Goal: Task Accomplishment & Management: Use online tool/utility

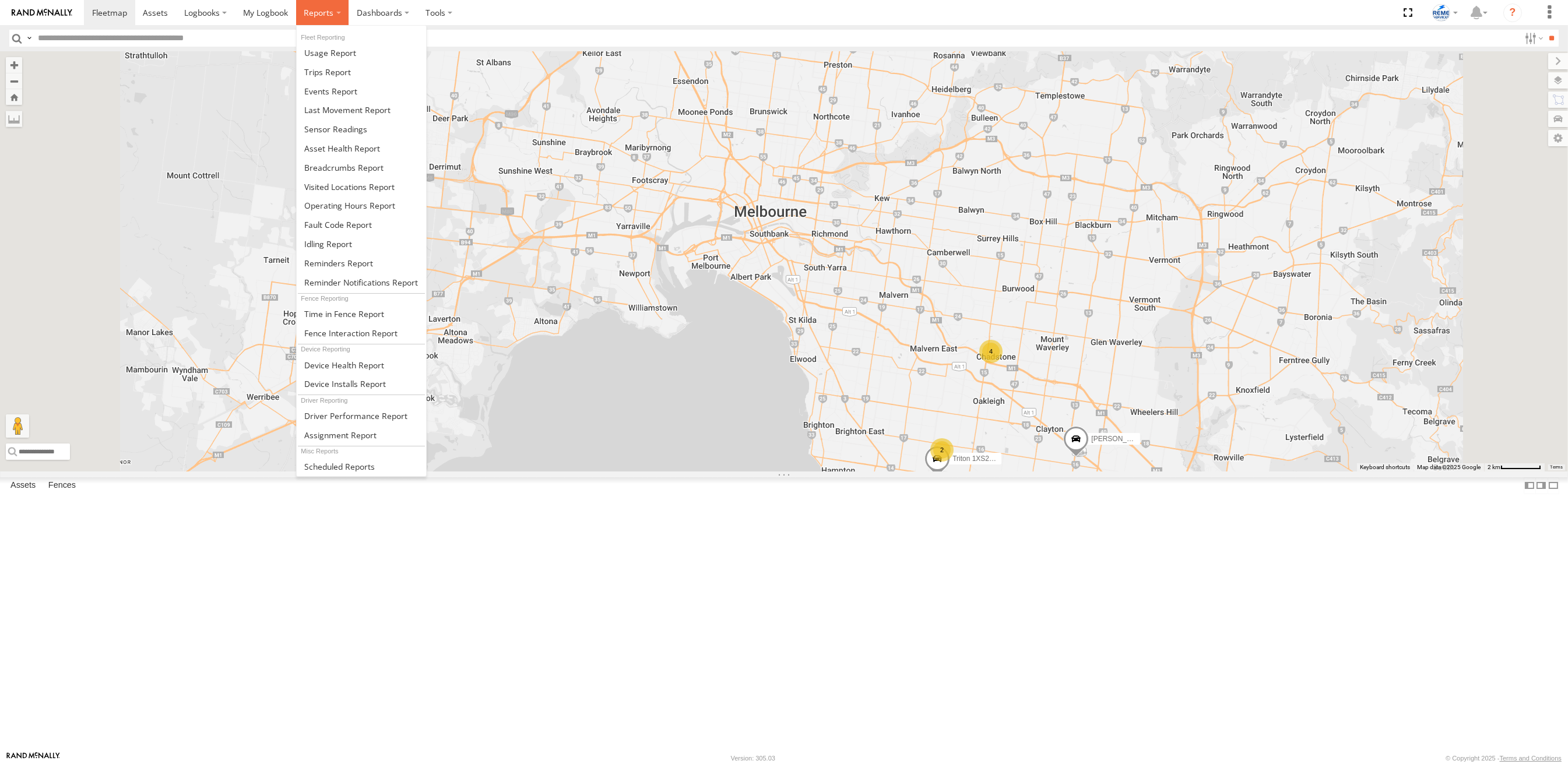
click at [312, 11] on span at bounding box center [318, 12] width 30 height 11
click at [321, 74] on span at bounding box center [328, 72] width 47 height 11
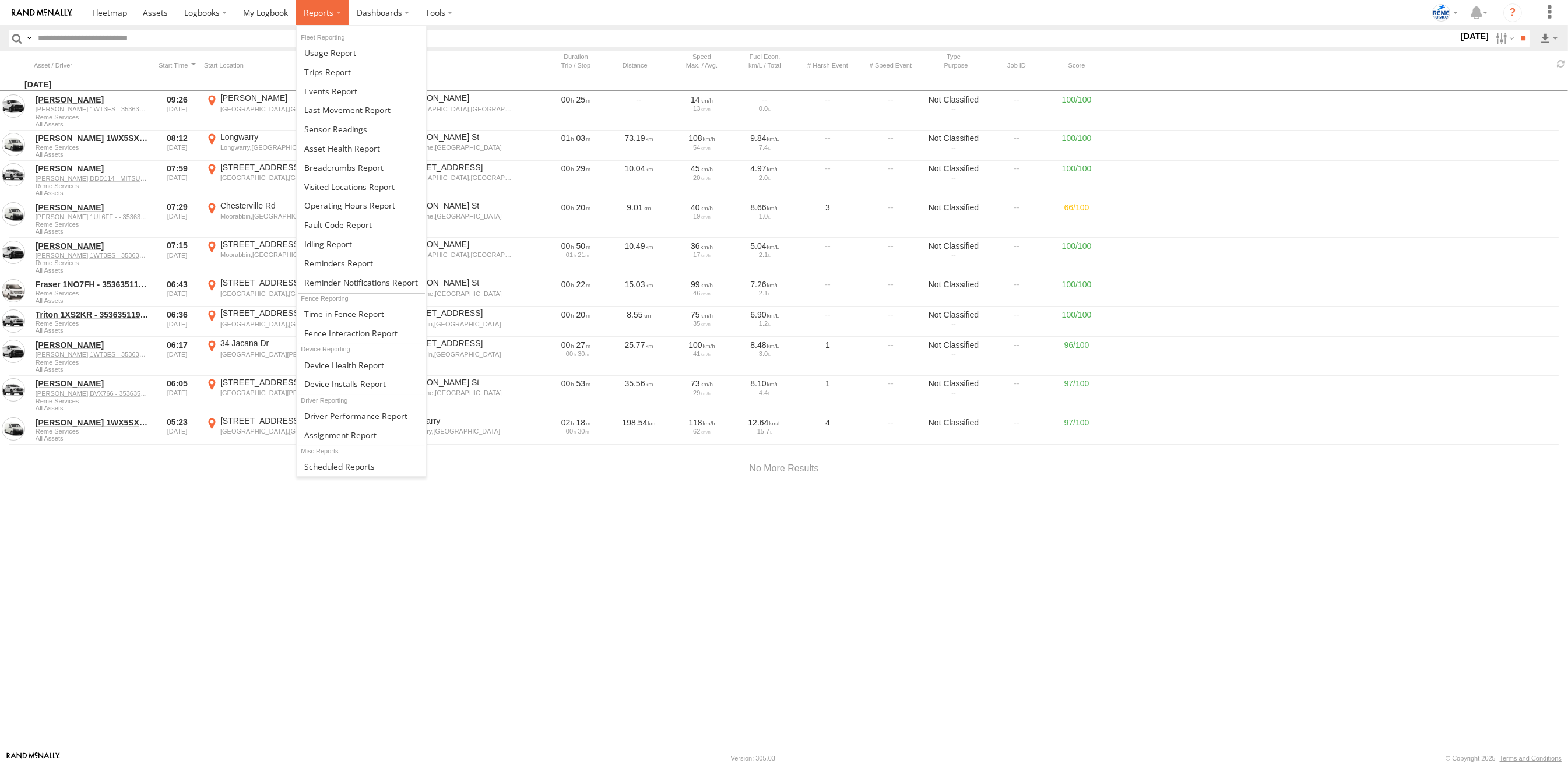
click at [313, 12] on span at bounding box center [318, 12] width 30 height 11
click at [321, 64] on link at bounding box center [361, 71] width 130 height 19
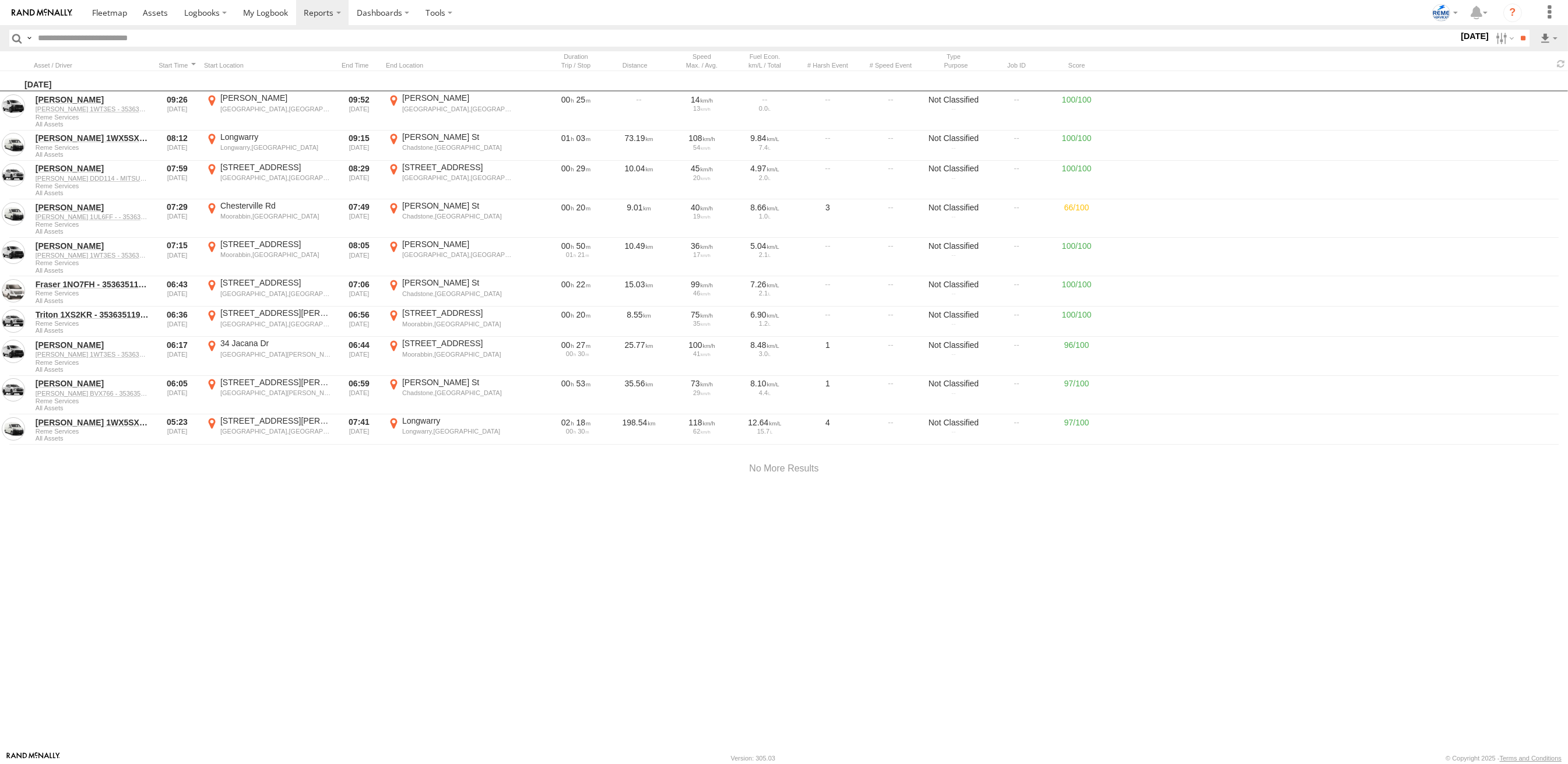
click at [0, 0] on label at bounding box center [0, 0] width 0 height 0
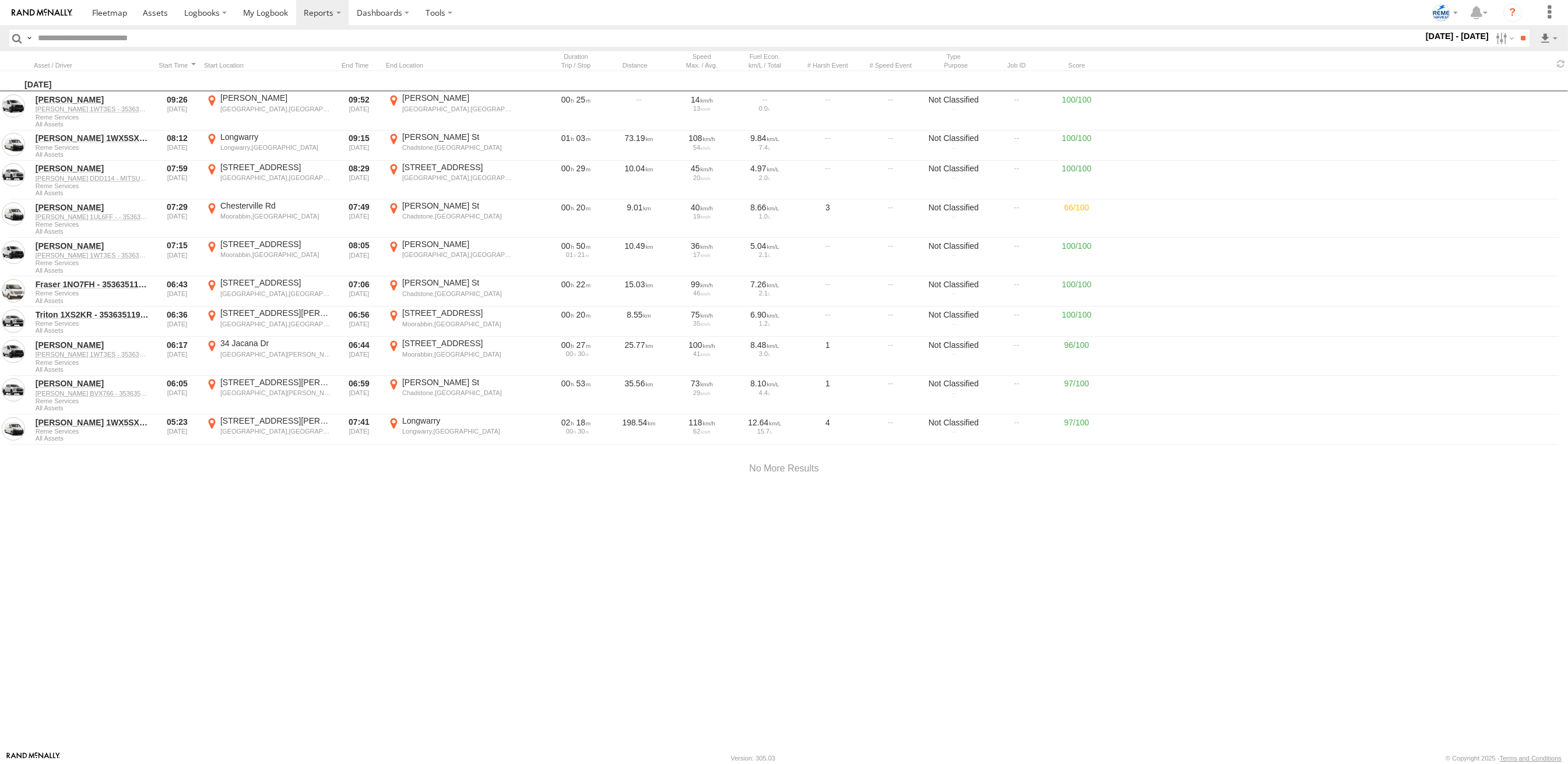
click at [0, 0] on span at bounding box center [0, 0] width 0 height 0
click at [1519, 37] on input "**" at bounding box center [1523, 38] width 13 height 17
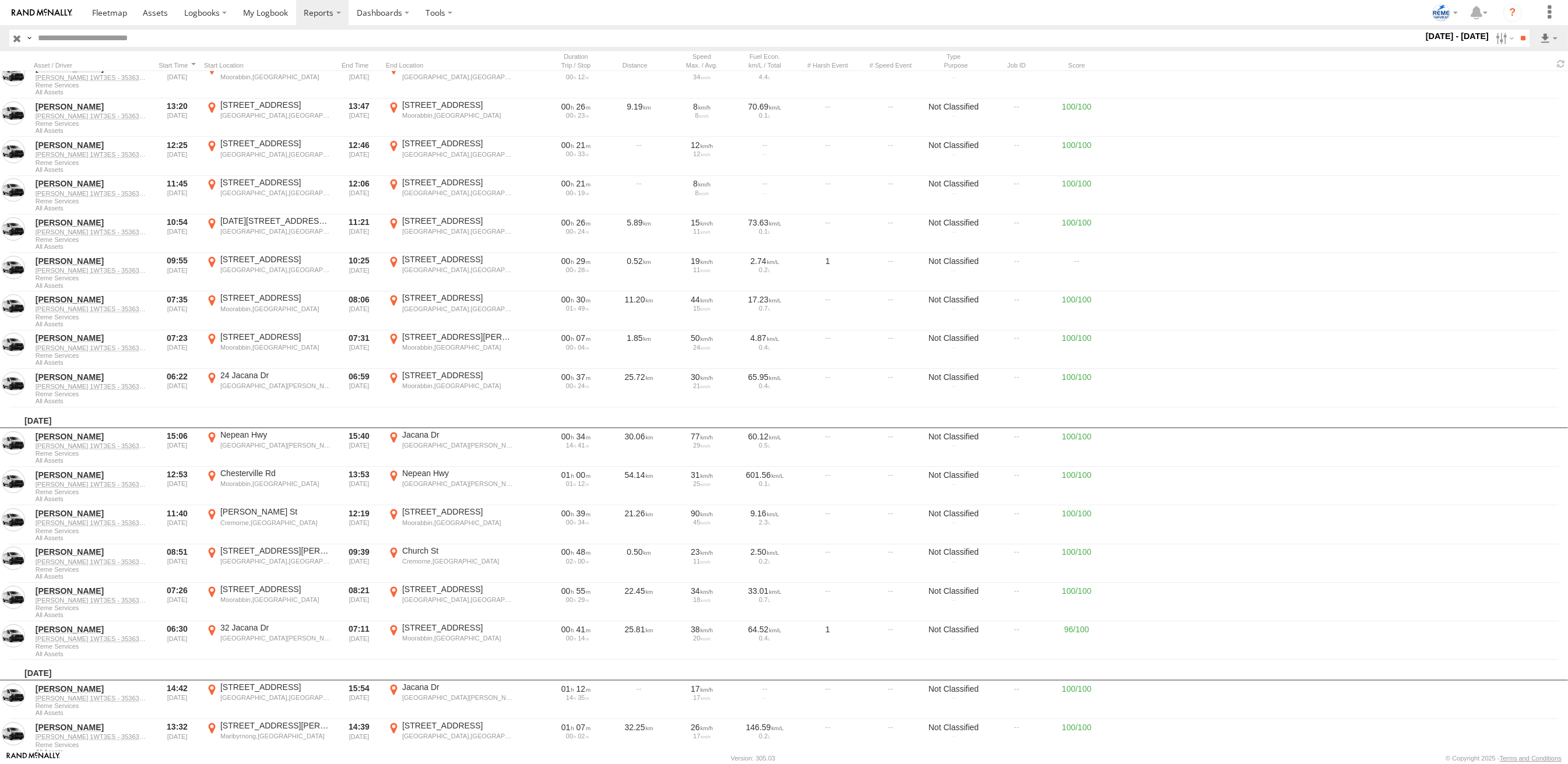
scroll to position [290, 0]
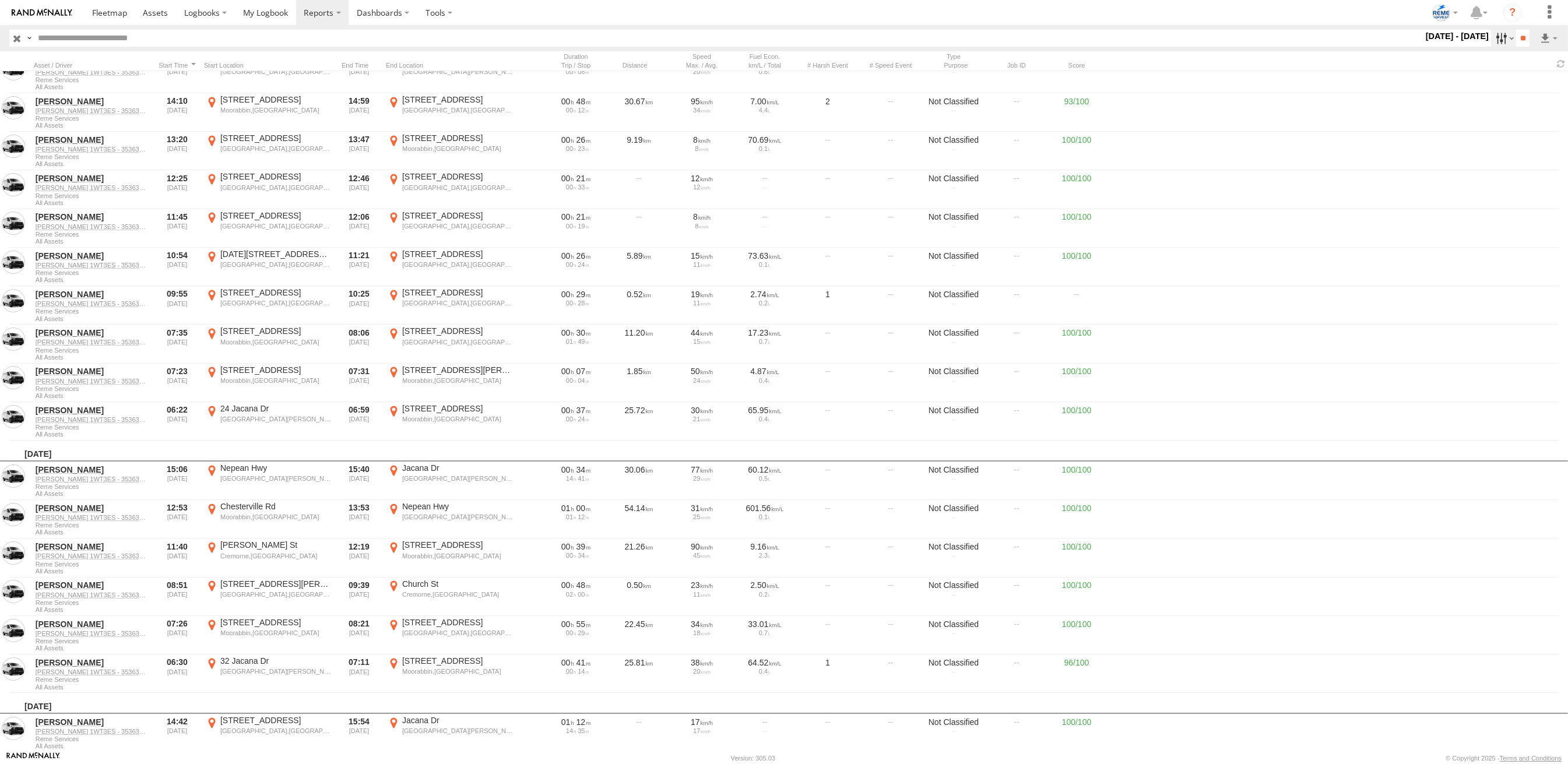
click at [1496, 41] on label at bounding box center [1504, 38] width 25 height 17
click at [0, 0] on span at bounding box center [0, 0] width 0 height 0
click at [1517, 40] on input "**" at bounding box center [1523, 38] width 13 height 17
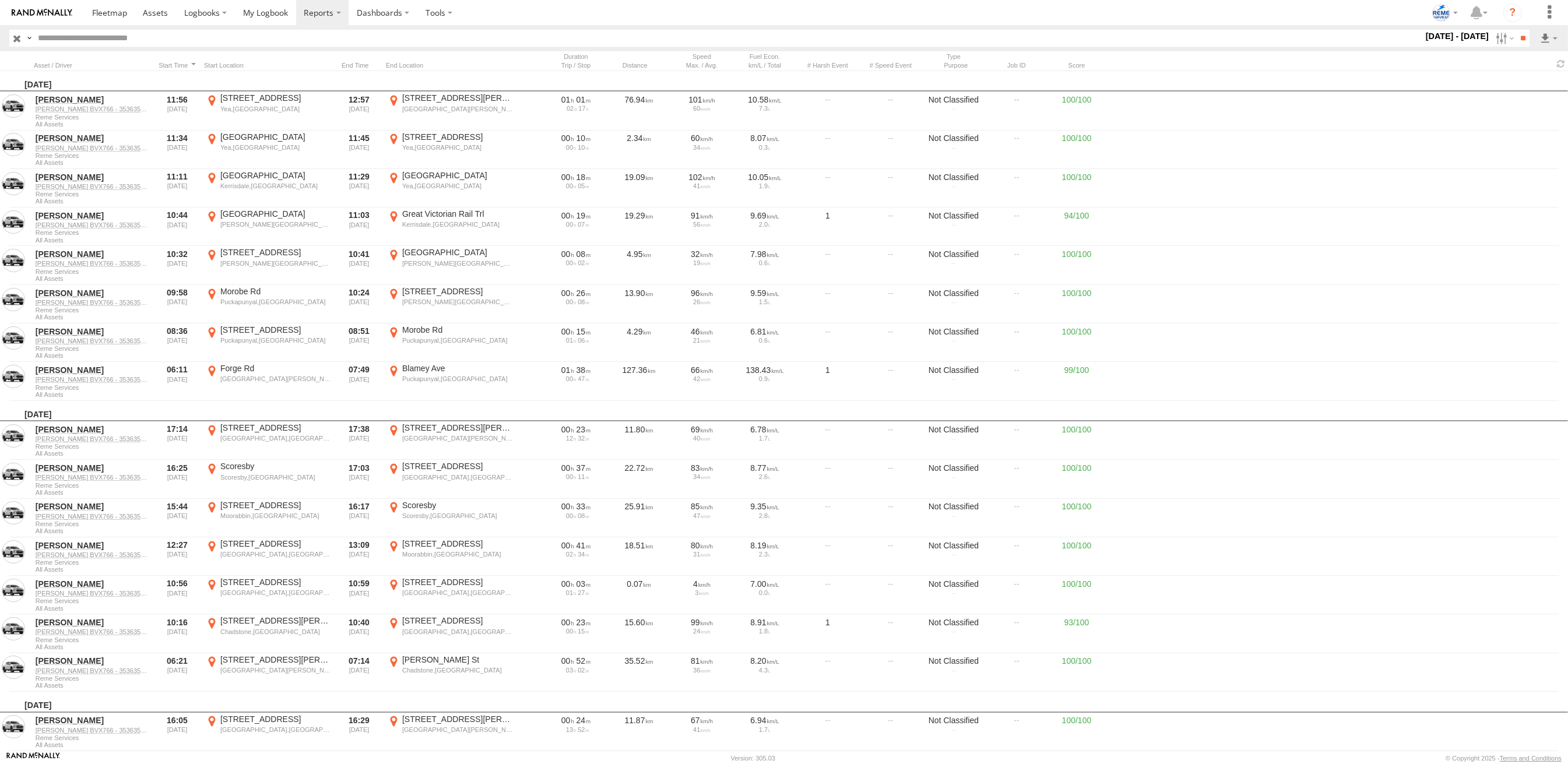
click at [0, 0] on span at bounding box center [0, 0] width 0 height 0
click at [1500, 38] on label at bounding box center [1504, 38] width 25 height 17
click at [0, 0] on span at bounding box center [0, 0] width 0 height 0
click at [1524, 41] on input "**" at bounding box center [1523, 38] width 13 height 17
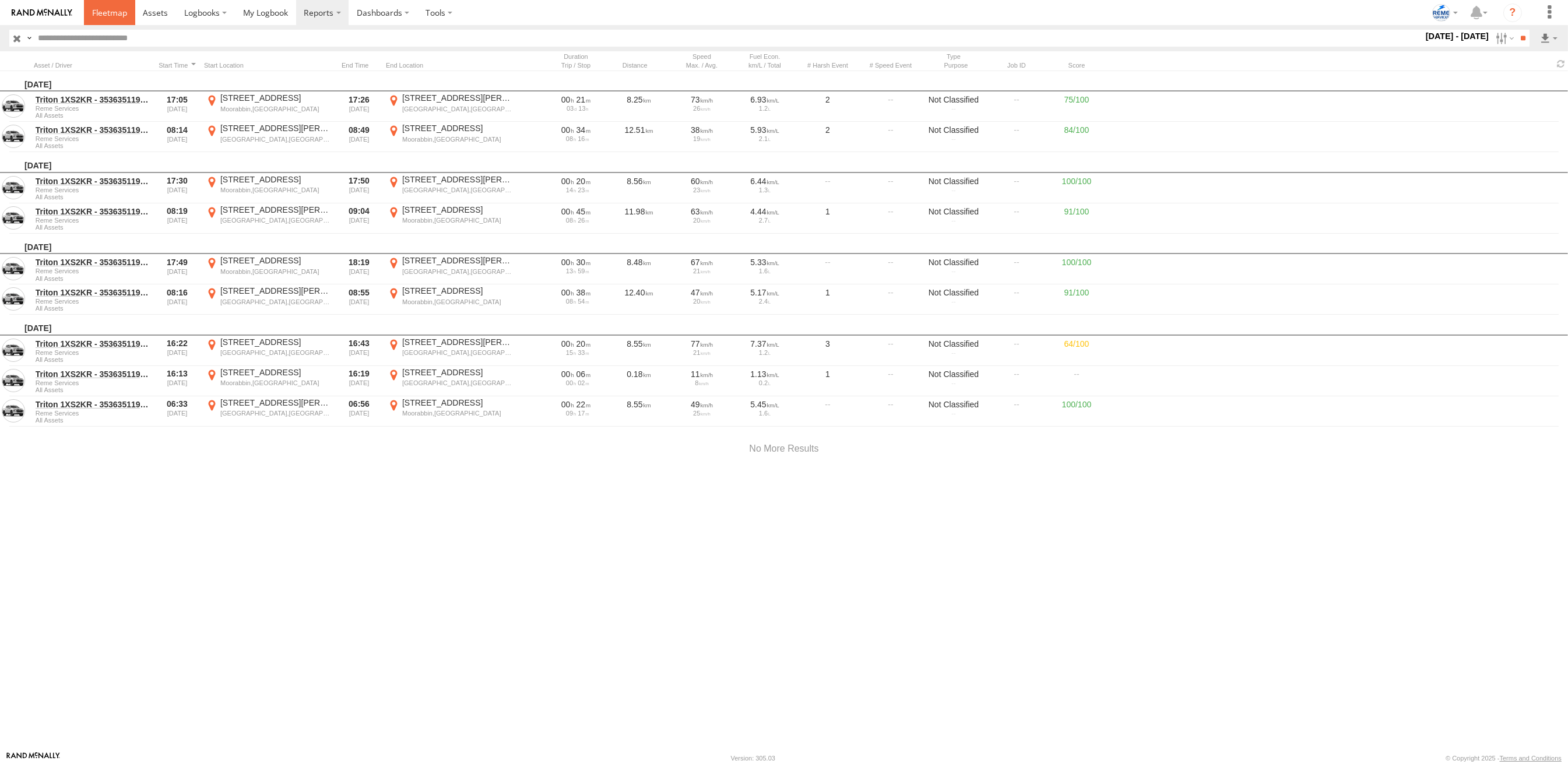
click at [130, 15] on link at bounding box center [109, 12] width 51 height 25
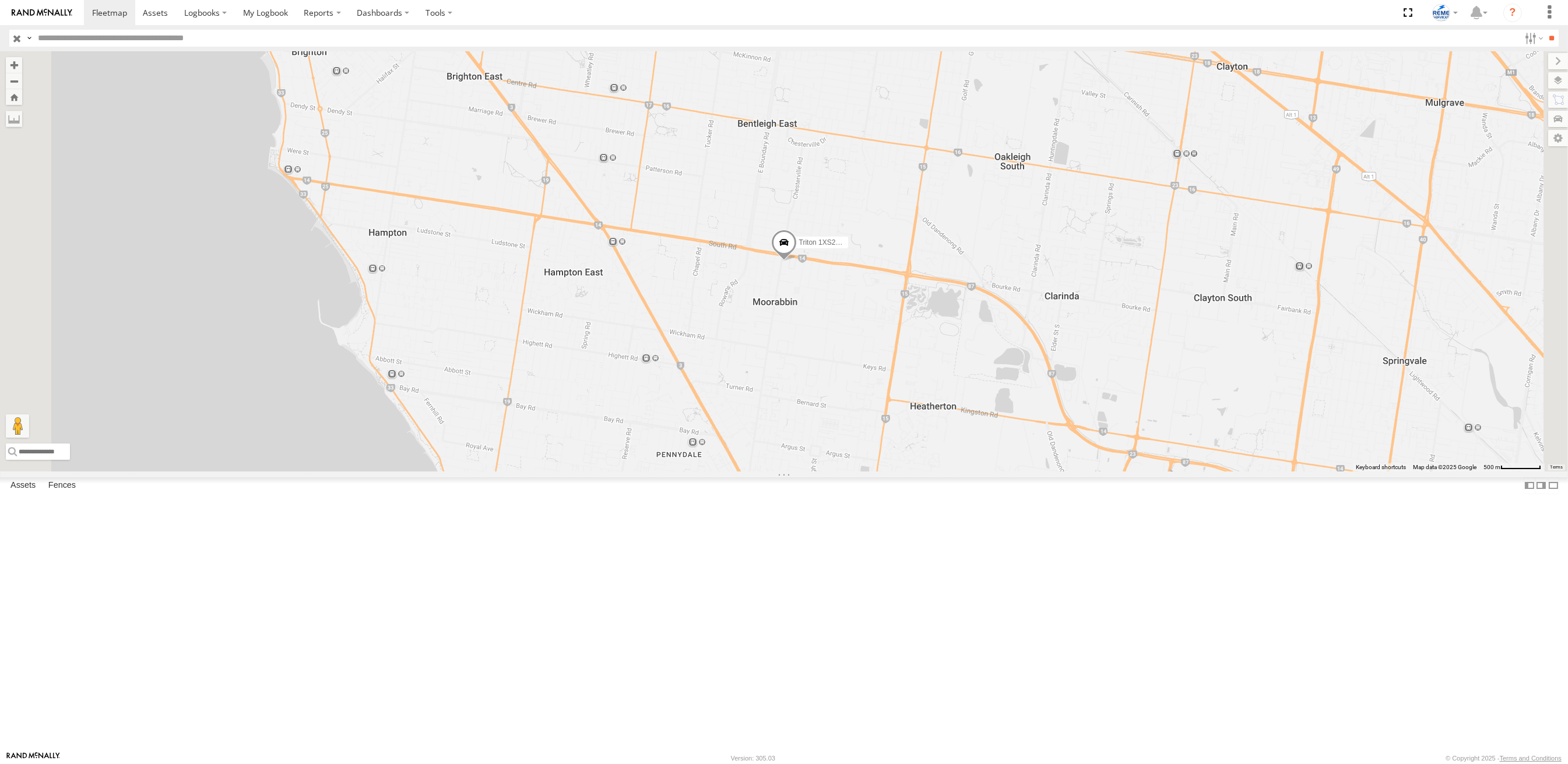
click at [41, 8] on link at bounding box center [41, 12] width 84 height 25
click at [44, 16] on img at bounding box center [41, 12] width 61 height 8
click at [14, 34] on input "button" at bounding box center [17, 38] width 15 height 17
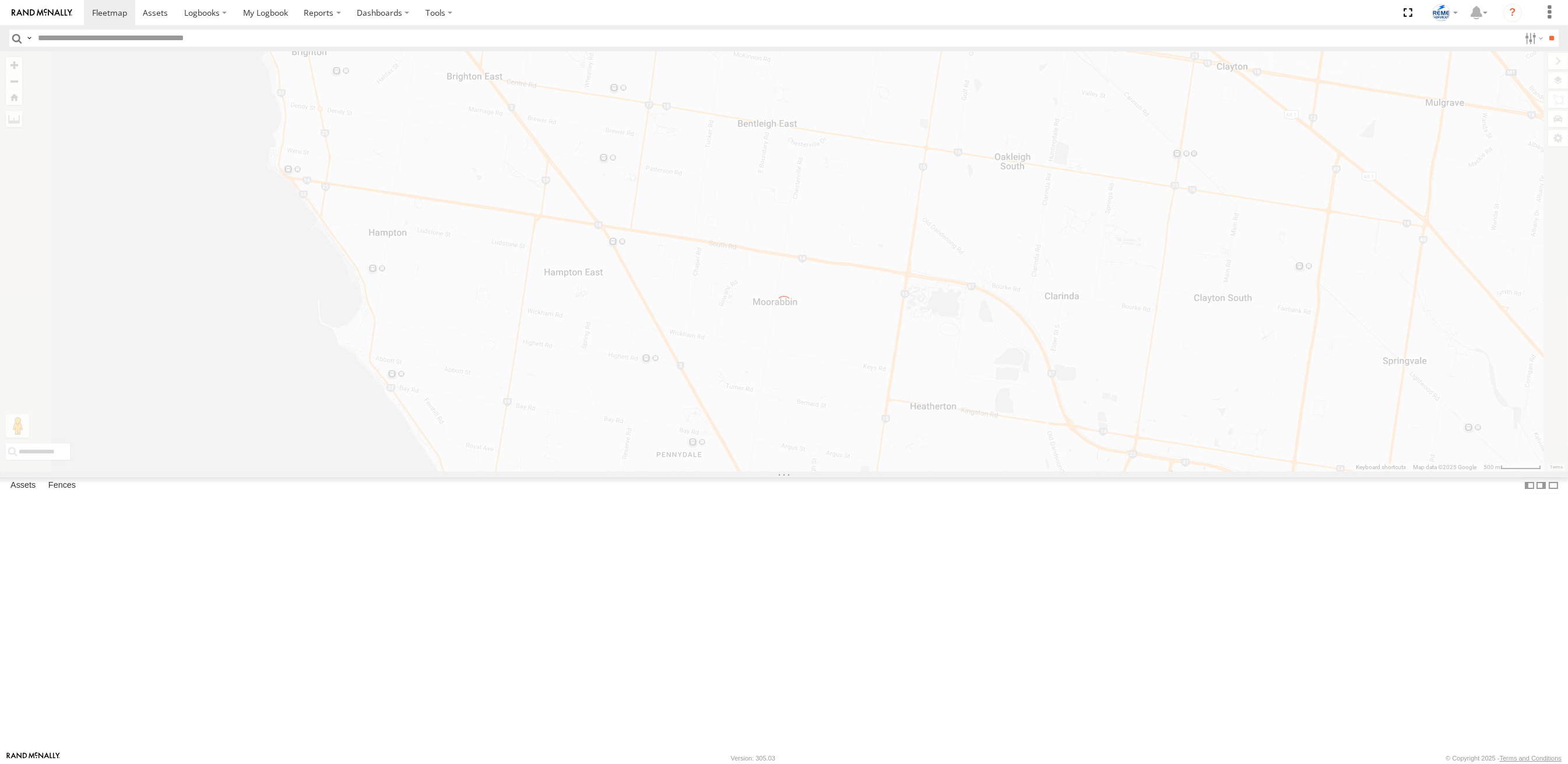
click at [37, 8] on img at bounding box center [41, 12] width 61 height 8
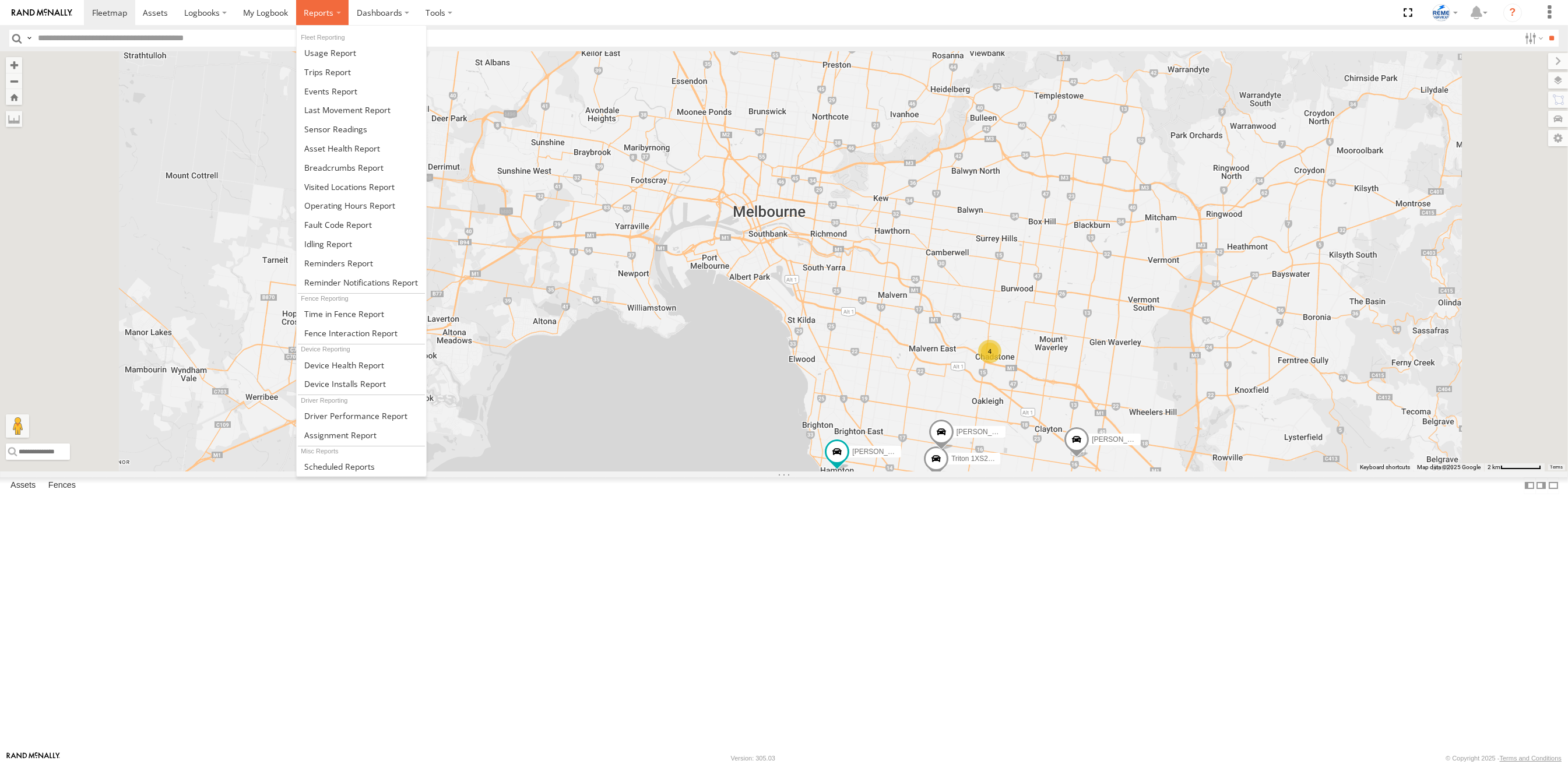
click at [317, 7] on span at bounding box center [318, 12] width 30 height 11
click at [327, 70] on span at bounding box center [328, 72] width 47 height 11
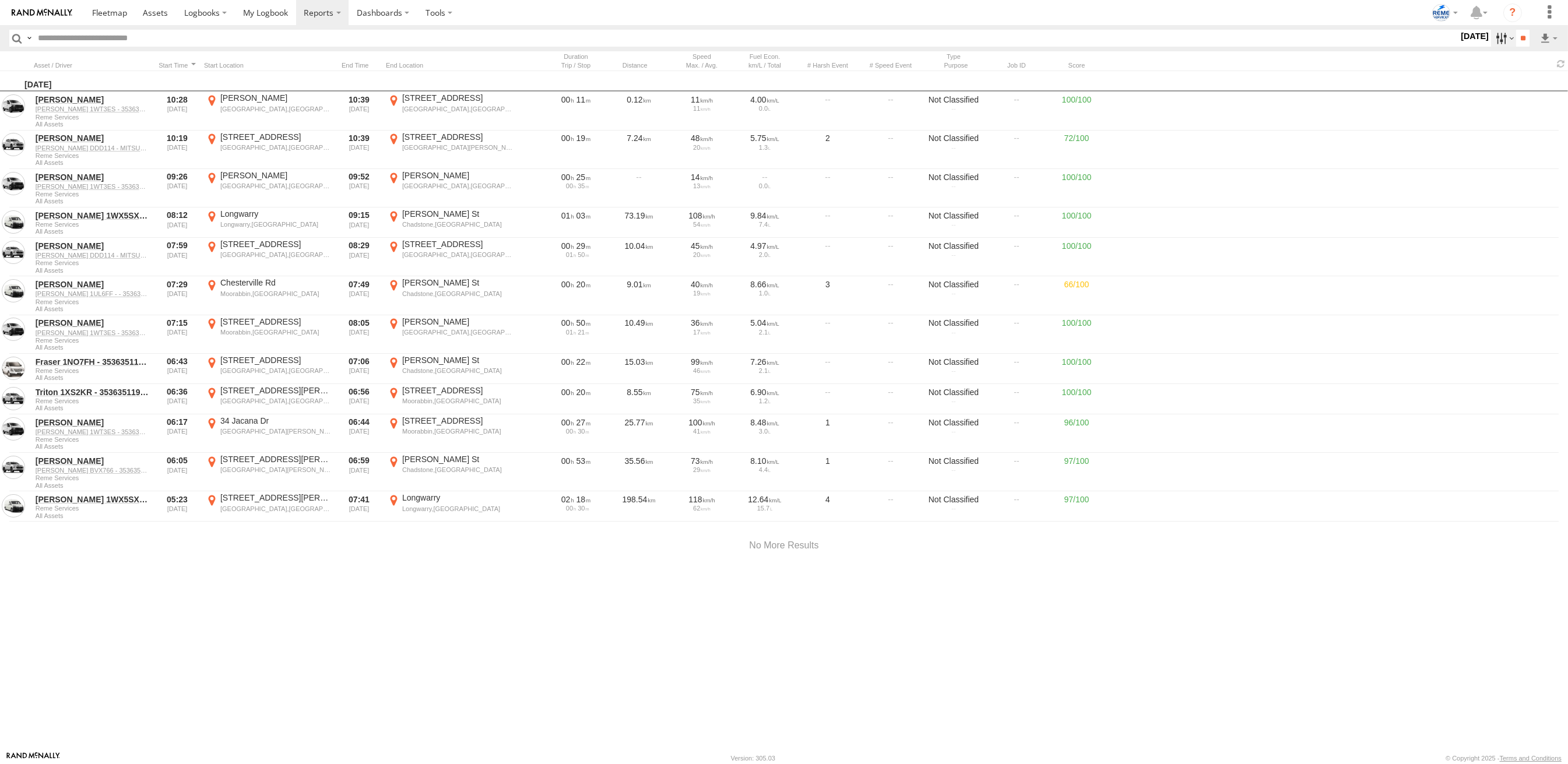
click at [1496, 41] on label at bounding box center [1504, 38] width 25 height 17
click at [0, 0] on span at bounding box center [0, 0] width 0 height 0
click at [0, 0] on label at bounding box center [0, 0] width 0 height 0
click at [1517, 40] on input "**" at bounding box center [1523, 38] width 13 height 17
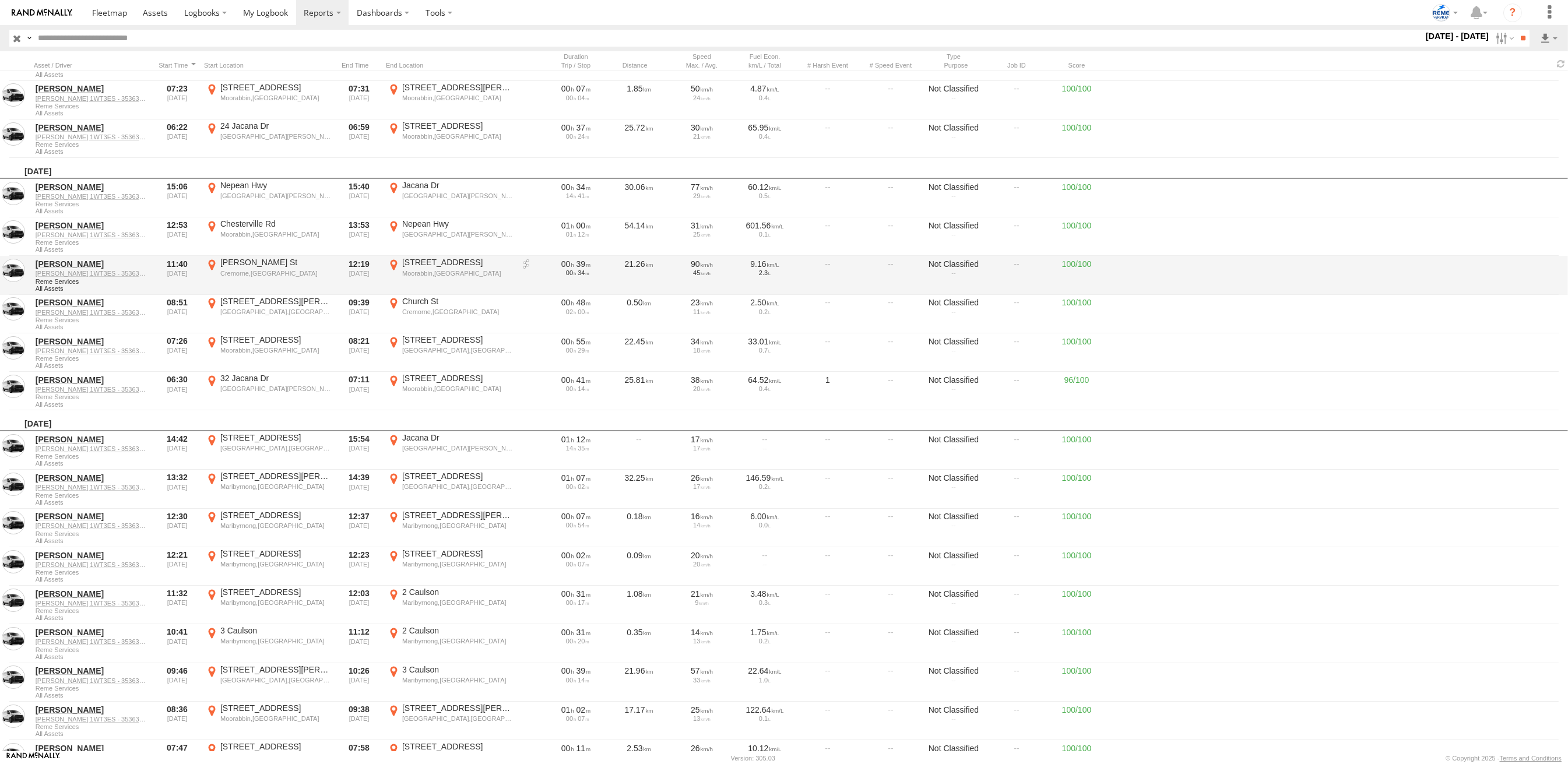
scroll to position [564, 0]
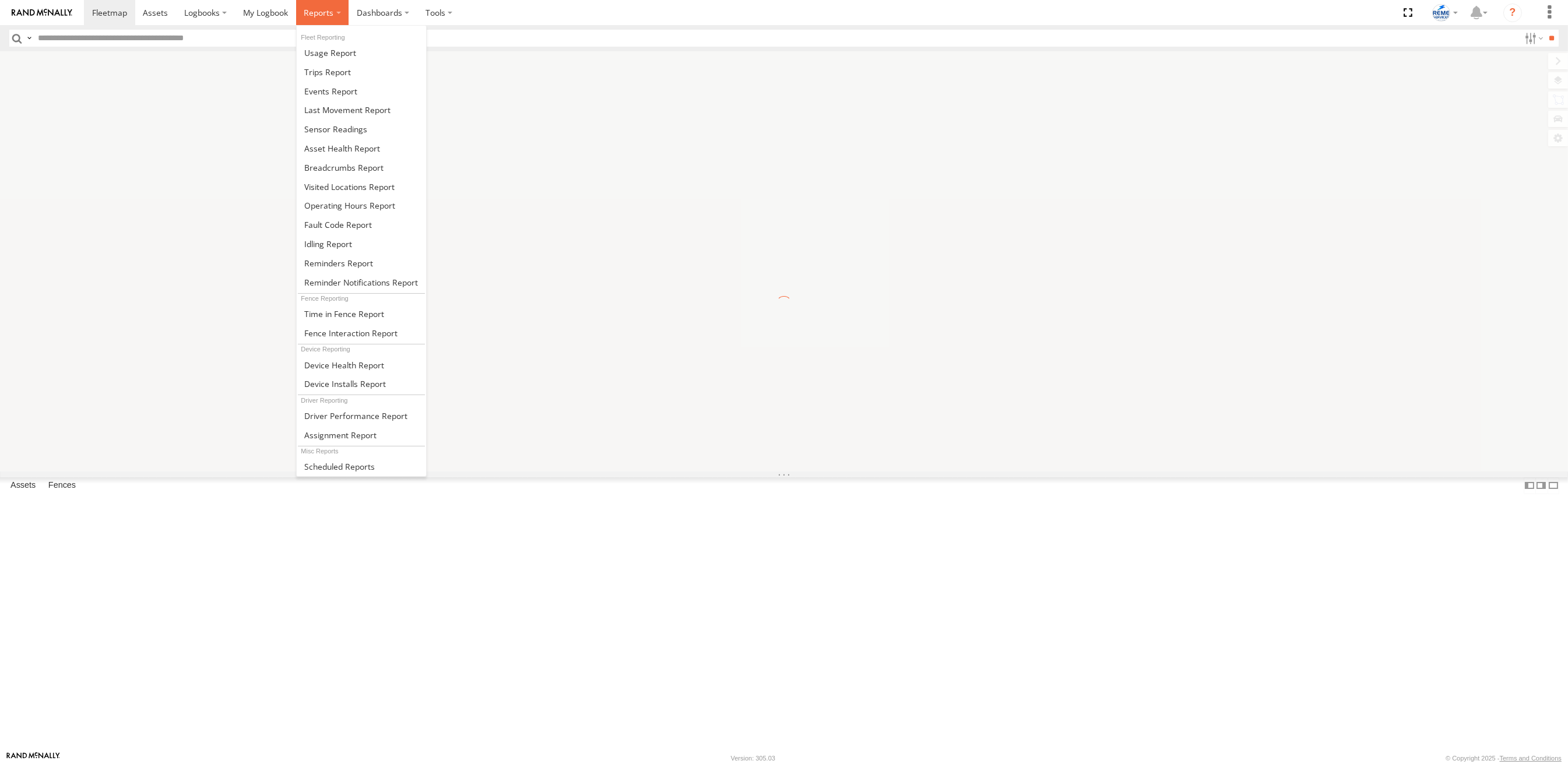
click at [329, 14] on span at bounding box center [318, 12] width 30 height 11
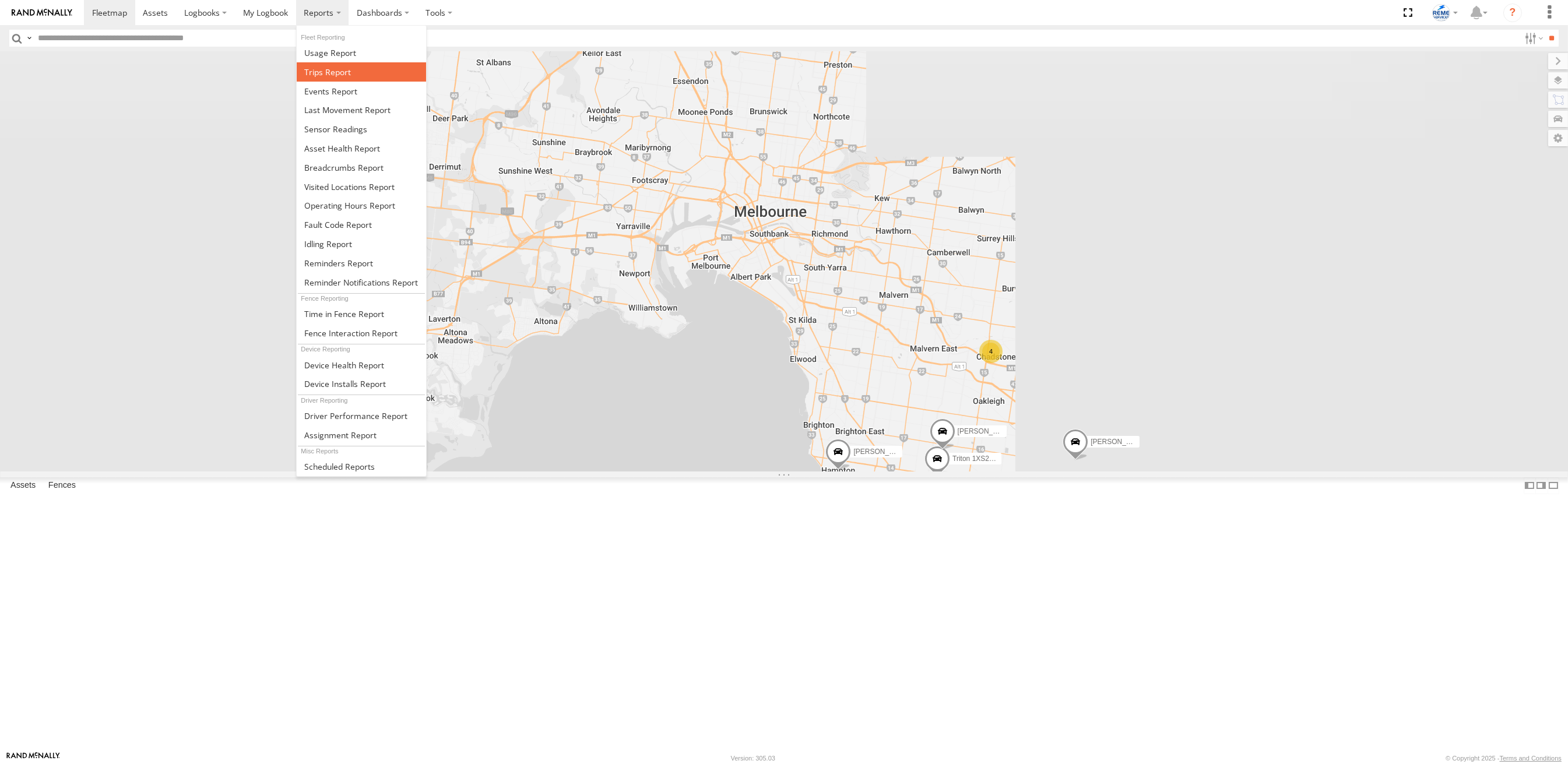
click at [322, 71] on span at bounding box center [328, 72] width 47 height 11
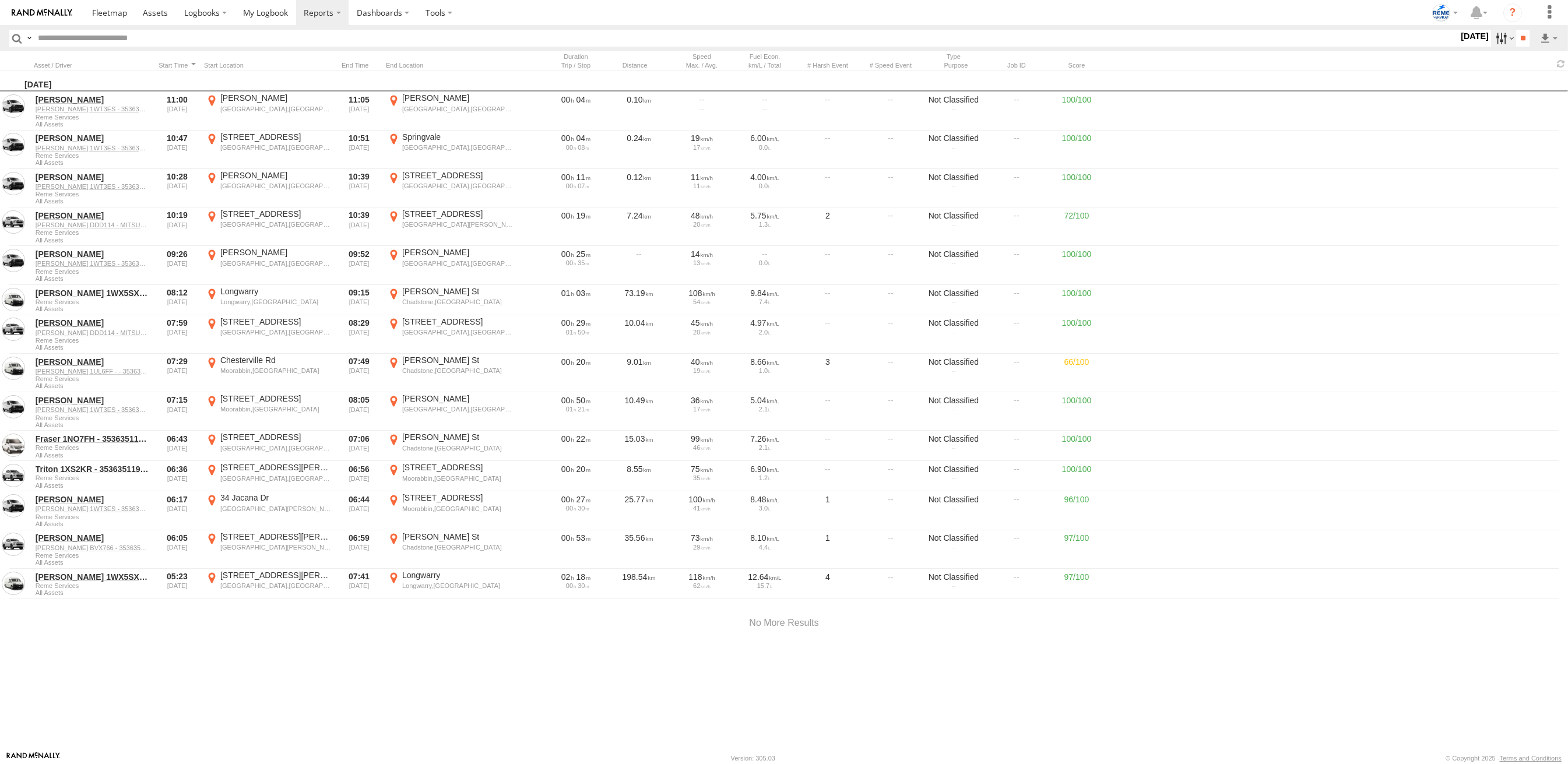
click at [1491, 40] on label at bounding box center [1504, 38] width 25 height 17
click at [0, 0] on label at bounding box center [0, 0] width 0 height 0
click at [0, 0] on span at bounding box center [0, 0] width 0 height 0
click at [1524, 41] on input "**" at bounding box center [1523, 38] width 13 height 17
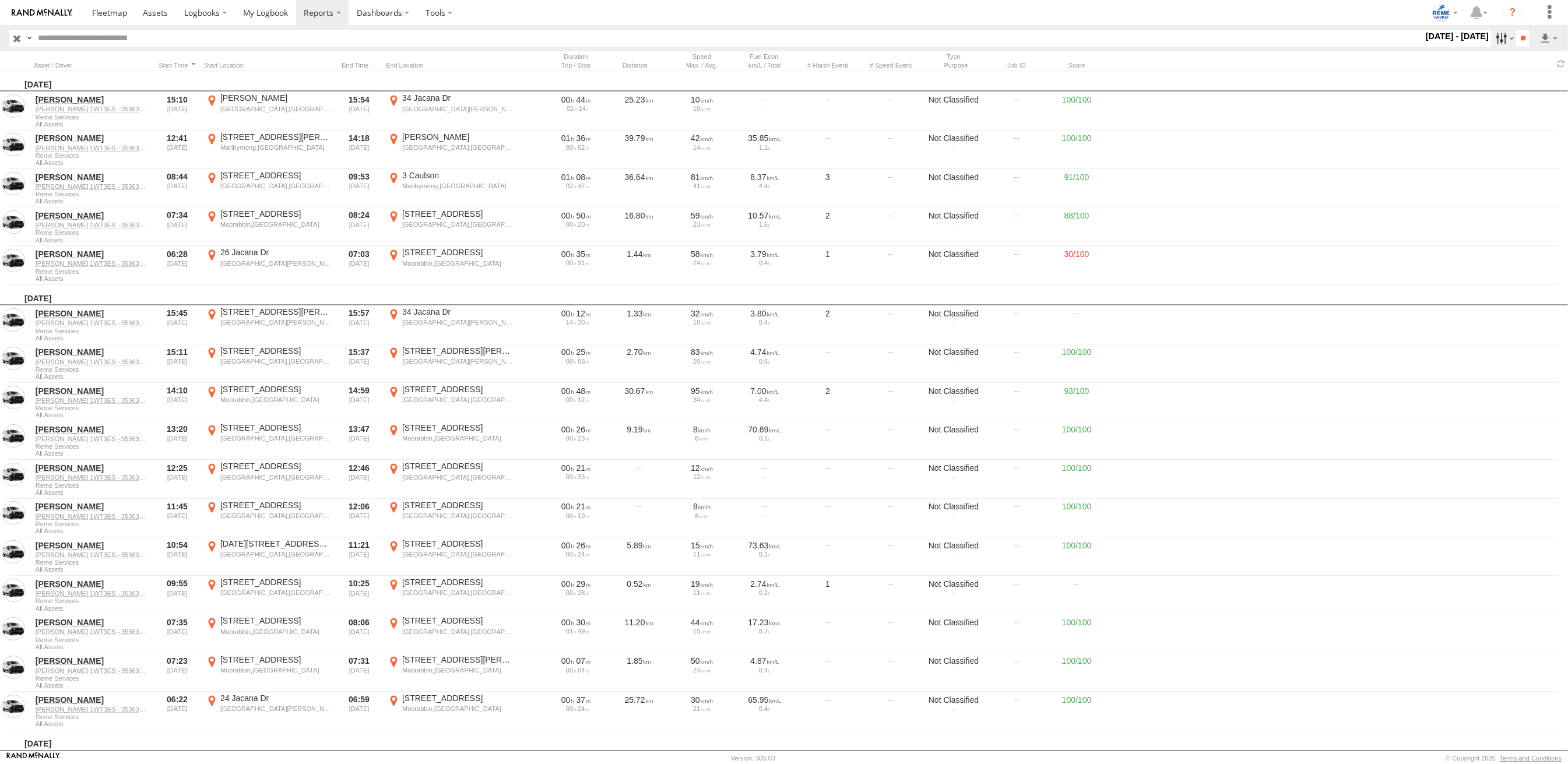
click at [1496, 40] on label at bounding box center [1504, 38] width 25 height 17
click at [0, 0] on span at bounding box center [0, 0] width 0 height 0
click at [1517, 38] on input "**" at bounding box center [1523, 38] width 13 height 17
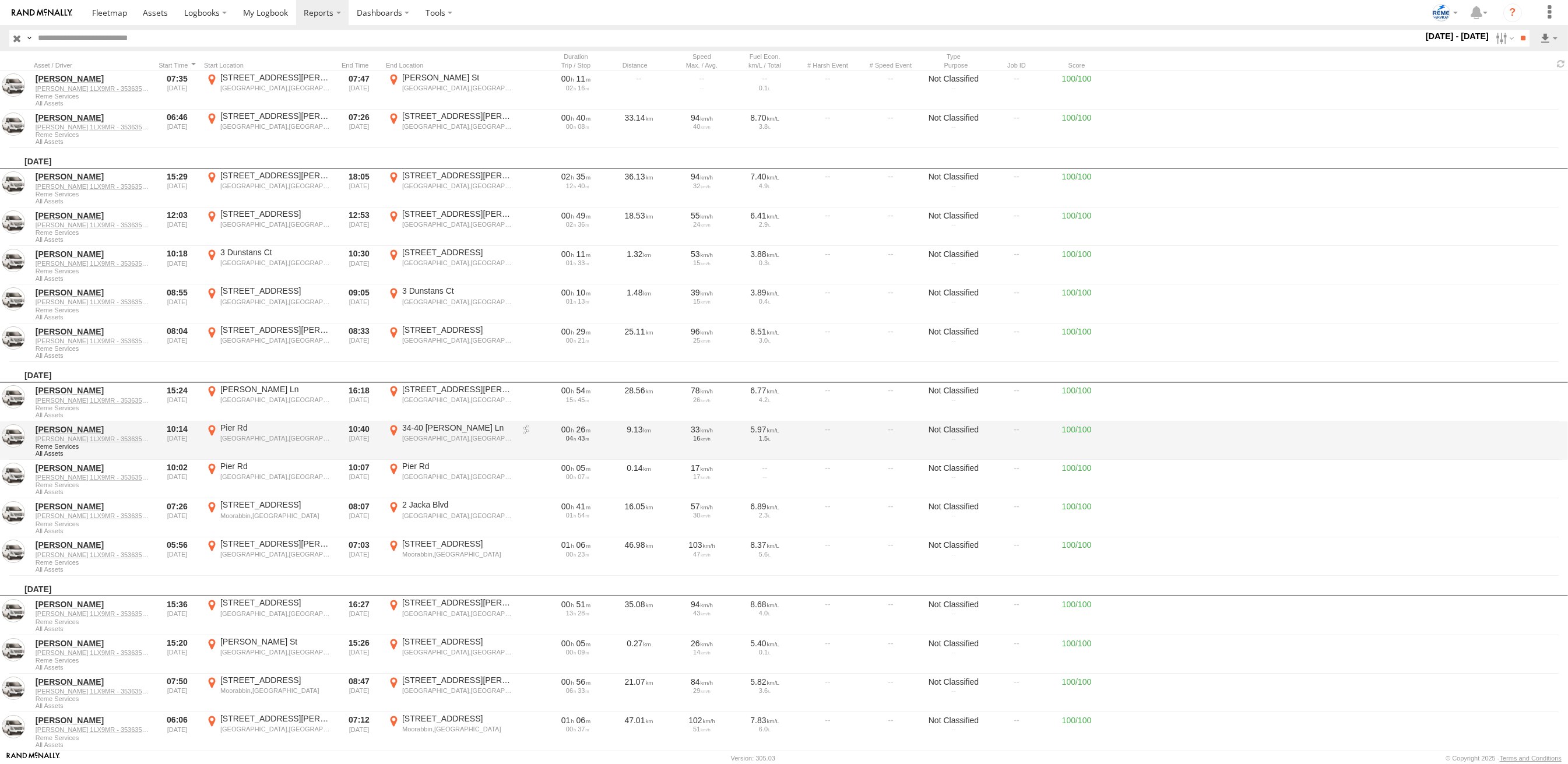
scroll to position [268, 0]
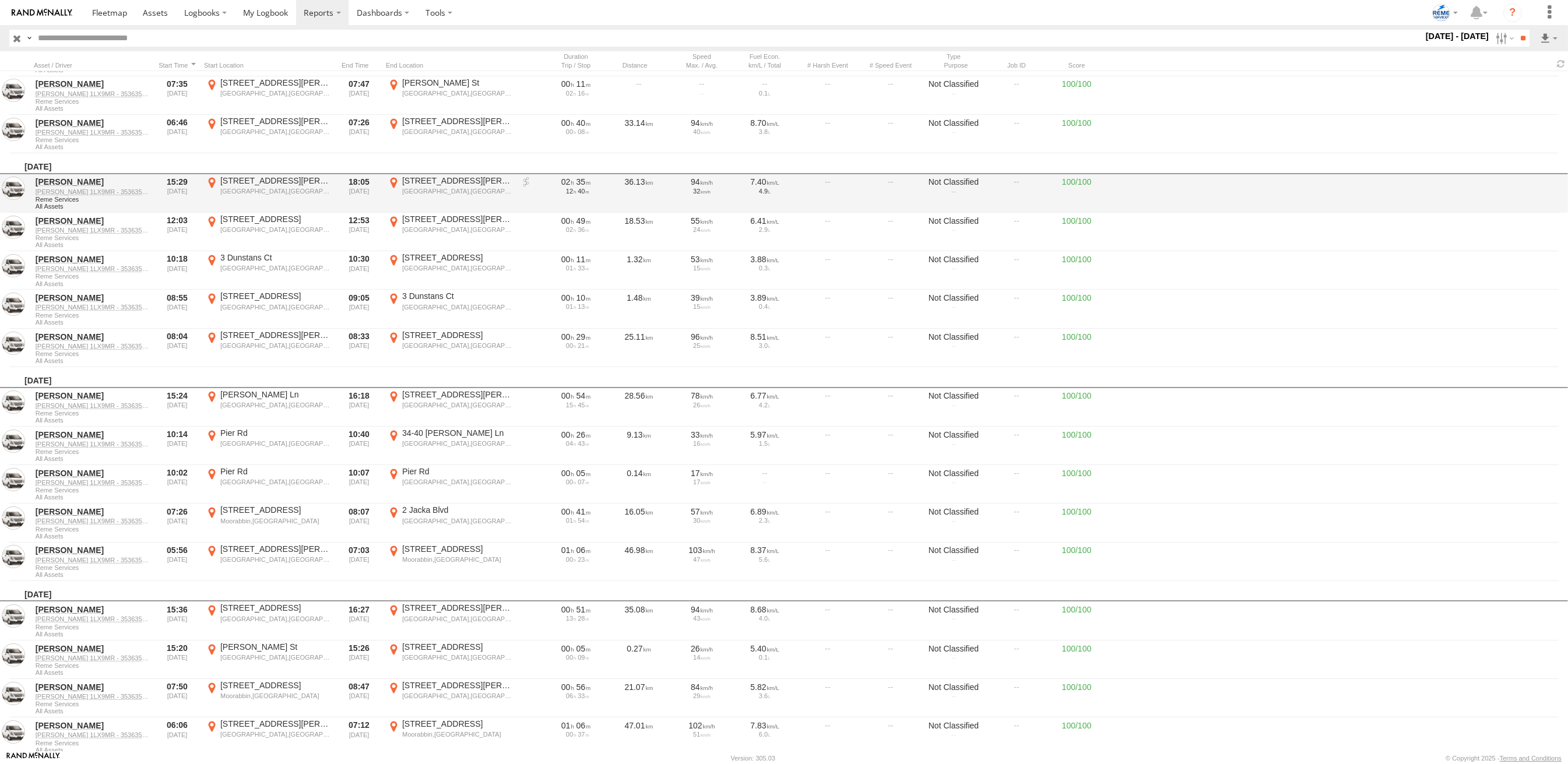
click at [528, 183] on link at bounding box center [526, 182] width 12 height 12
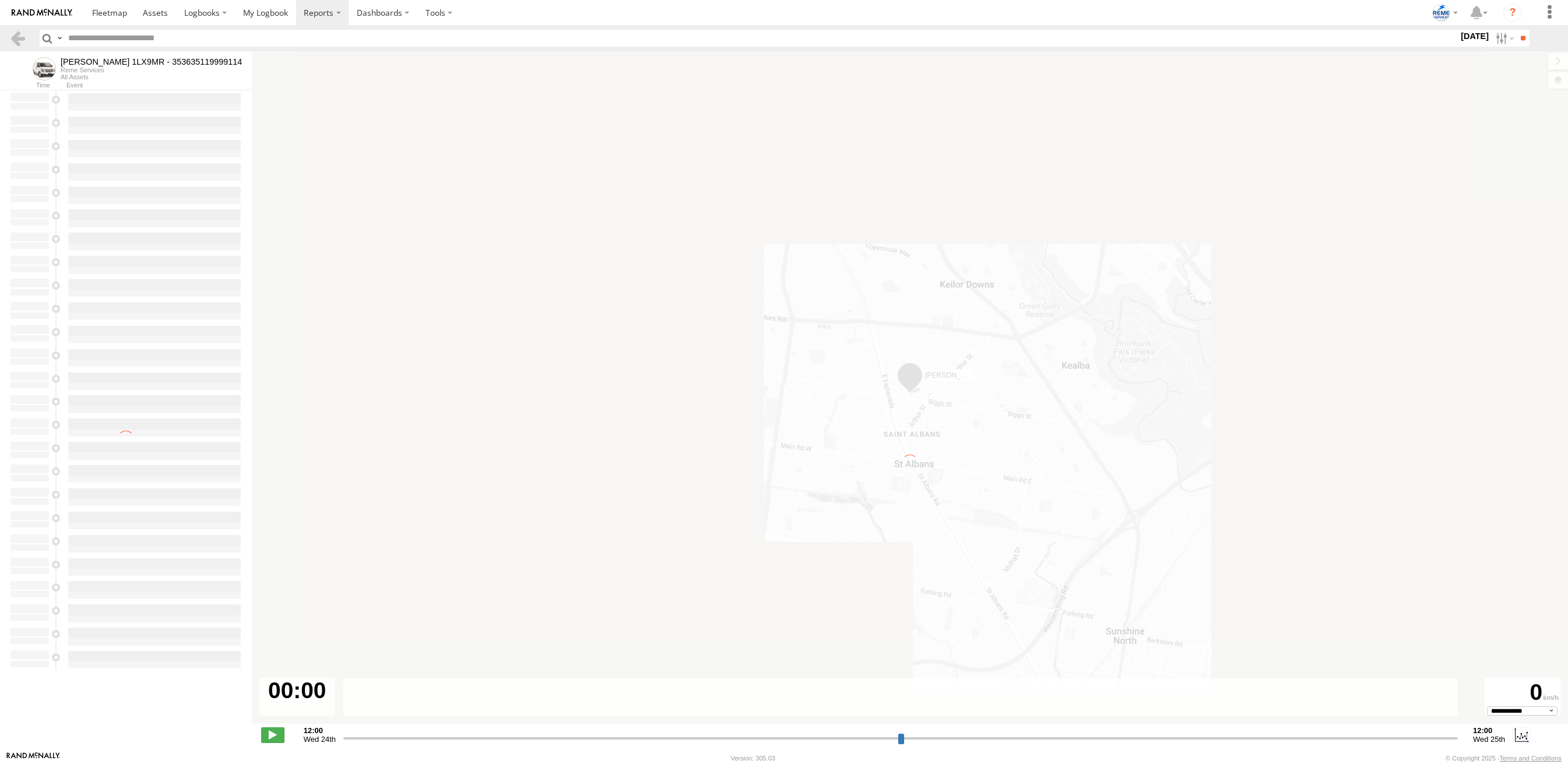
select select "**********"
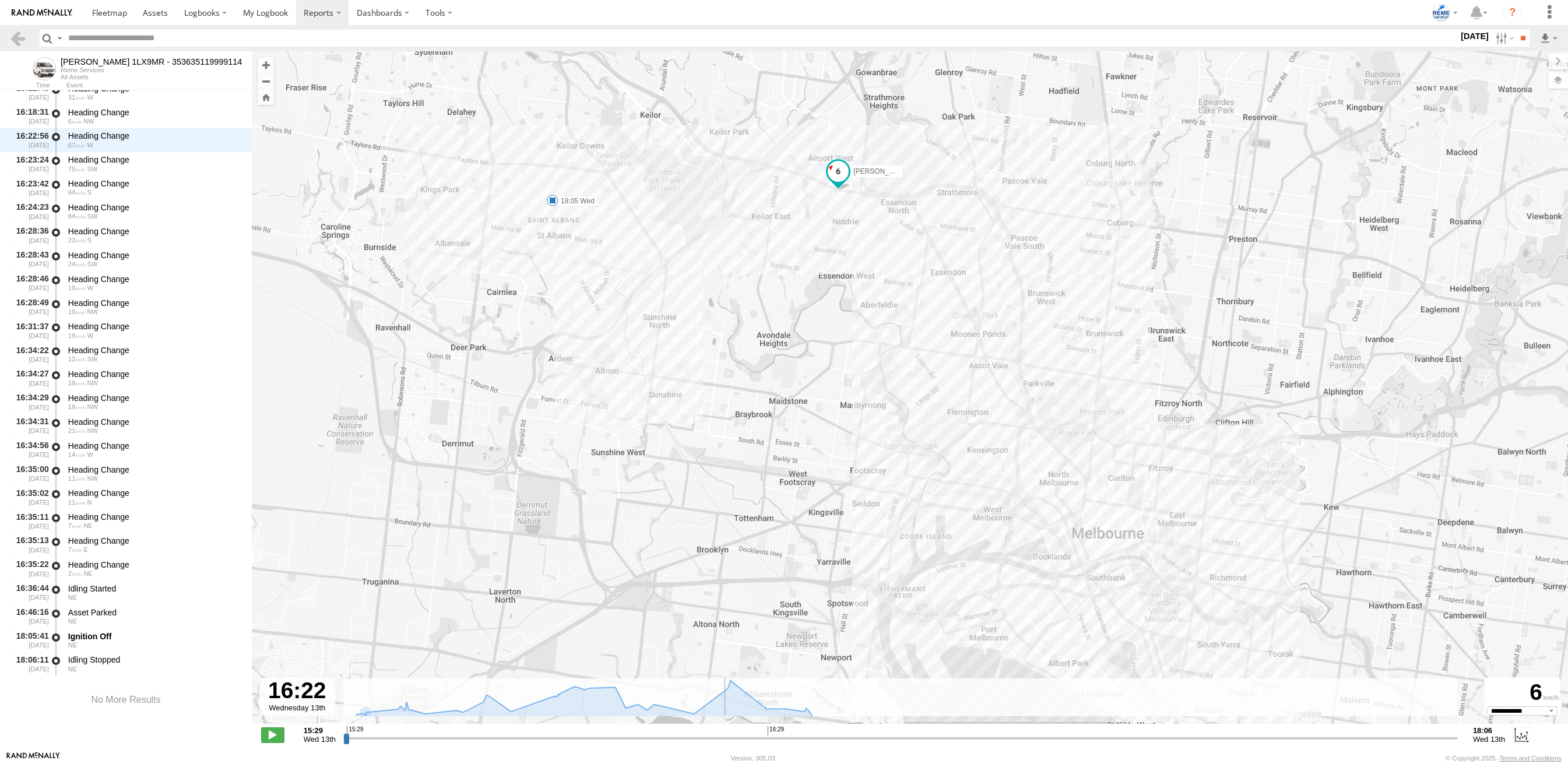
scroll to position [1082, 0]
drag, startPoint x: 348, startPoint y: 739, endPoint x: 1288, endPoint y: 742, distance: 940.0
click at [1288, 742] on input "range" at bounding box center [901, 738] width 1115 height 11
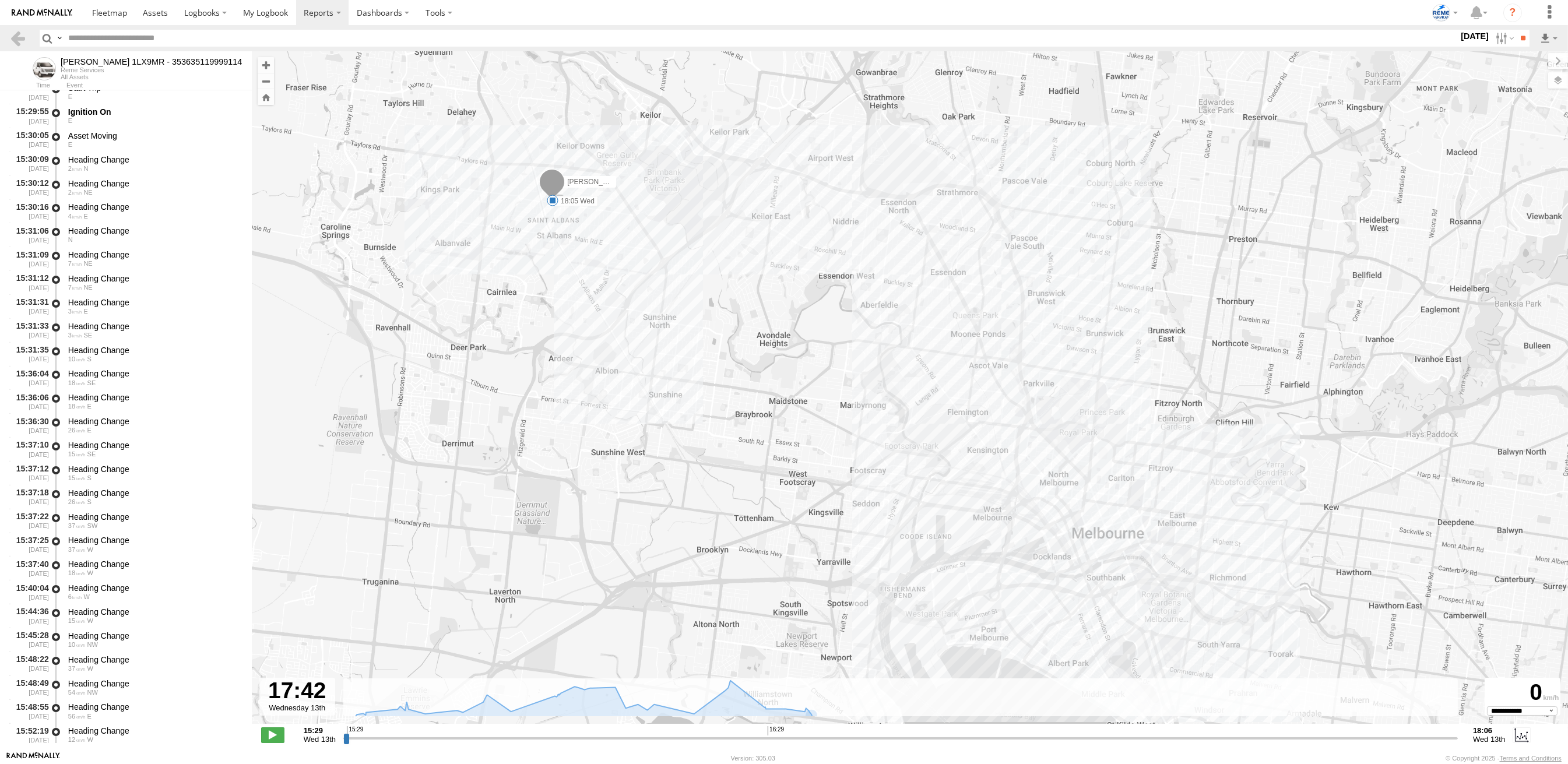
scroll to position [2, 0]
click at [271, 736] on span at bounding box center [272, 735] width 23 height 15
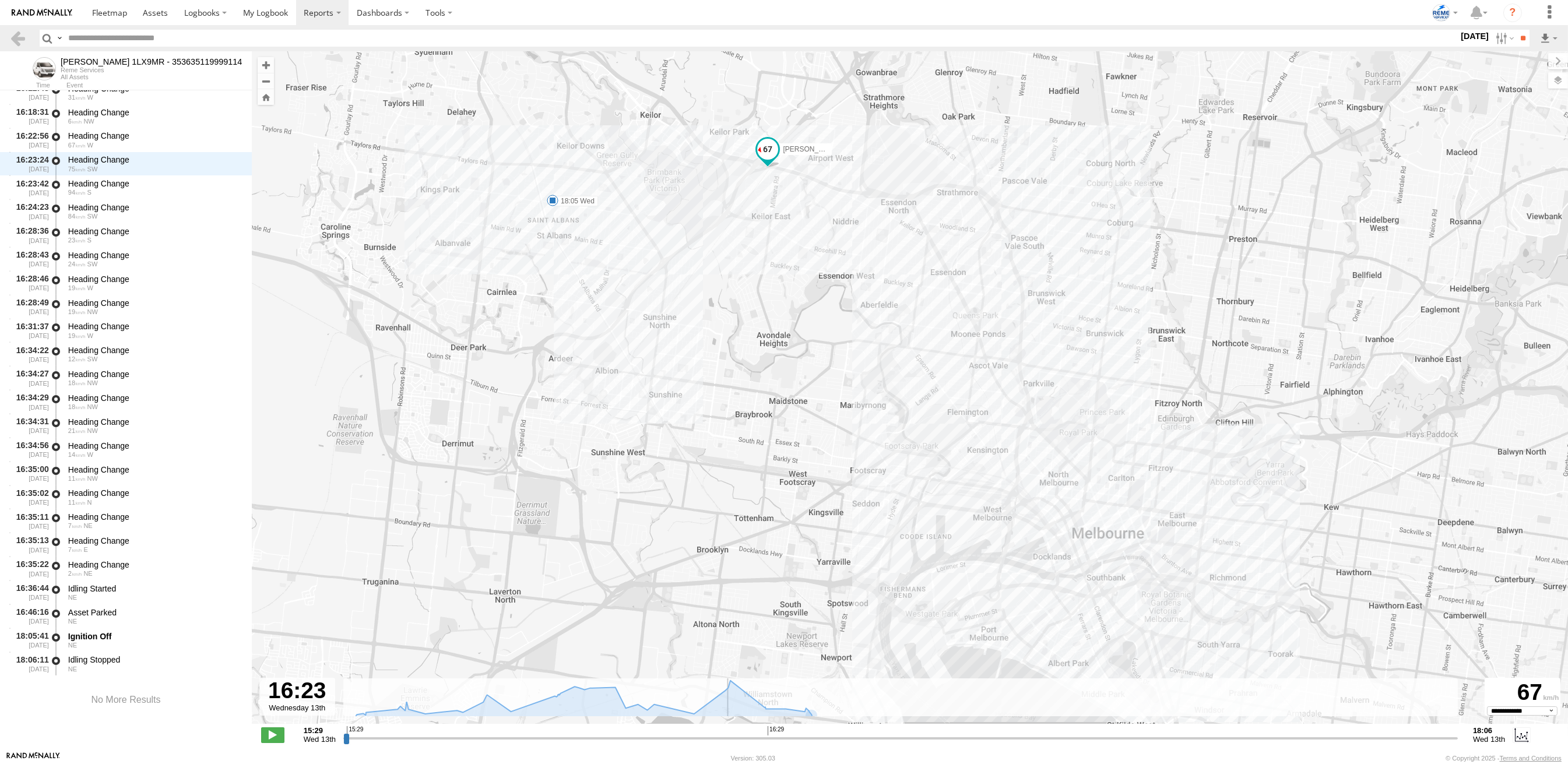
scroll to position [1082, 0]
drag, startPoint x: 1309, startPoint y: 737, endPoint x: 1113, endPoint y: 754, distance: 196.7
click at [1113, 744] on input "range" at bounding box center [901, 738] width 1115 height 11
click at [275, 741] on span at bounding box center [272, 735] width 23 height 15
type input "**********"
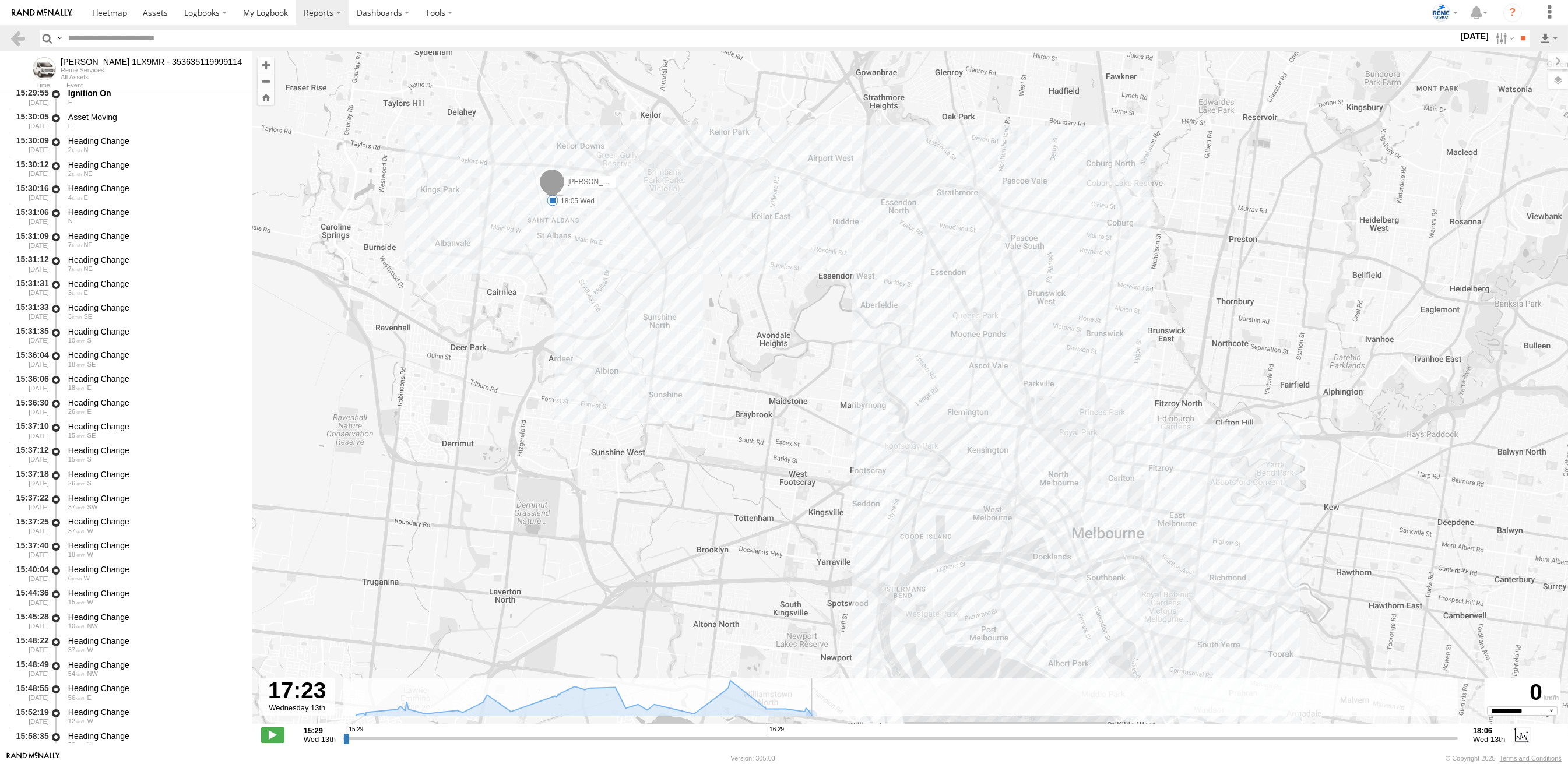
scroll to position [0, 0]
click at [15, 42] on link at bounding box center [18, 38] width 17 height 17
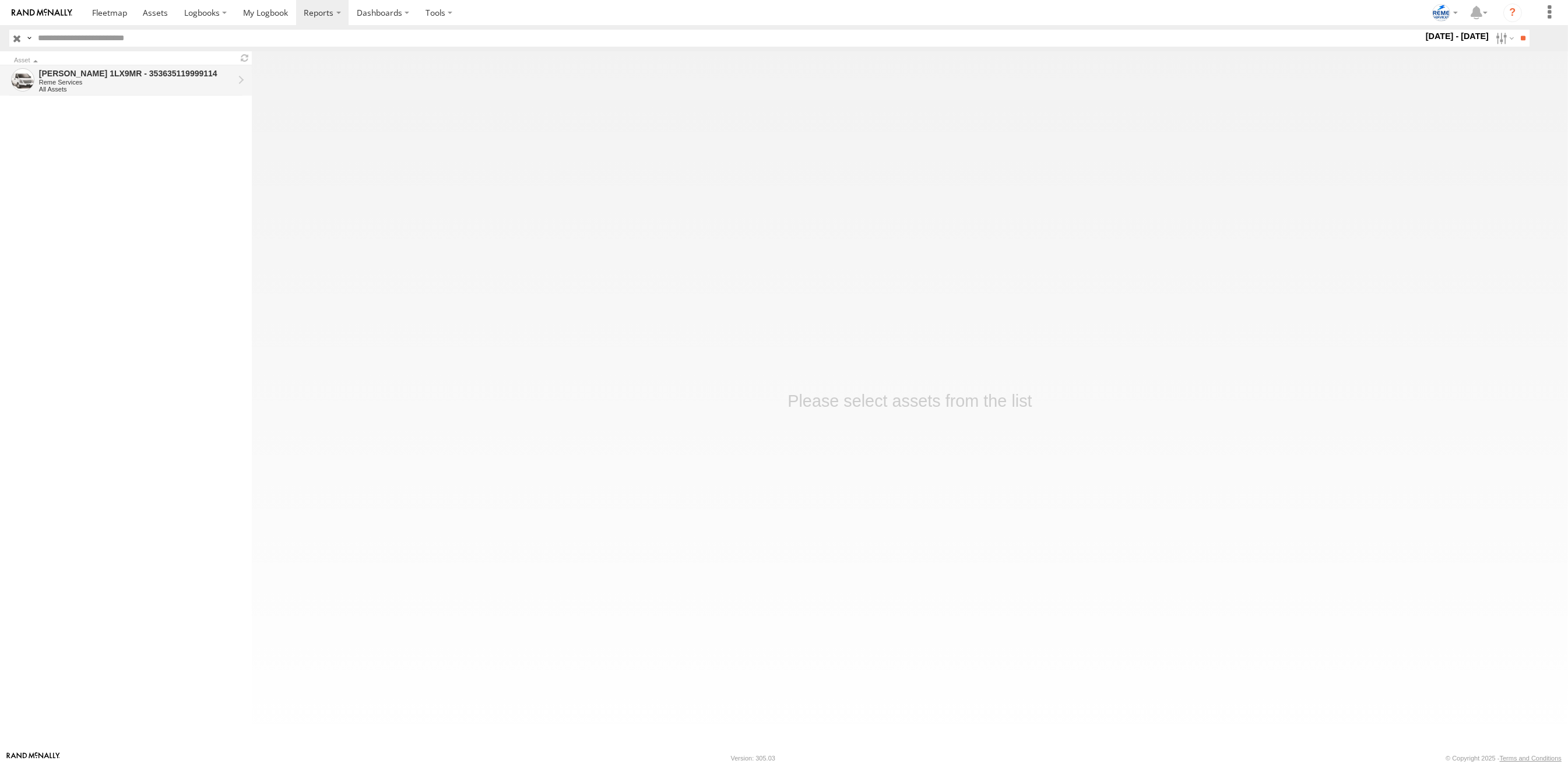
click at [118, 89] on div "All Assets" at bounding box center [137, 89] width 195 height 7
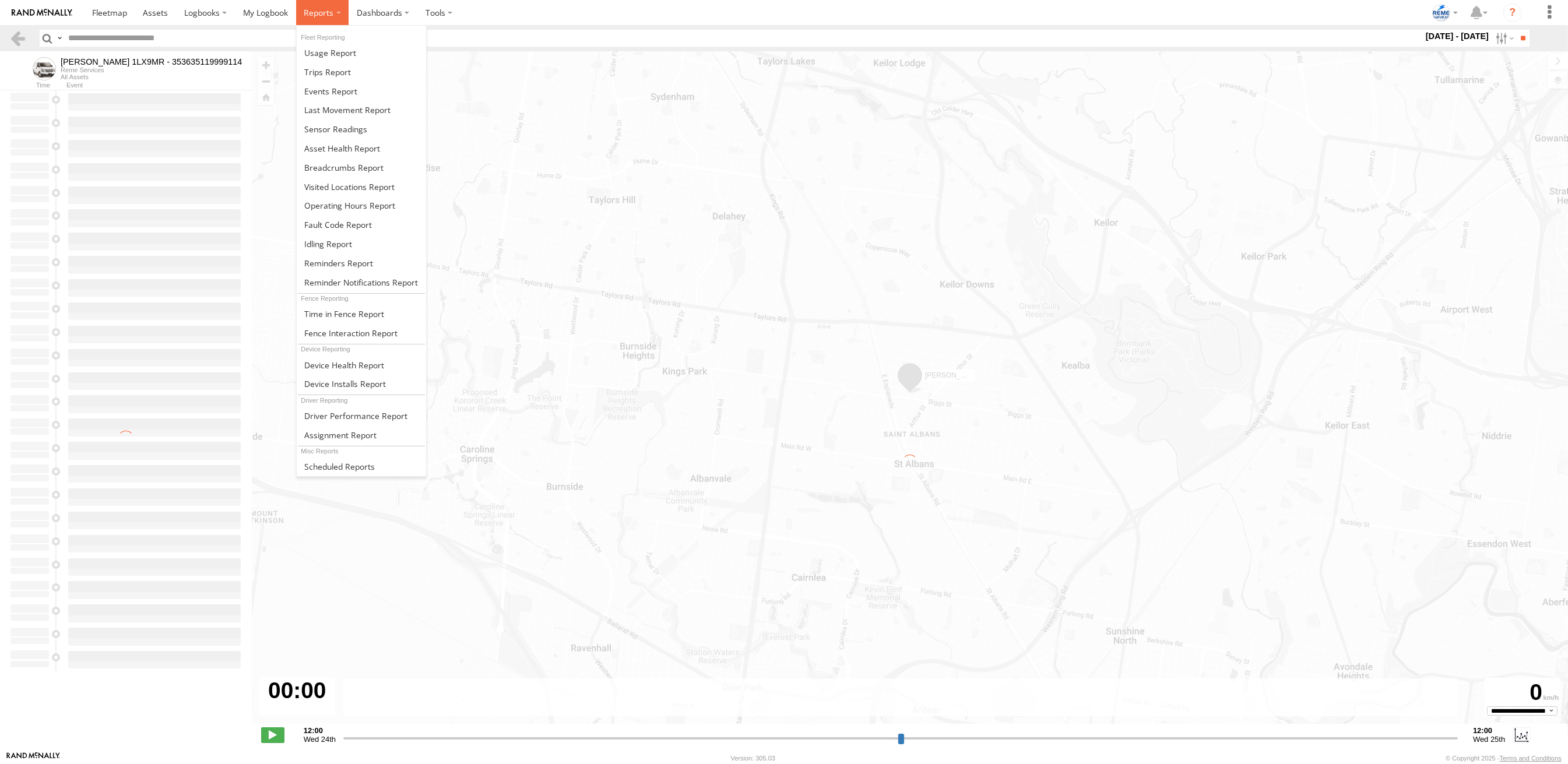
click at [317, 20] on label at bounding box center [322, 12] width 53 height 25
click at [314, 68] on span at bounding box center [328, 72] width 47 height 11
type input "**********"
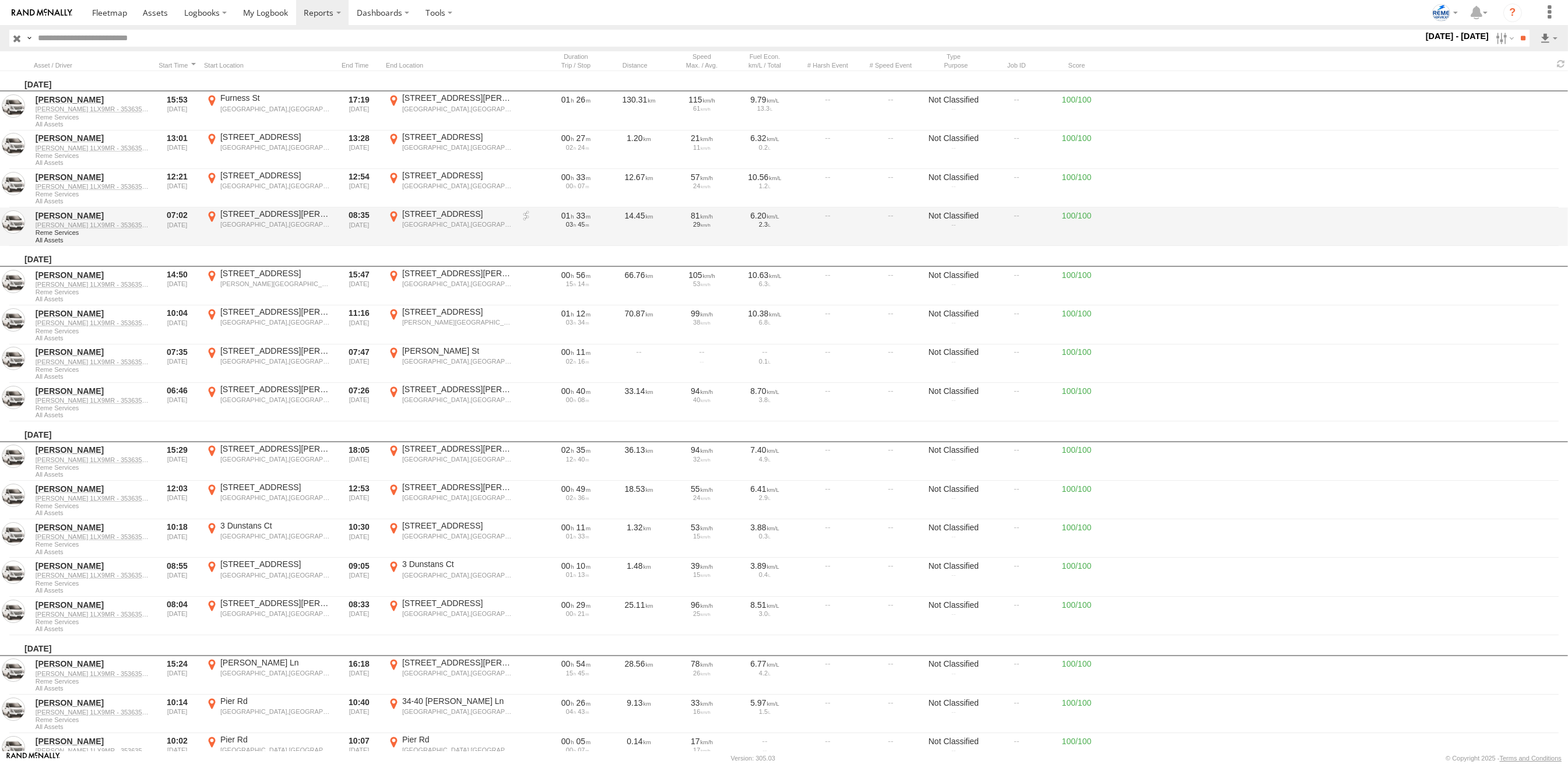
click at [300, 238] on label "[STREET_ADDRESS][PERSON_NAME] 144.79928" at bounding box center [268, 226] width 128 height 36
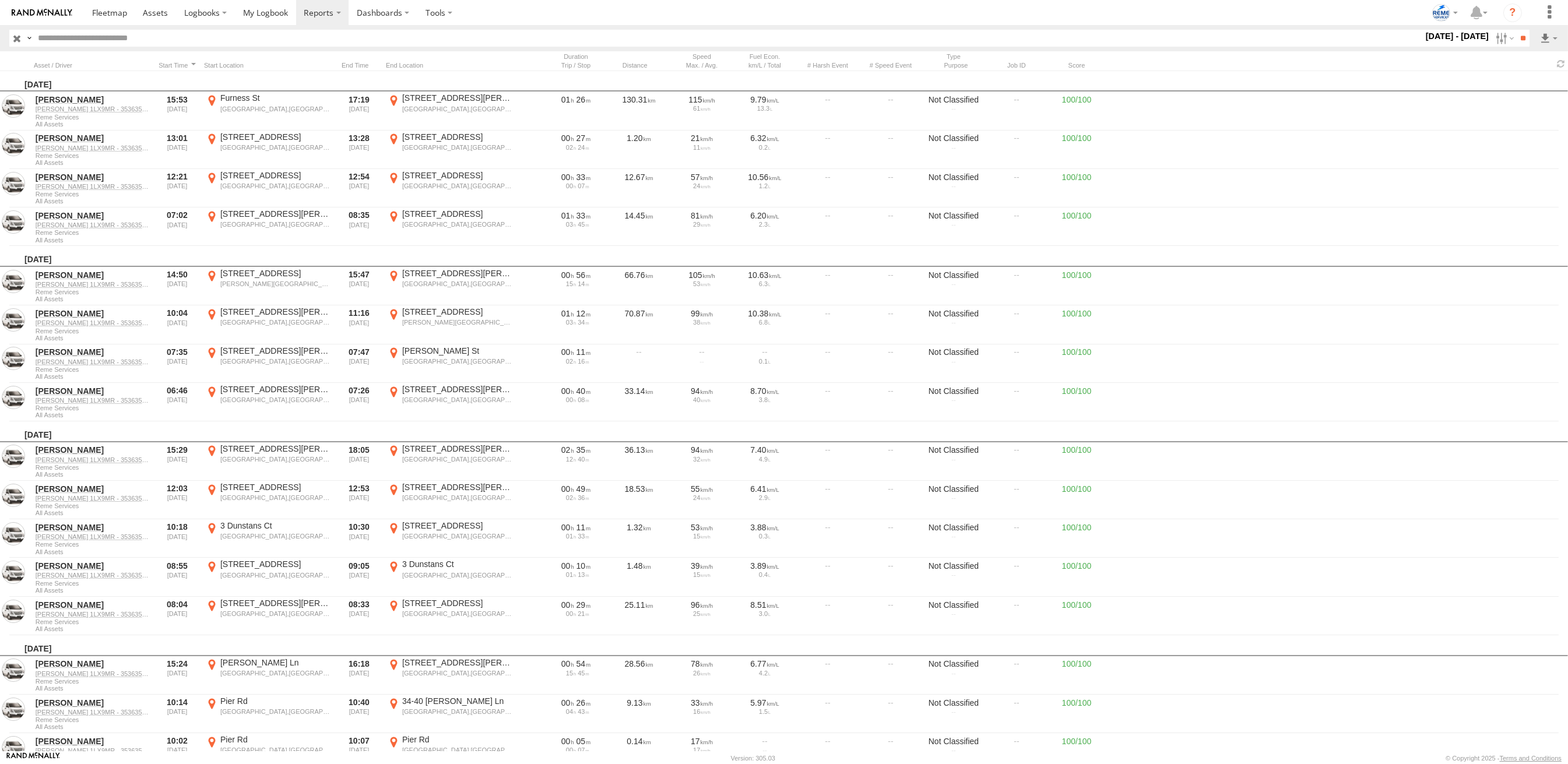
click at [0, 0] on label "×" at bounding box center [0, 0] width 0 height 0
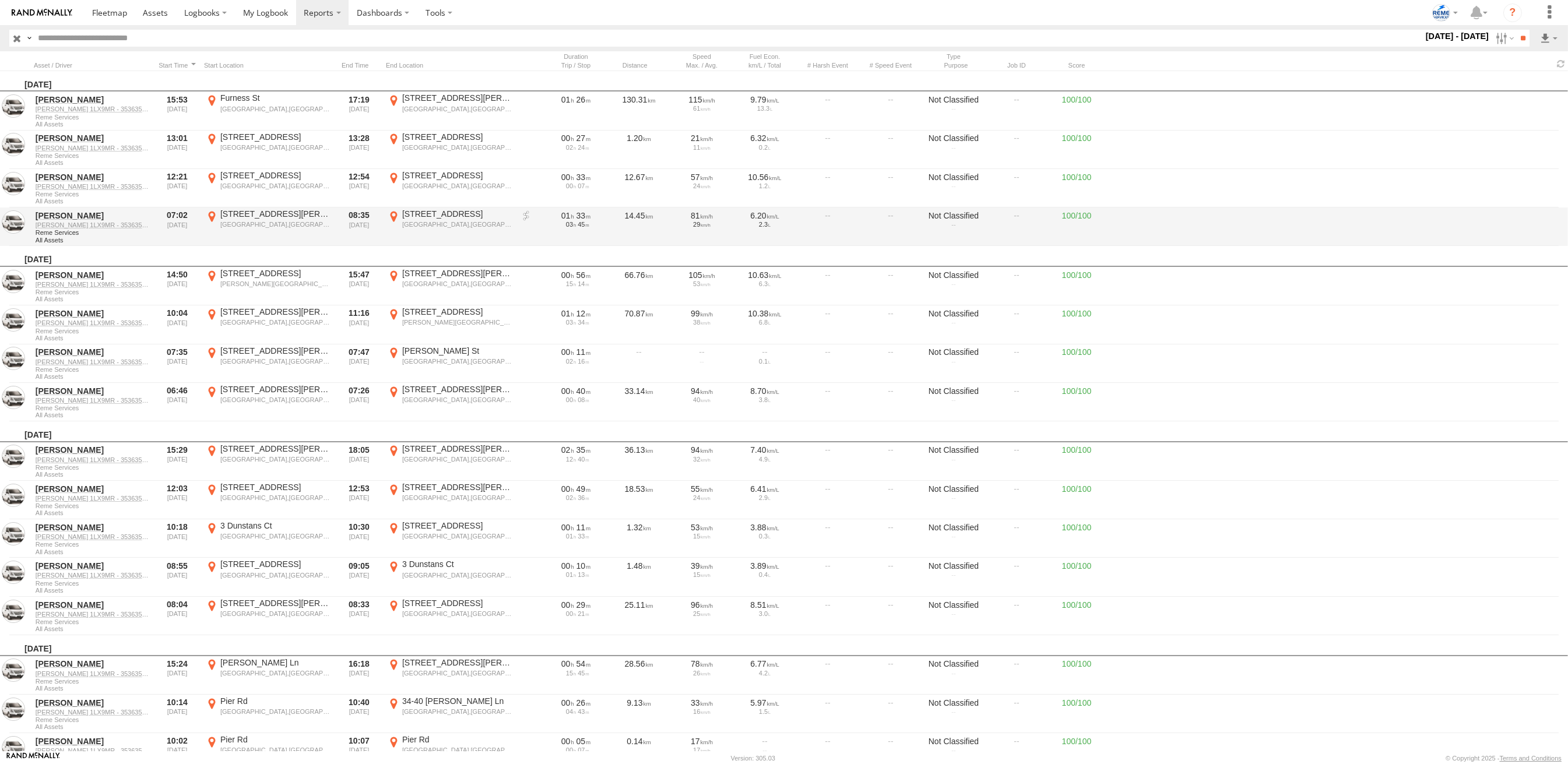
click at [523, 216] on link at bounding box center [526, 216] width 12 height 12
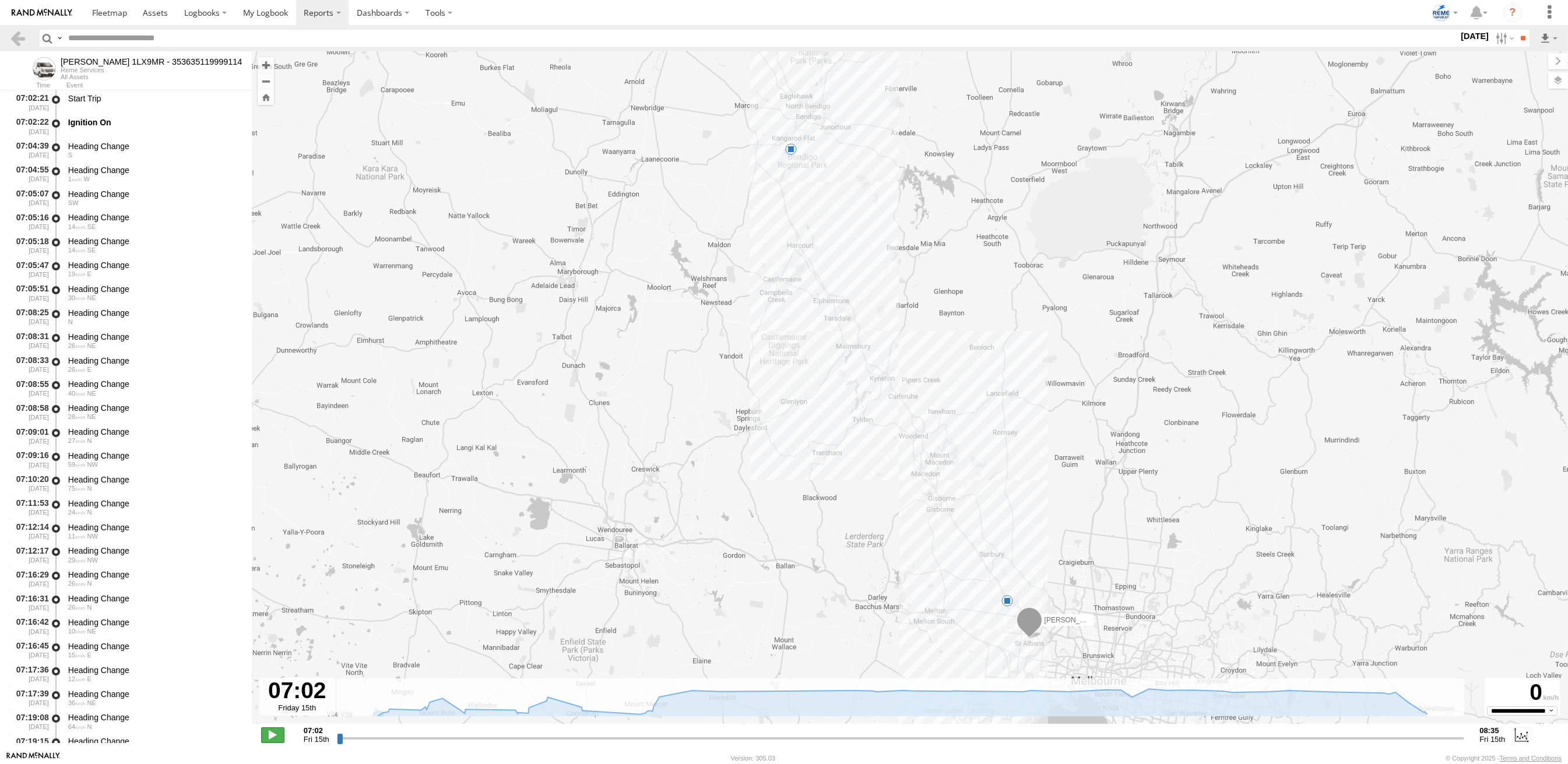
click at [268, 735] on span at bounding box center [272, 735] width 23 height 15
click at [268, 735] on span at bounding box center [272, 735] width 23 height 15
type input "**********"
click at [1521, 34] on input "**" at bounding box center [1523, 38] width 13 height 17
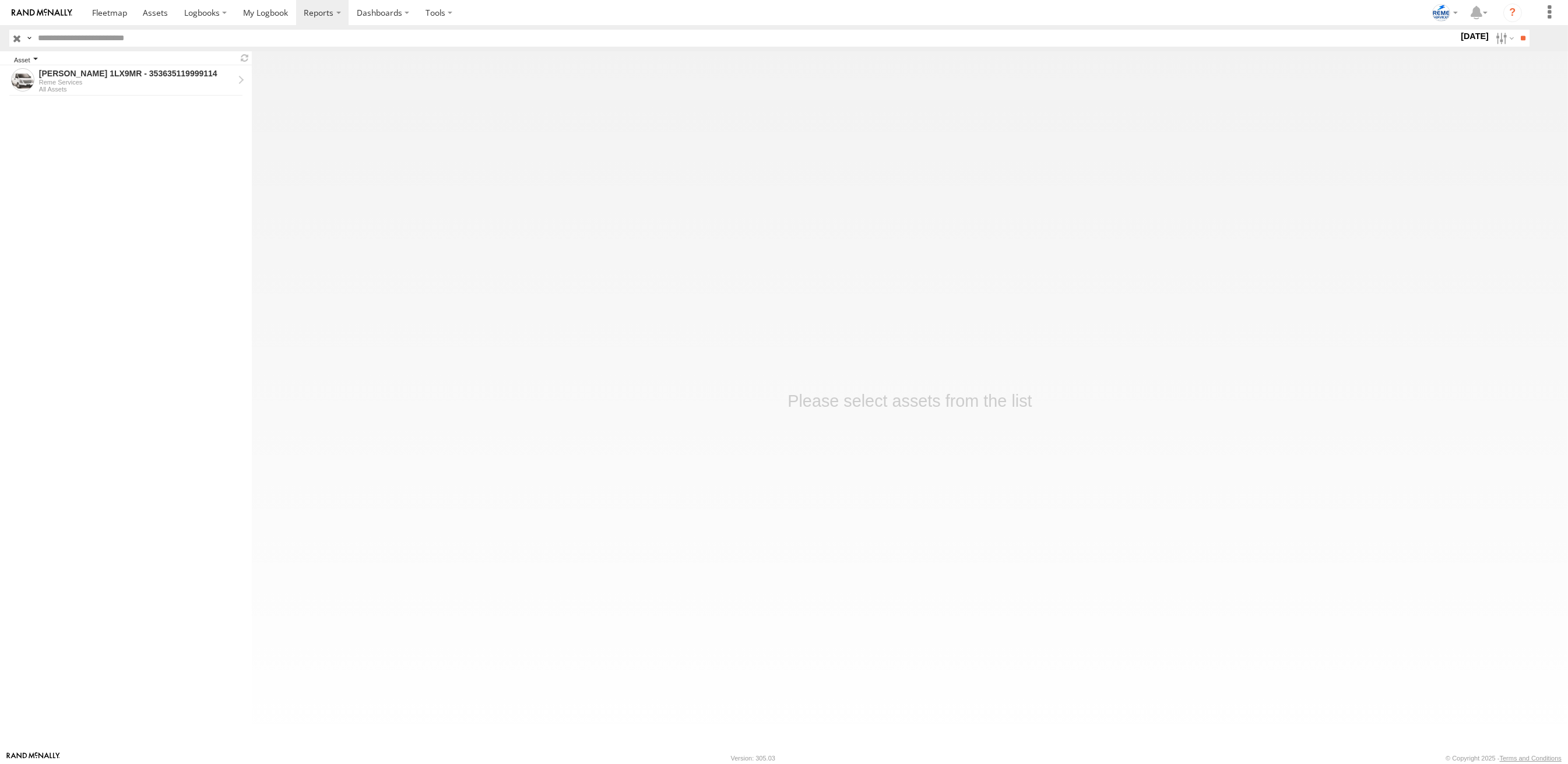
click at [147, 63] on div "Asset" at bounding box center [124, 61] width 219 height 6
click at [329, 4] on label at bounding box center [322, 12] width 53 height 25
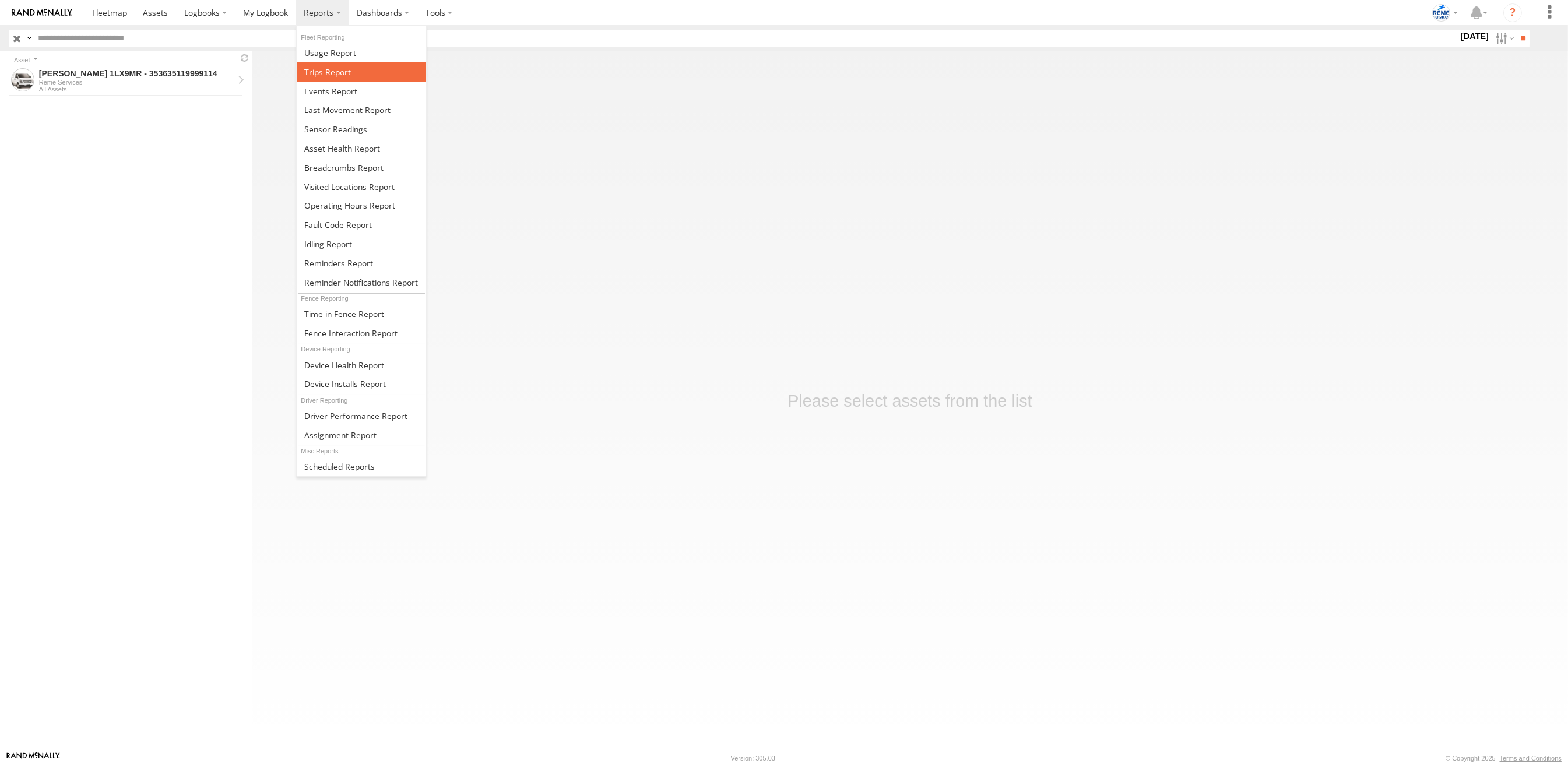
click at [320, 74] on span at bounding box center [328, 72] width 47 height 11
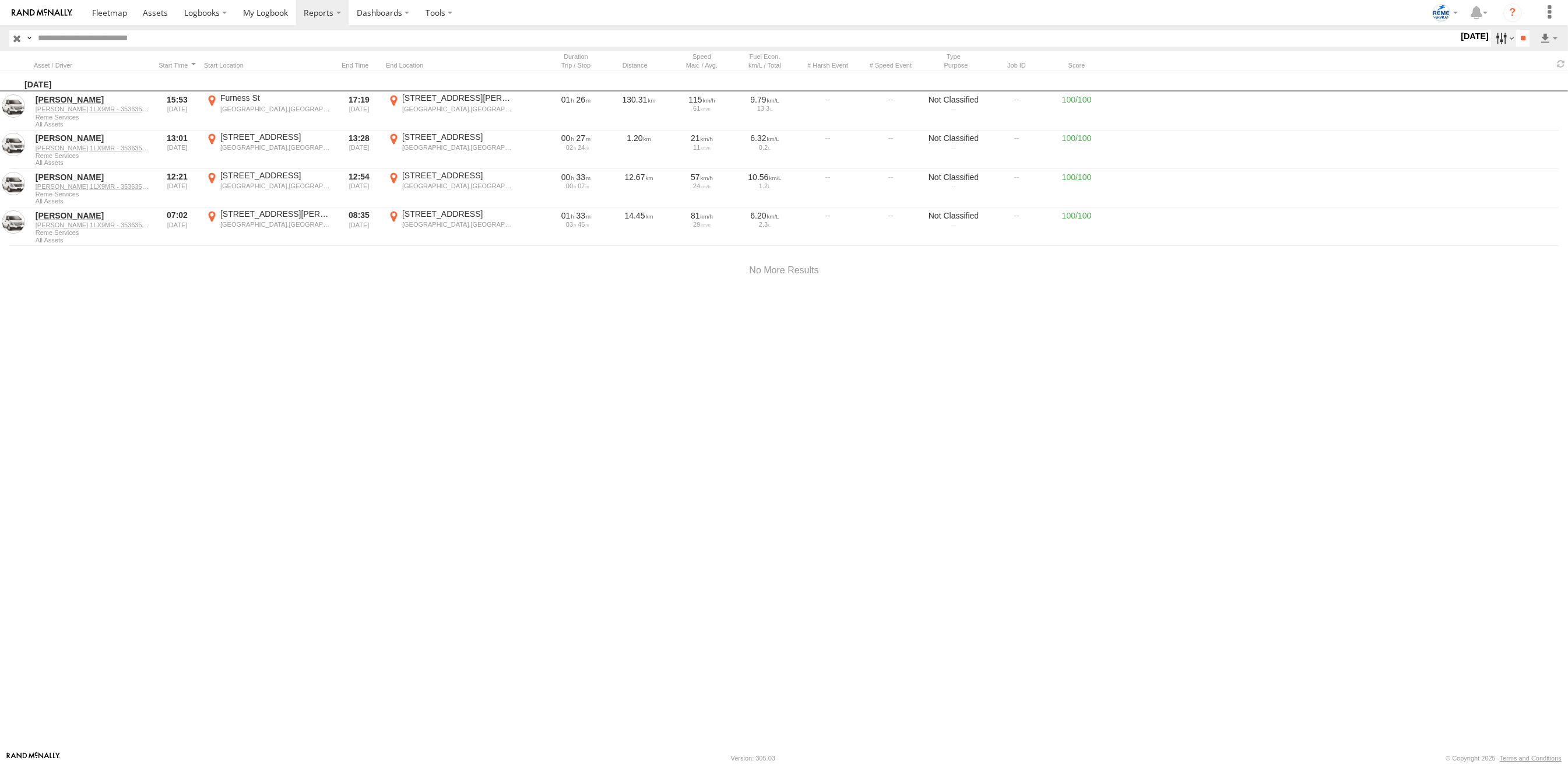
click at [1497, 37] on label at bounding box center [1504, 38] width 25 height 17
click at [0, 0] on span at bounding box center [0, 0] width 0 height 0
click at [1517, 37] on input "**" at bounding box center [1523, 38] width 13 height 17
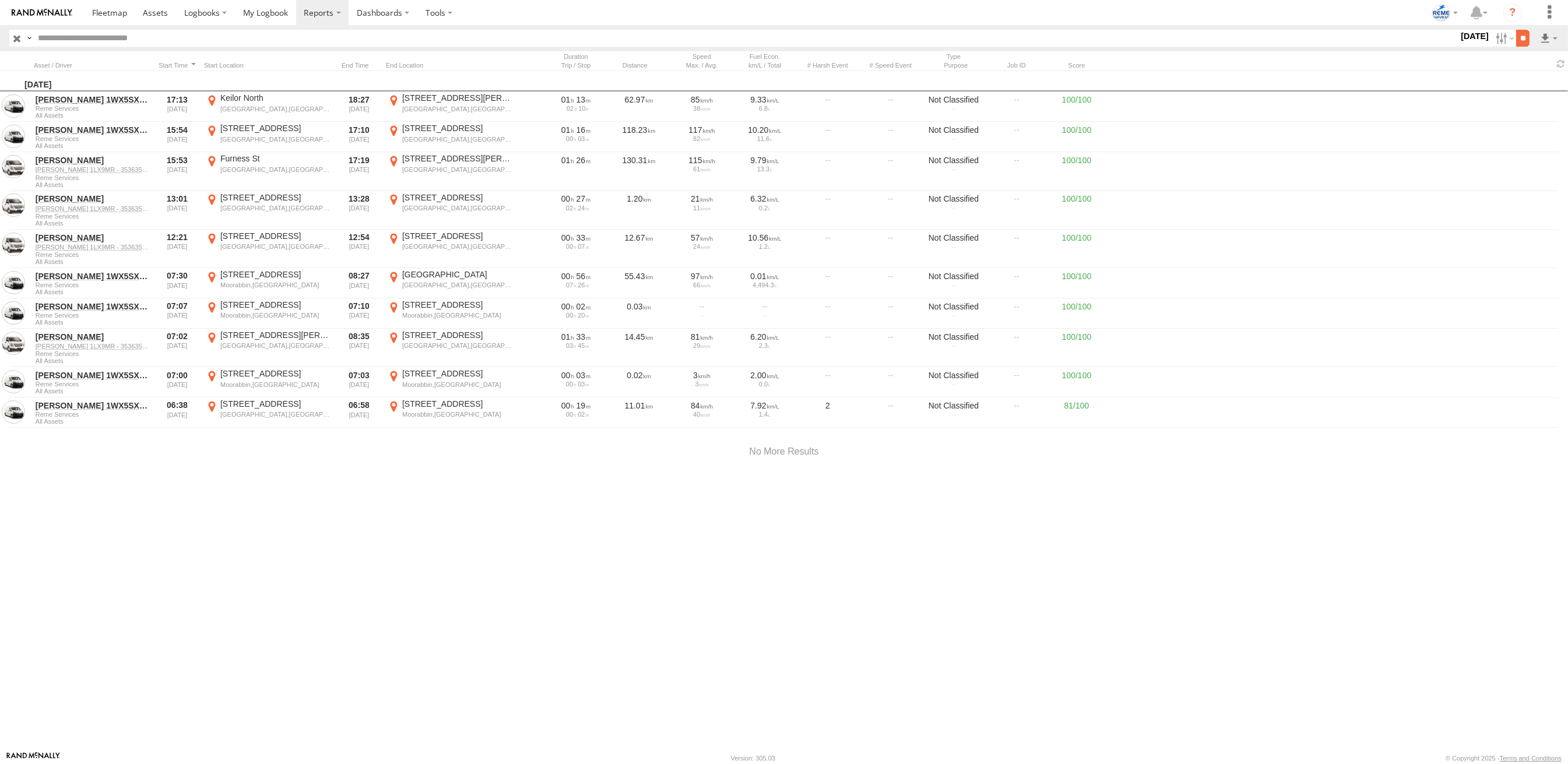
click at [1517, 38] on input "**" at bounding box center [1523, 38] width 13 height 17
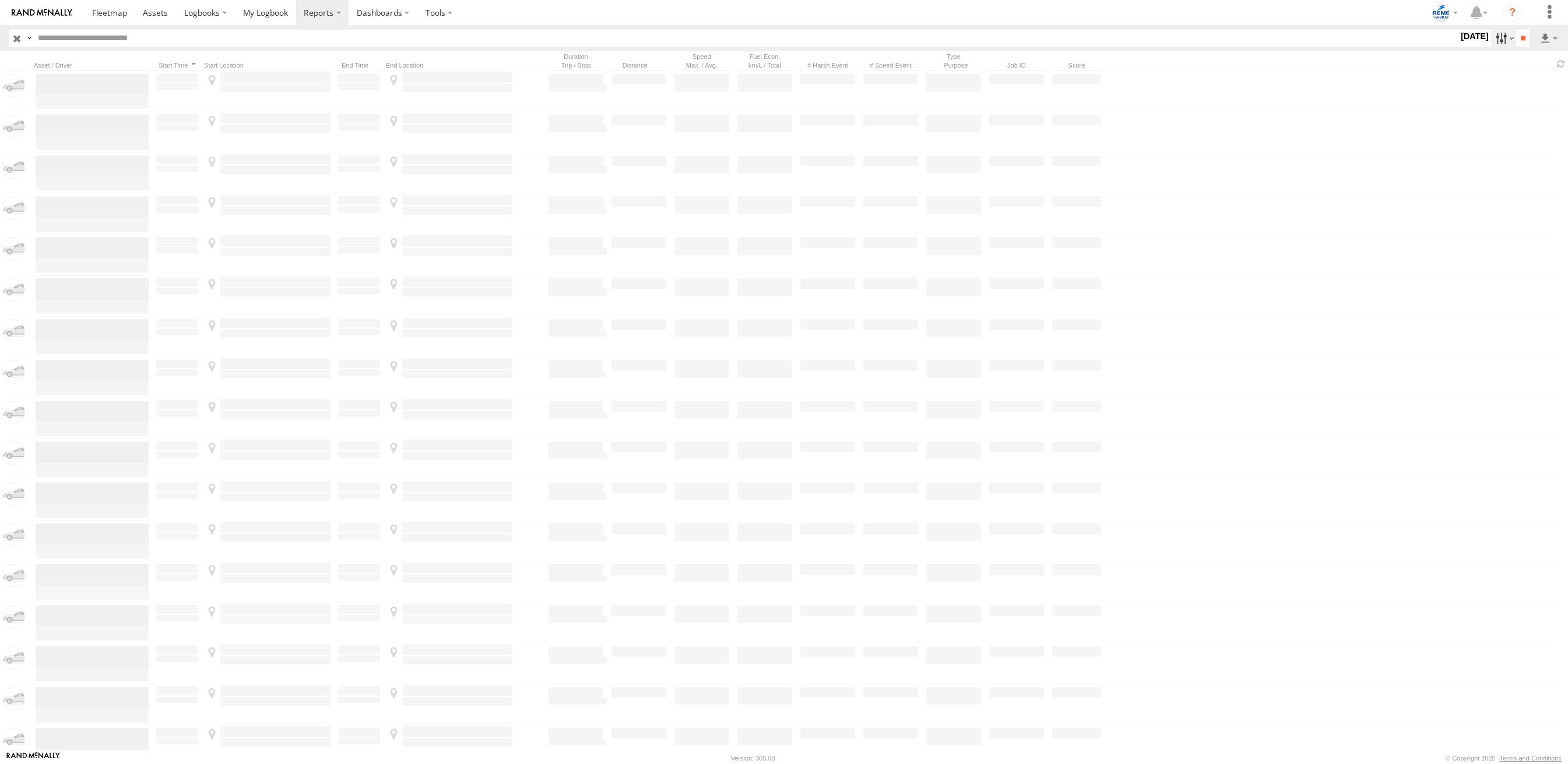
click at [1500, 37] on label at bounding box center [1504, 38] width 25 height 17
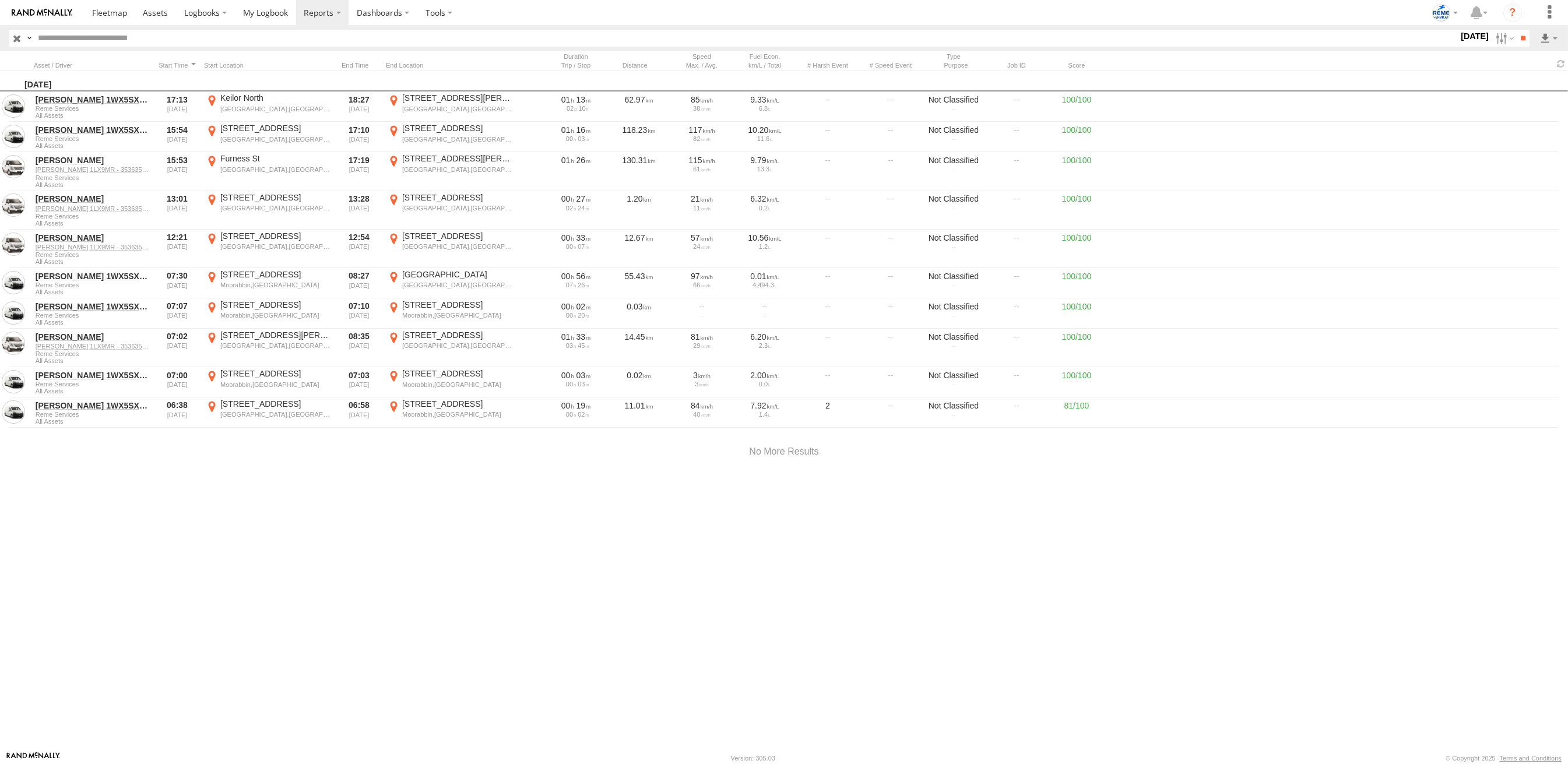
click at [0, 0] on span at bounding box center [0, 0] width 0 height 0
click at [0, 0] on label at bounding box center [0, 0] width 0 height 0
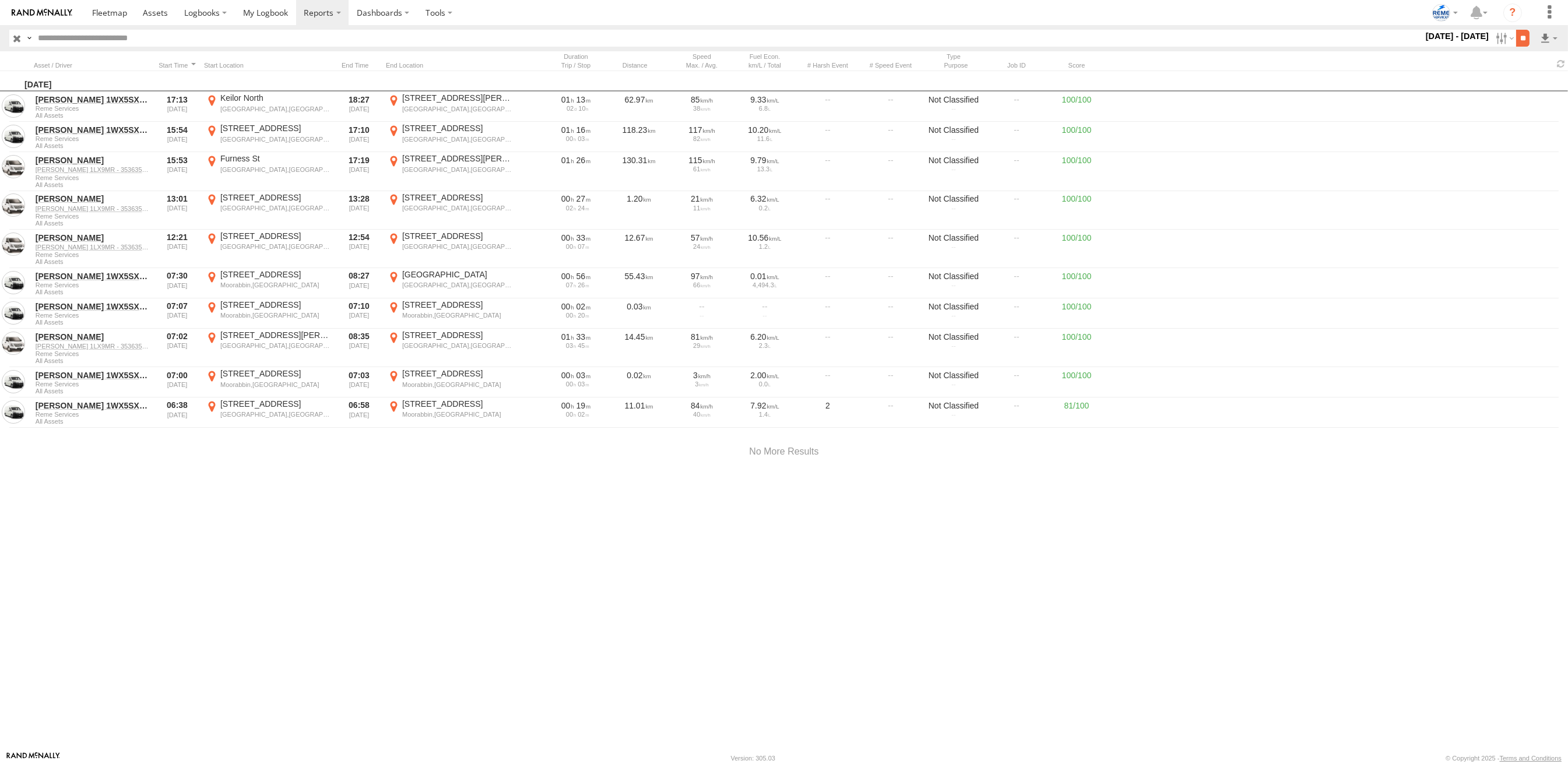
click at [1524, 35] on input "**" at bounding box center [1523, 38] width 13 height 17
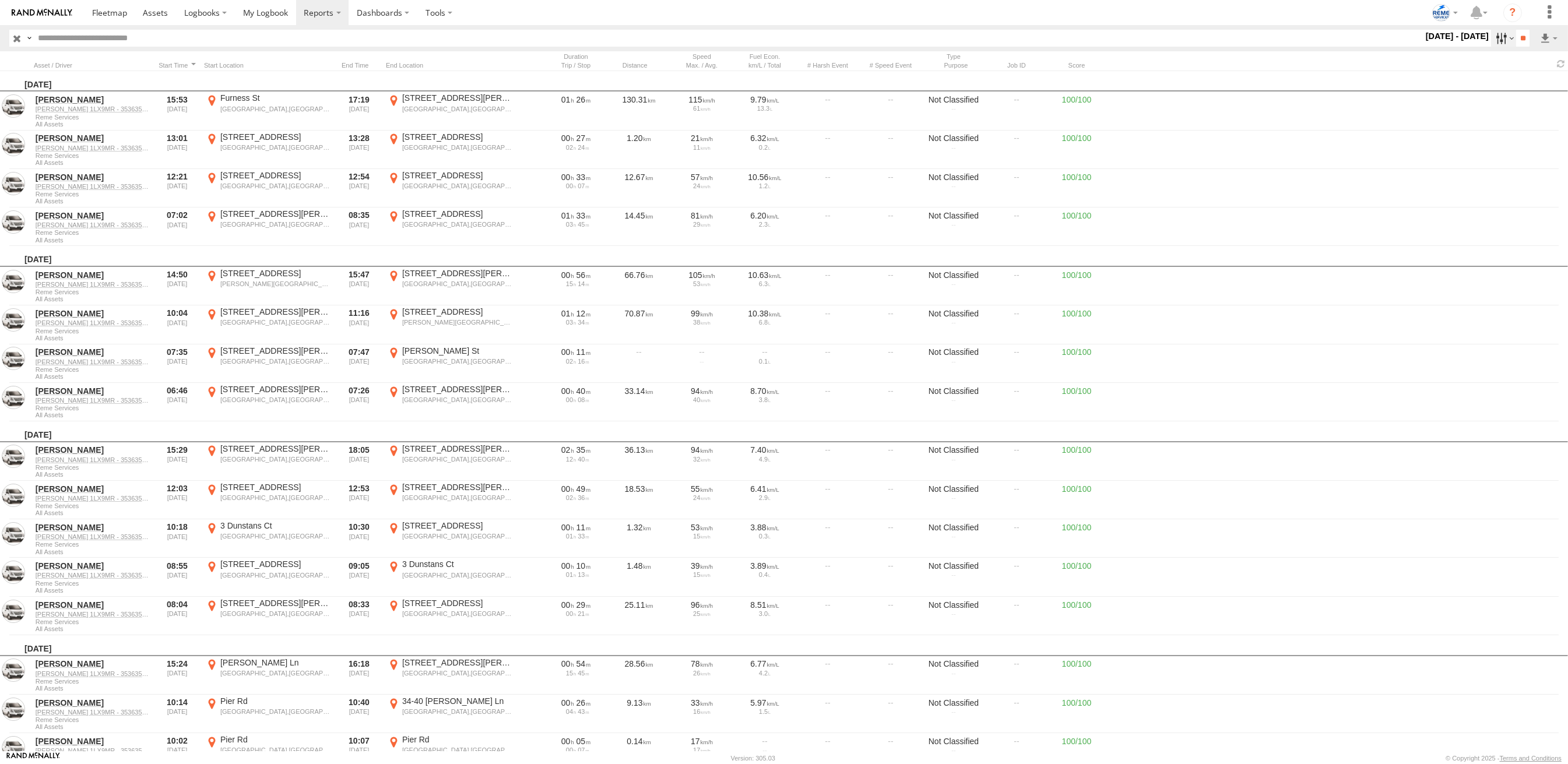
drag, startPoint x: 1504, startPoint y: 41, endPoint x: 1487, endPoint y: 42, distance: 17.0
click at [1504, 41] on label at bounding box center [1504, 38] width 25 height 17
click at [0, 0] on span at bounding box center [0, 0] width 0 height 0
click at [1521, 42] on input "**" at bounding box center [1523, 38] width 13 height 17
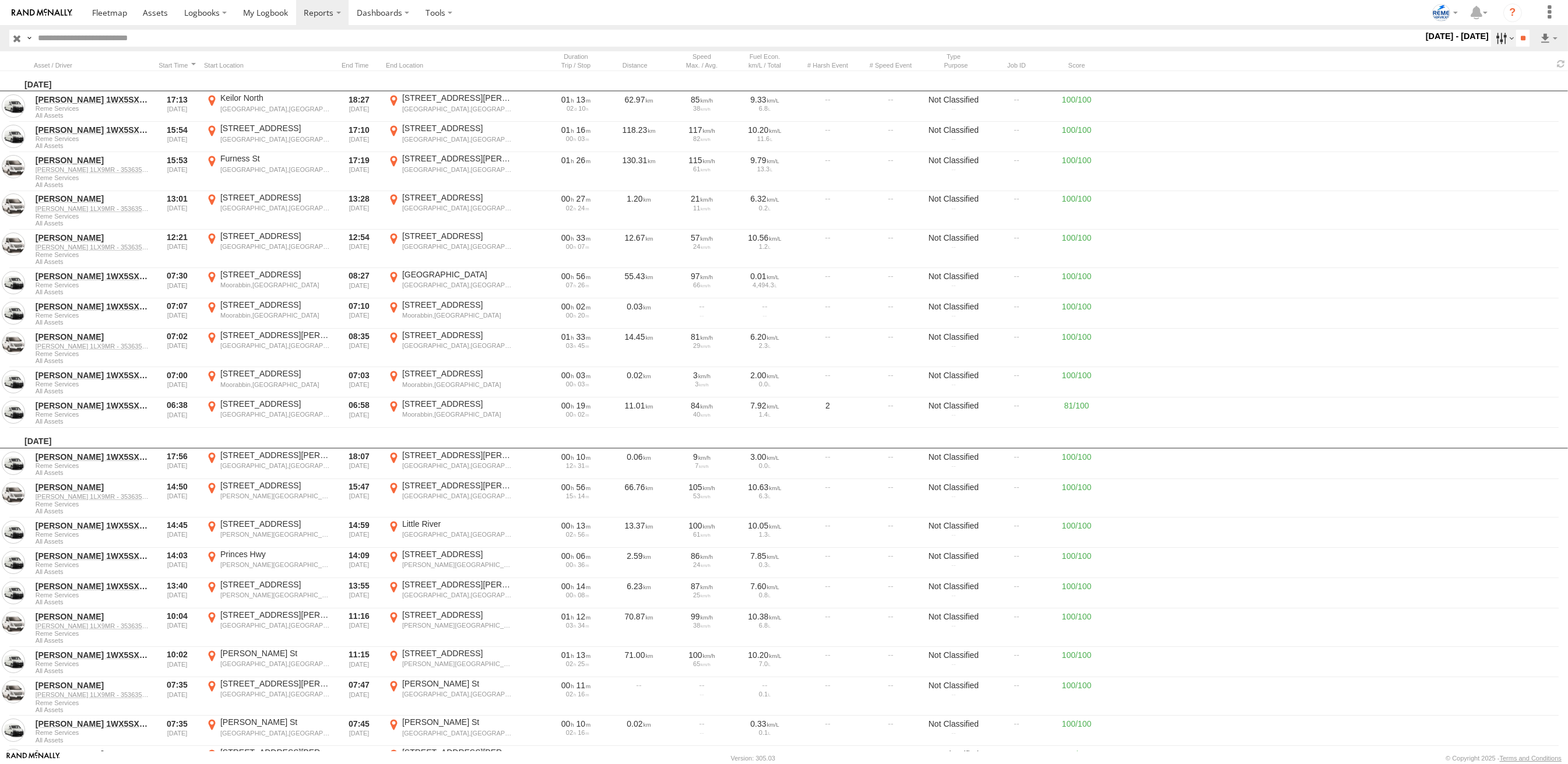
click at [1491, 38] on label at bounding box center [1504, 38] width 25 height 17
click at [0, 0] on span at bounding box center [0, 0] width 0 height 0
click at [1524, 39] on input "**" at bounding box center [1523, 38] width 13 height 17
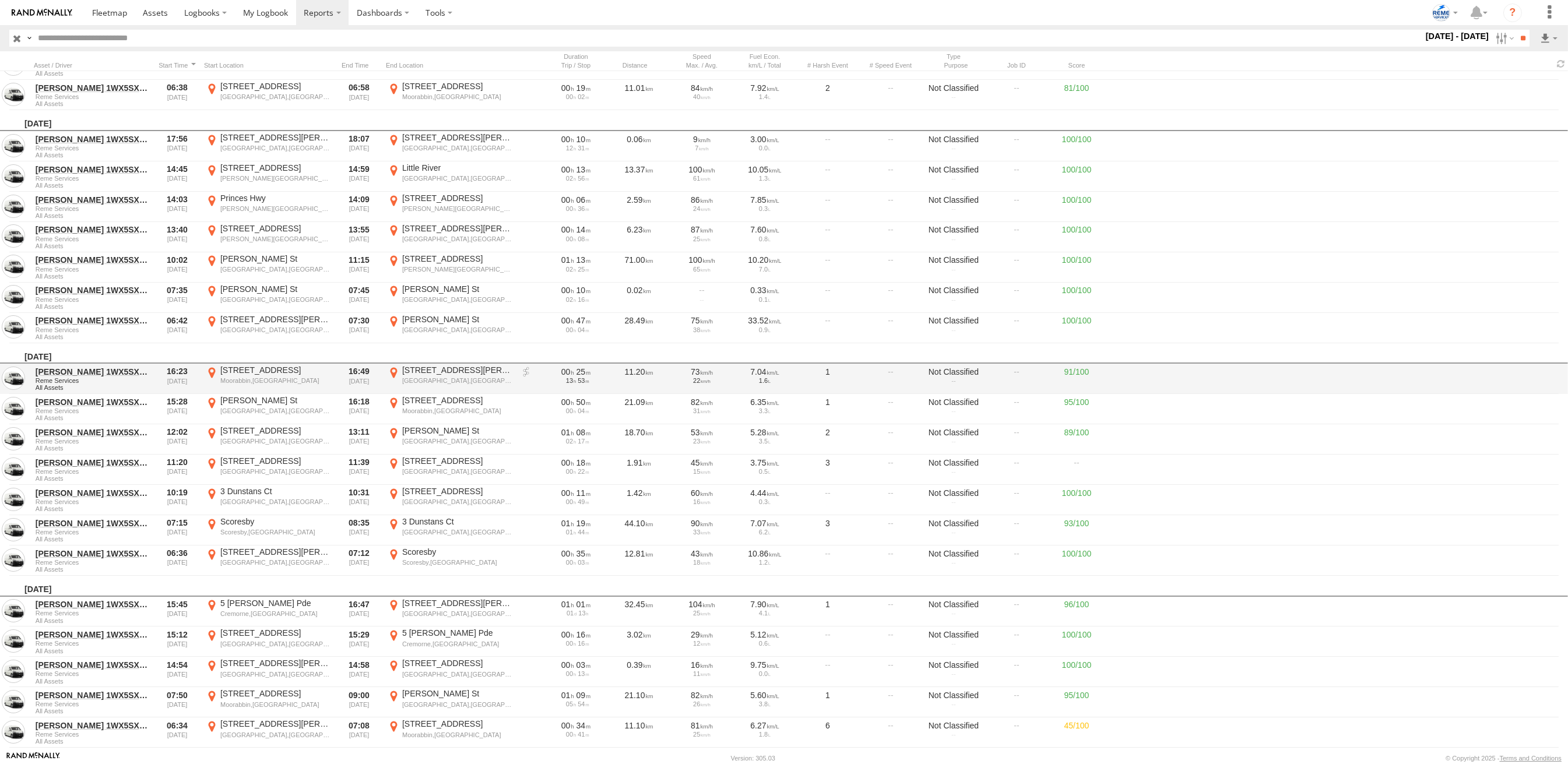
scroll to position [173, 0]
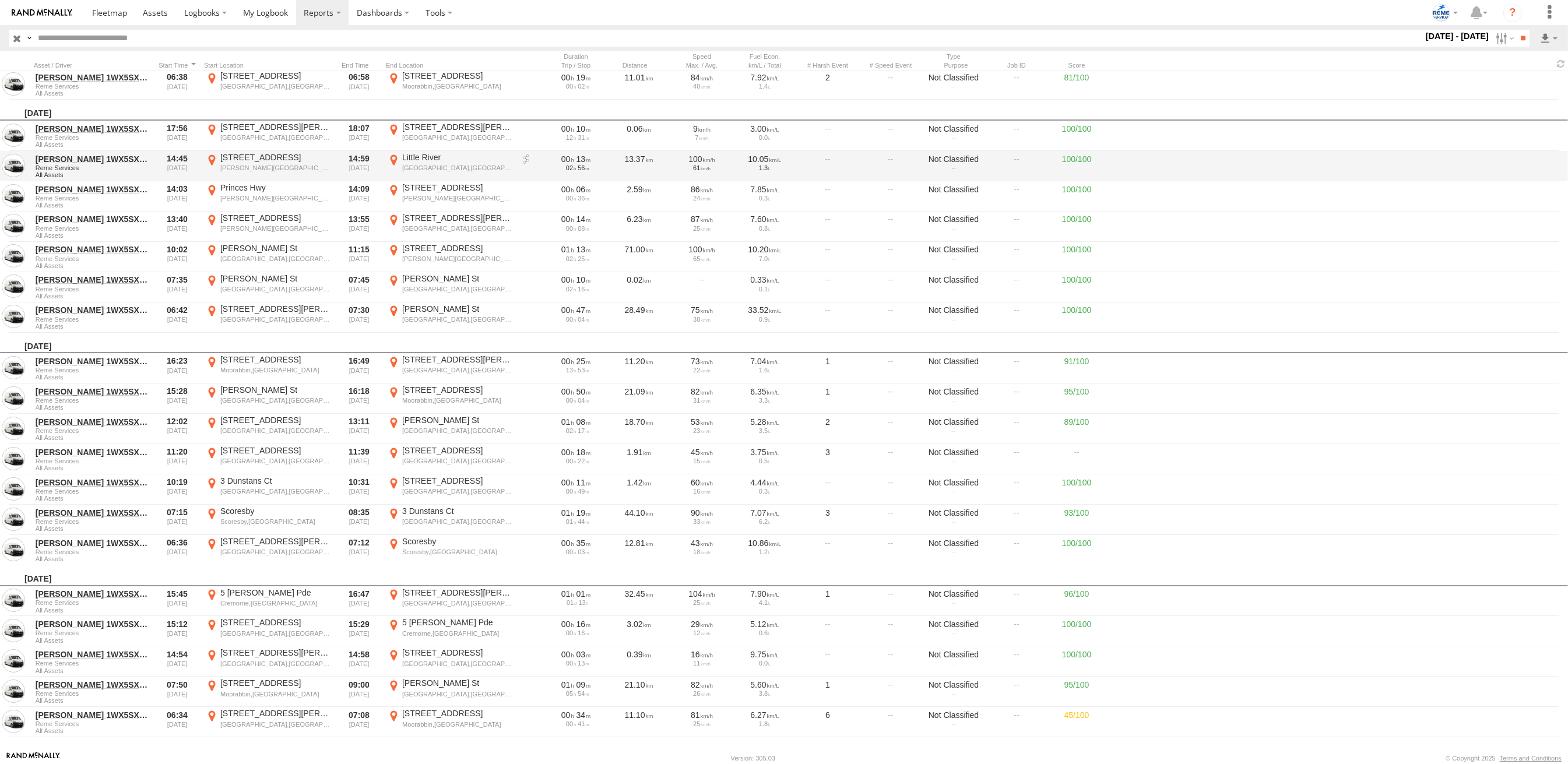
click at [527, 159] on link at bounding box center [526, 160] width 12 height 12
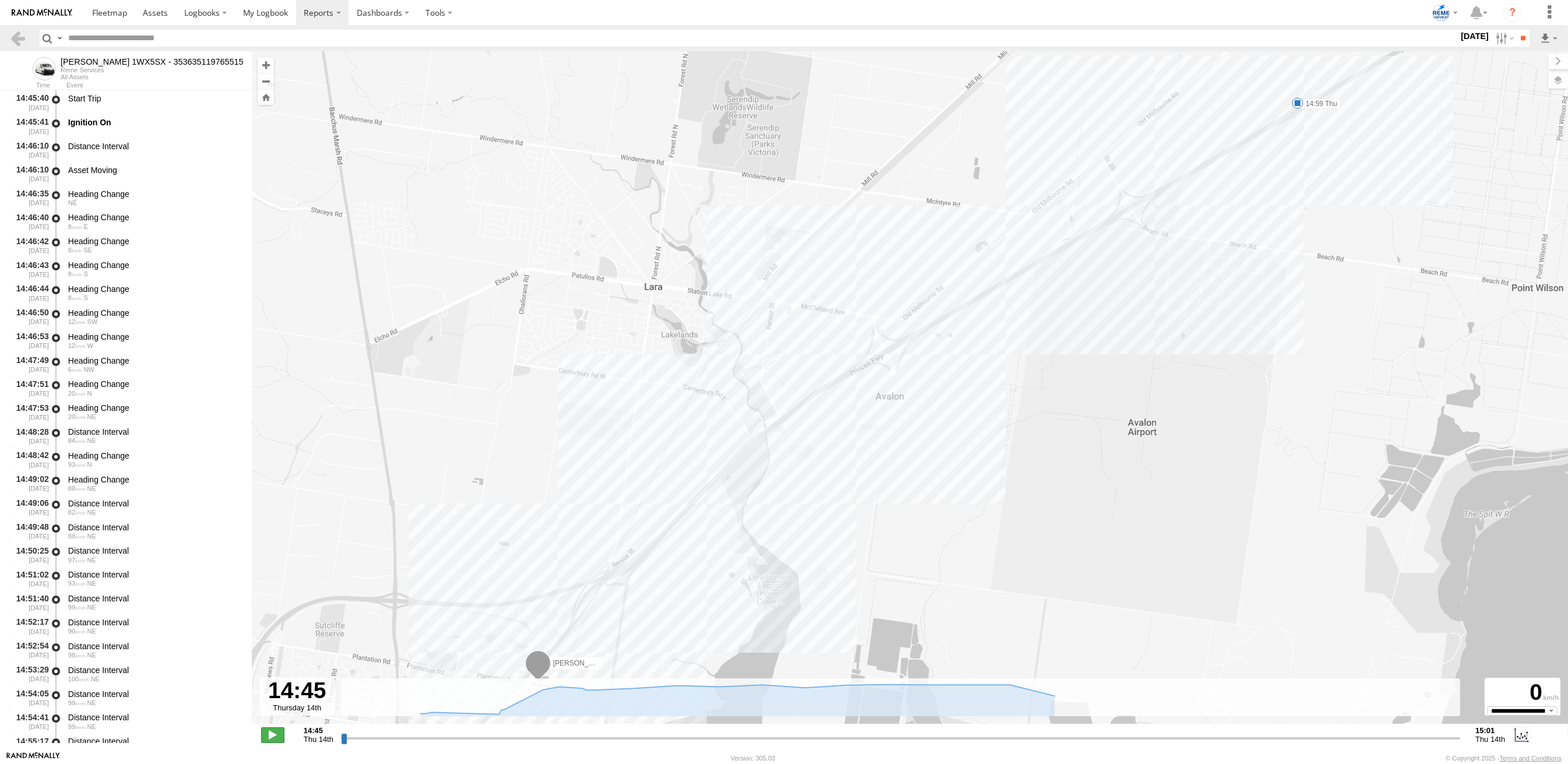
click at [277, 734] on span at bounding box center [272, 735] width 23 height 15
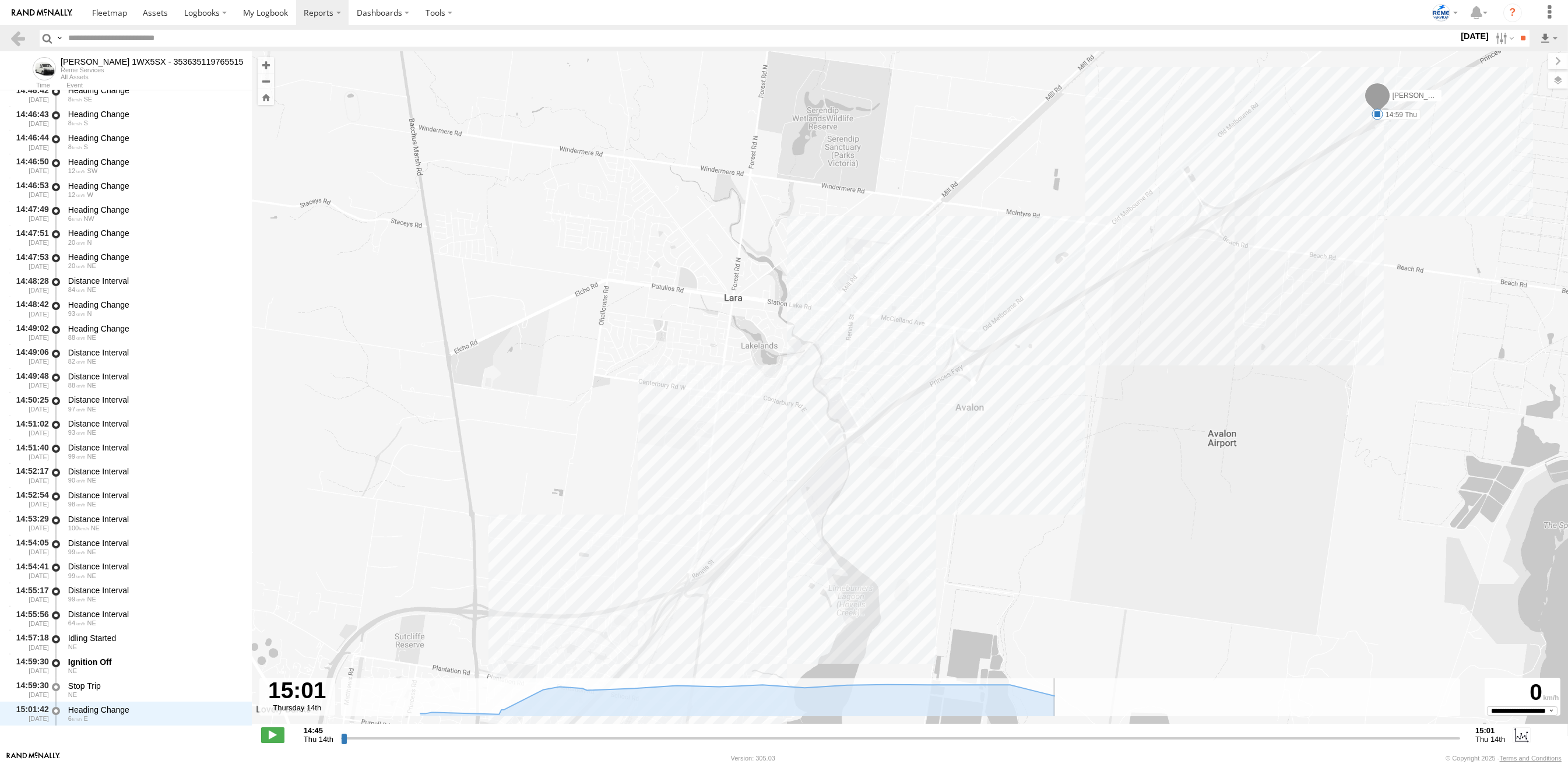
scroll to position [151, 0]
type input "**********"
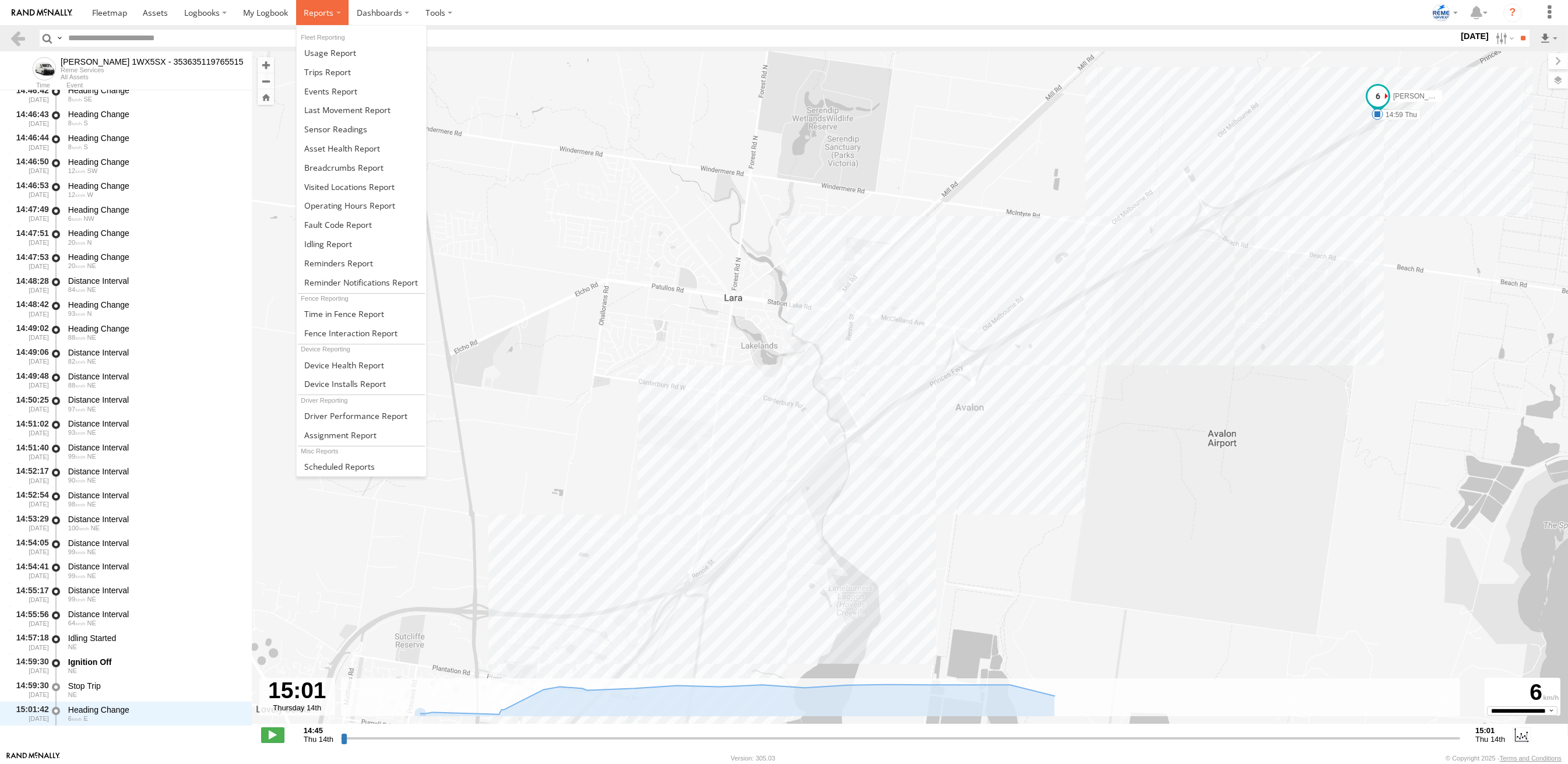
click at [304, 18] on label at bounding box center [322, 12] width 53 height 25
click at [324, 67] on span at bounding box center [328, 72] width 47 height 11
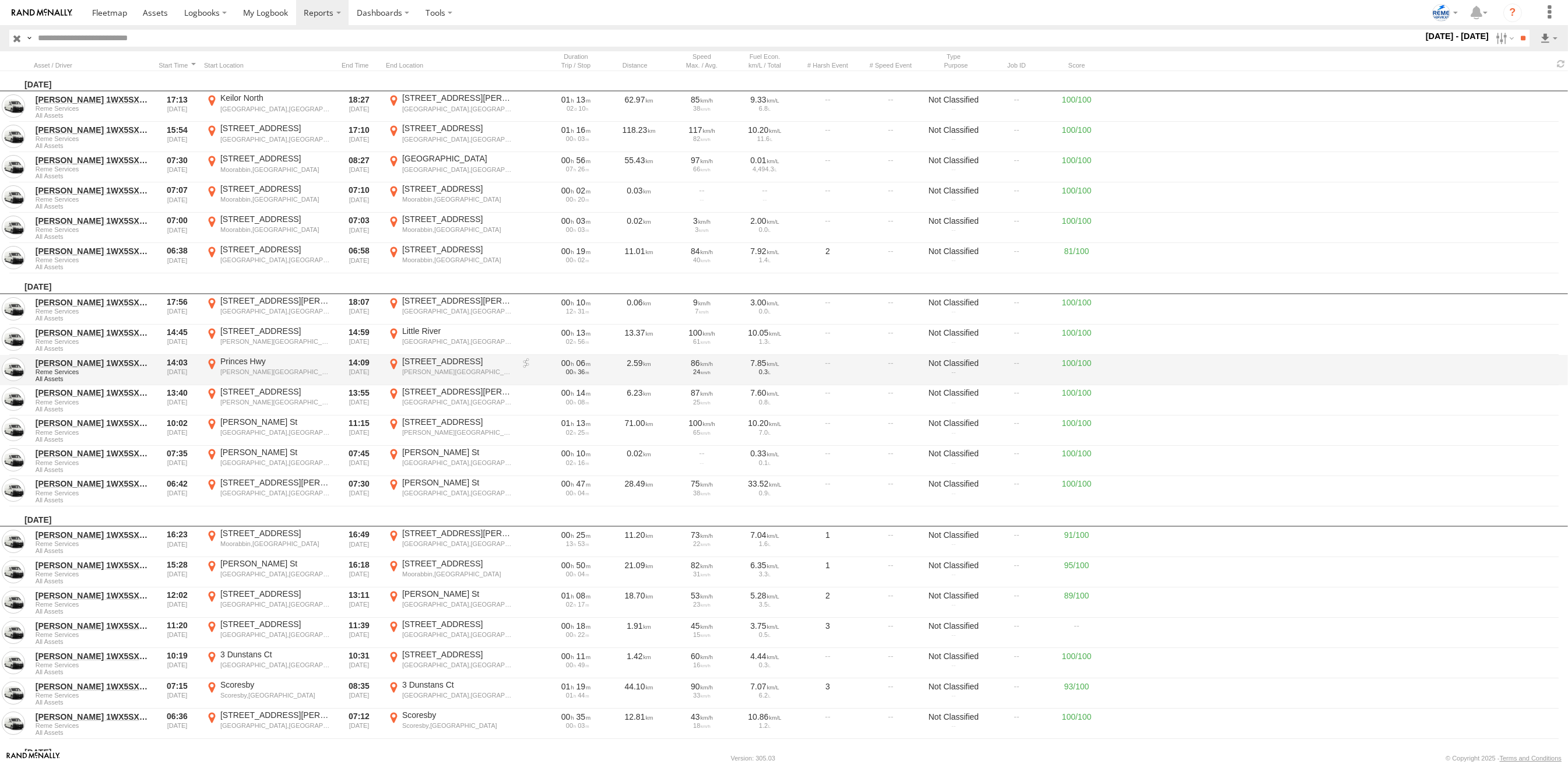
click at [526, 361] on link at bounding box center [526, 364] width 12 height 12
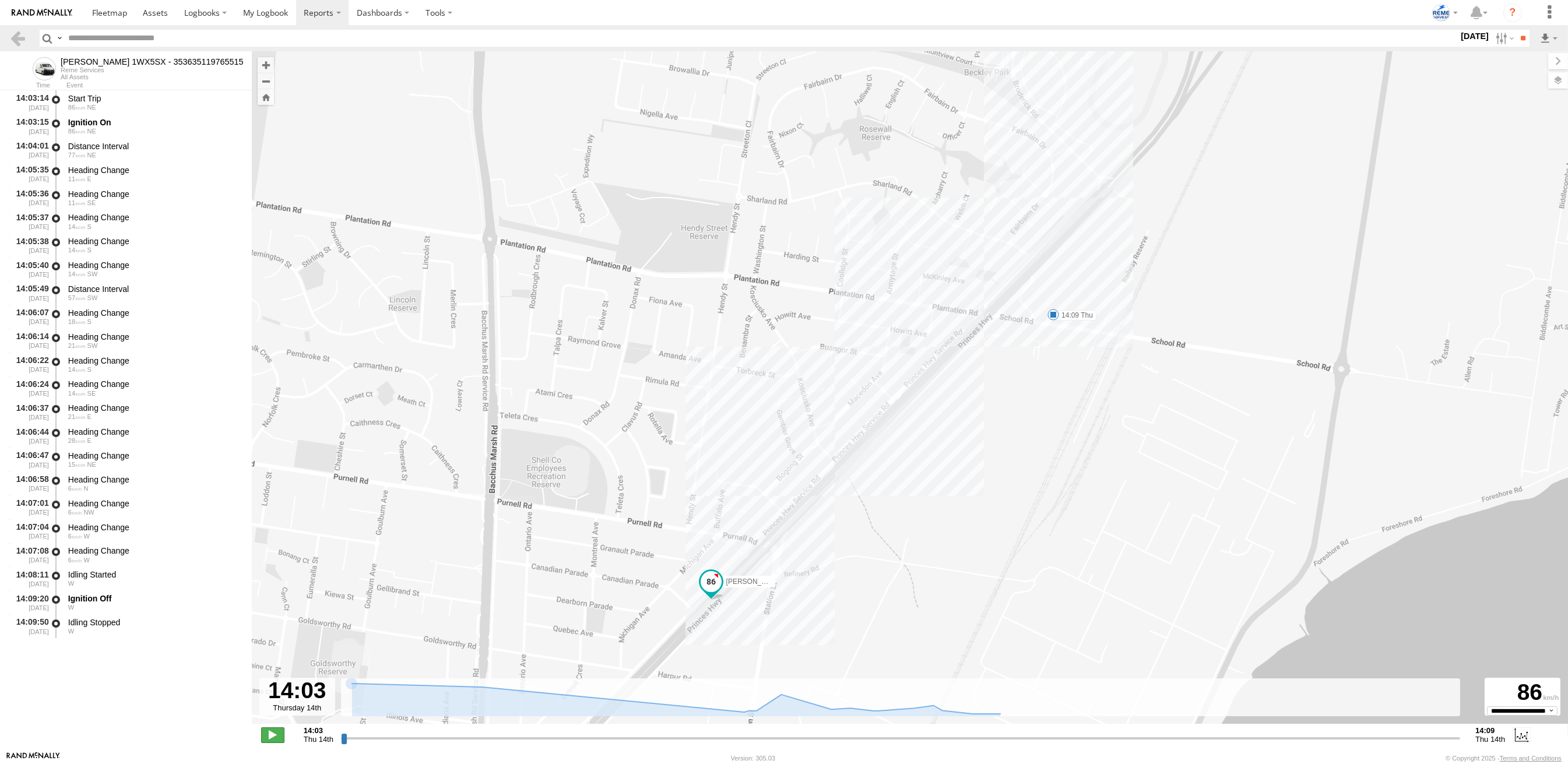
click at [270, 732] on span at bounding box center [272, 735] width 23 height 15
type input "**********"
click at [1517, 37] on input "**" at bounding box center [1523, 38] width 13 height 17
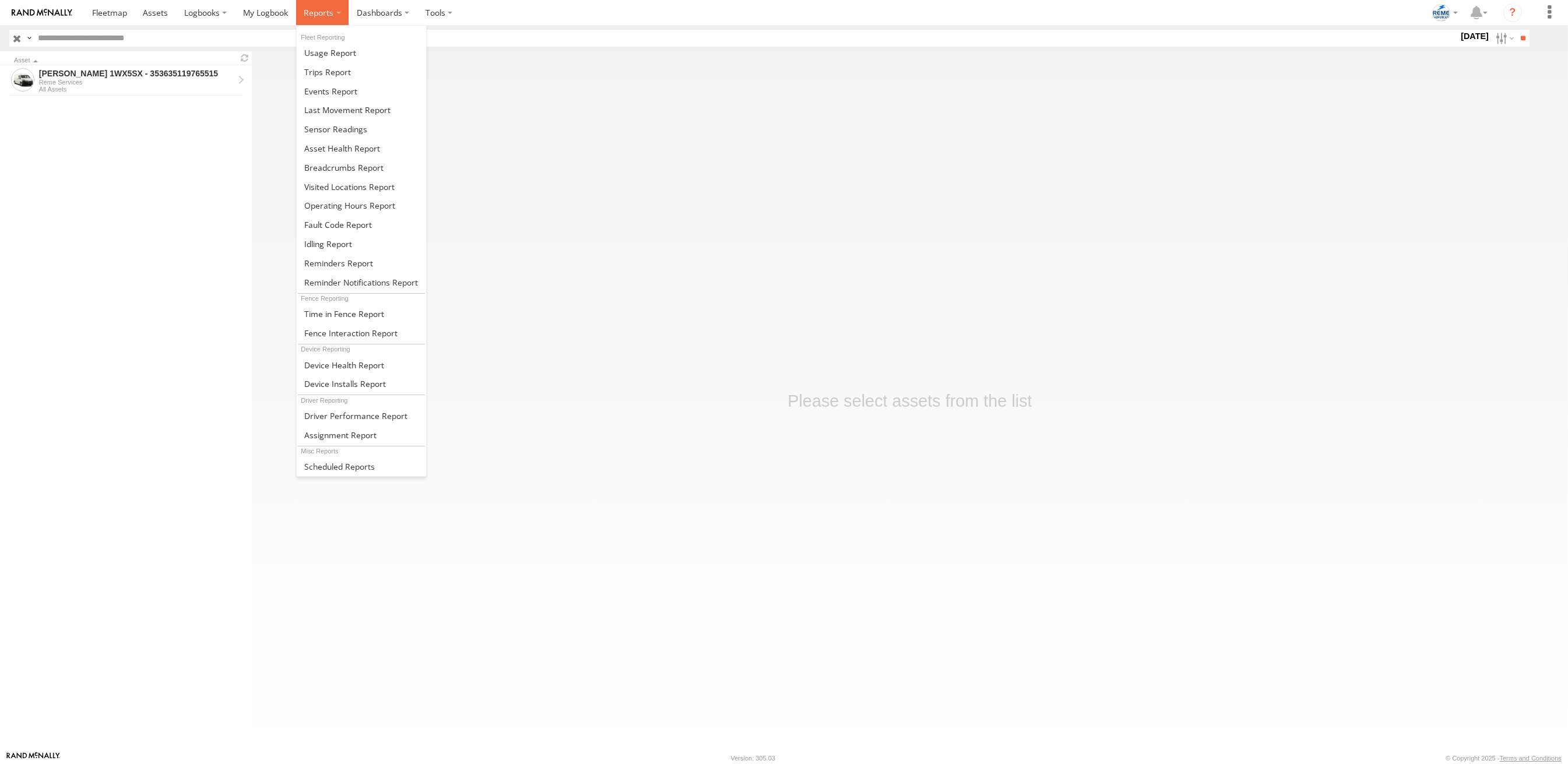
click at [304, 11] on span at bounding box center [318, 12] width 30 height 11
click at [318, 69] on span at bounding box center [328, 72] width 47 height 11
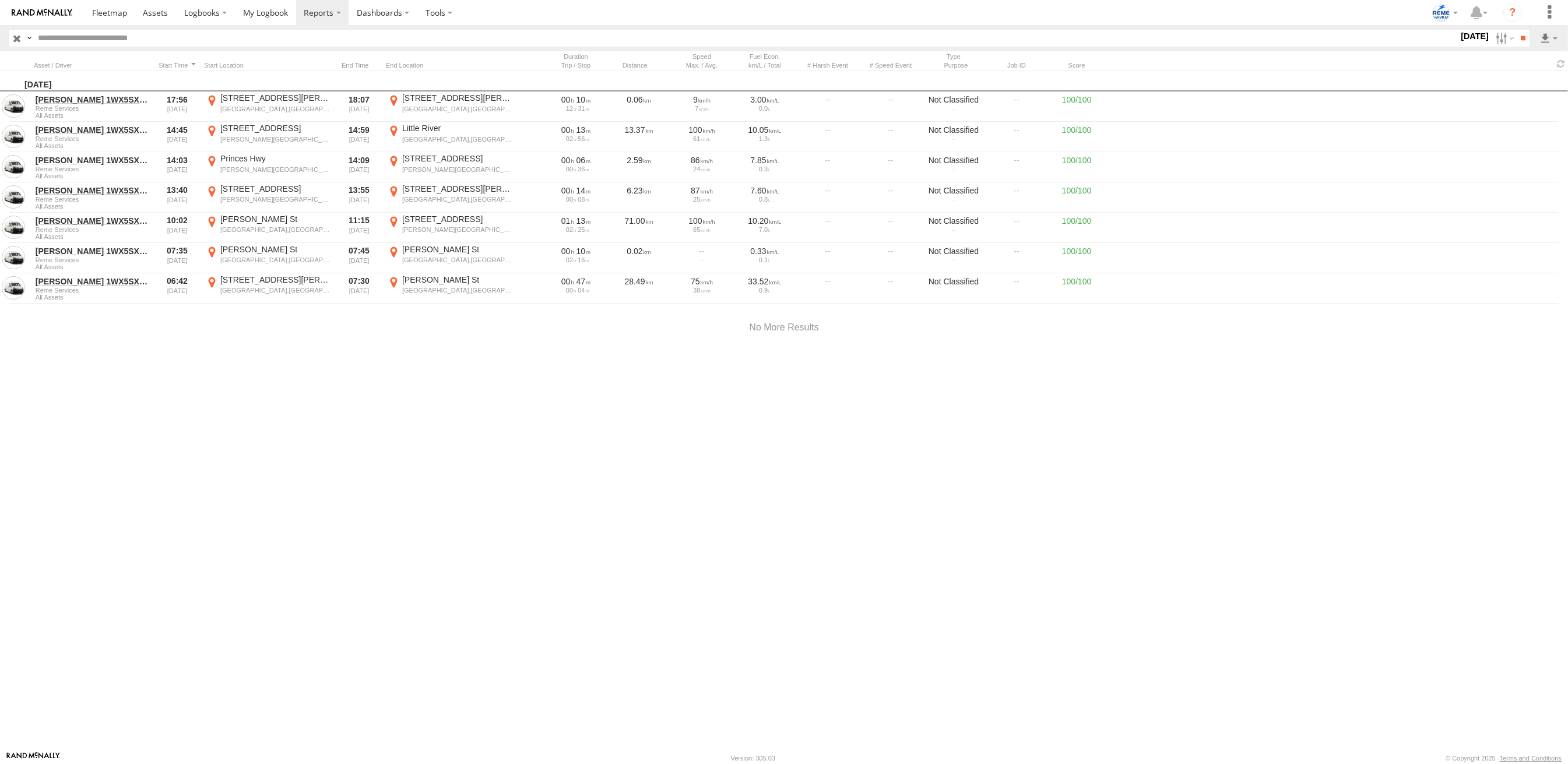
drag, startPoint x: 748, startPoint y: 327, endPoint x: 814, endPoint y: 324, distance: 66.1
click at [814, 324] on div at bounding box center [784, 328] width 1568 height 50
click at [1504, 40] on label at bounding box center [1504, 38] width 25 height 17
click at [0, 0] on label at bounding box center [0, 0] width 0 height 0
click at [1519, 39] on input "**" at bounding box center [1523, 38] width 13 height 17
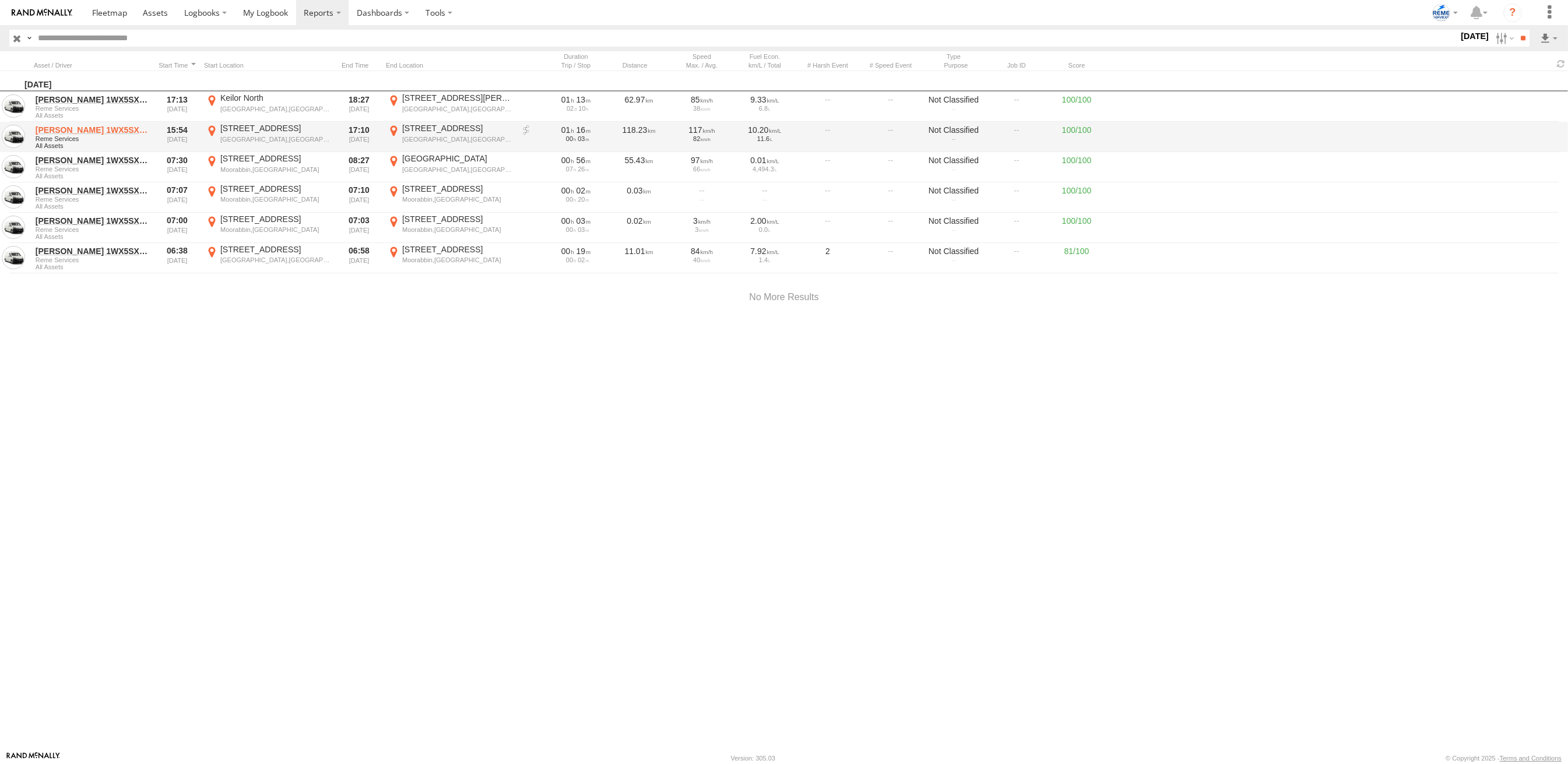
click at [91, 128] on link "[PERSON_NAME] 1WX5SX - 353635119765515" at bounding box center [91, 130] width 113 height 11
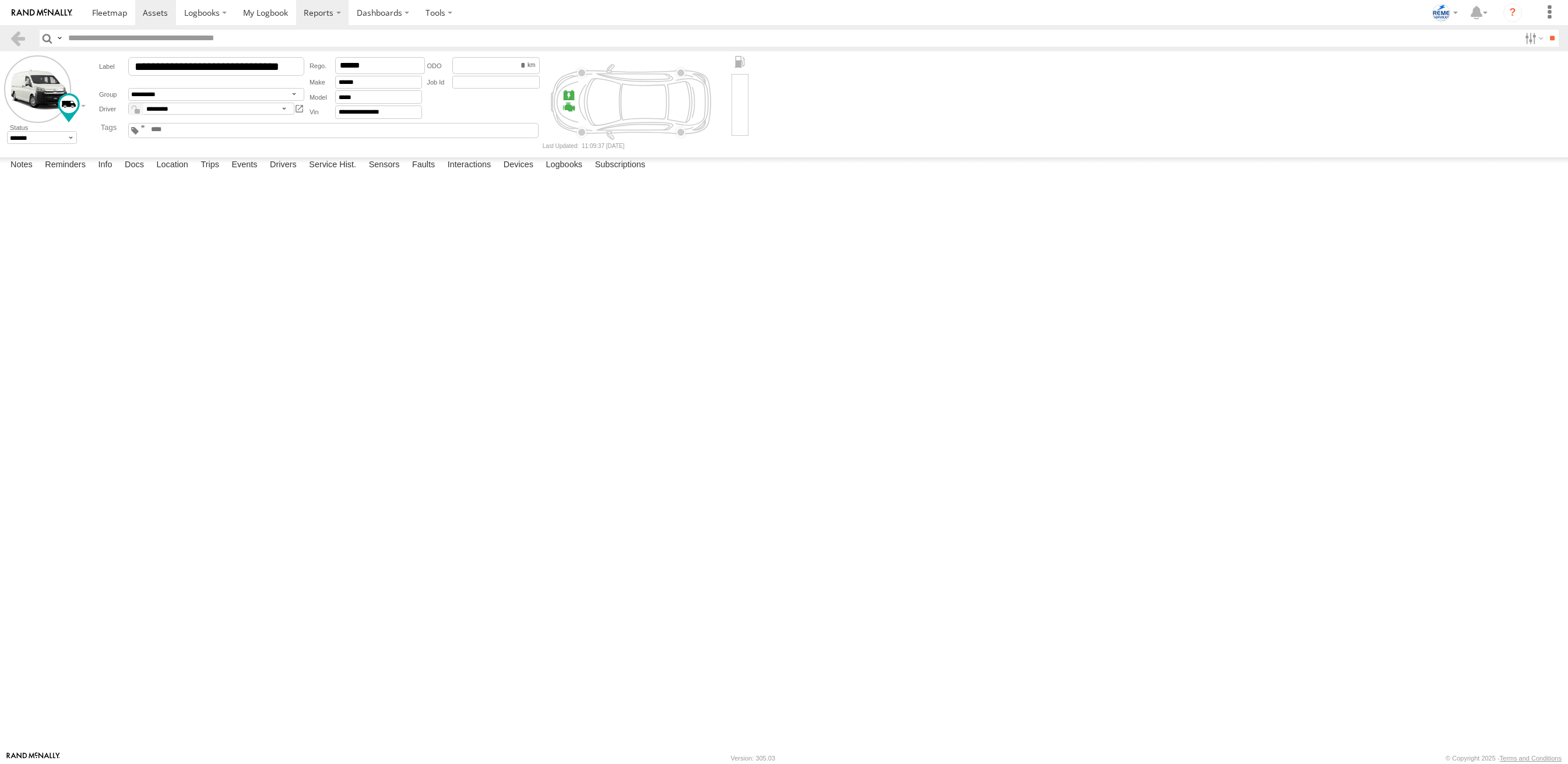
click at [312, 23] on body at bounding box center [784, 382] width 1568 height 764
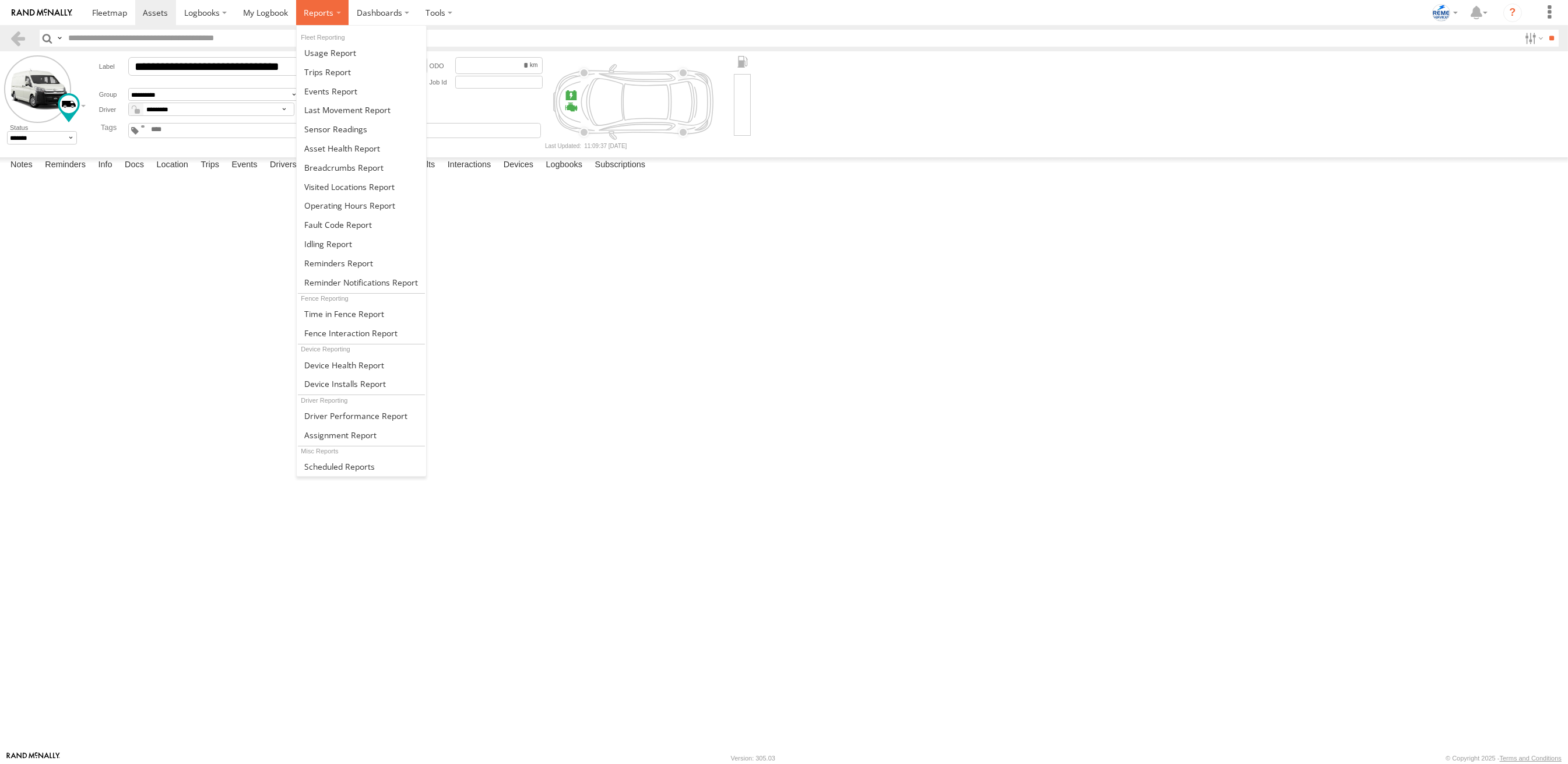
click at [313, 15] on span at bounding box center [318, 12] width 30 height 11
click at [324, 61] on link at bounding box center [361, 52] width 130 height 19
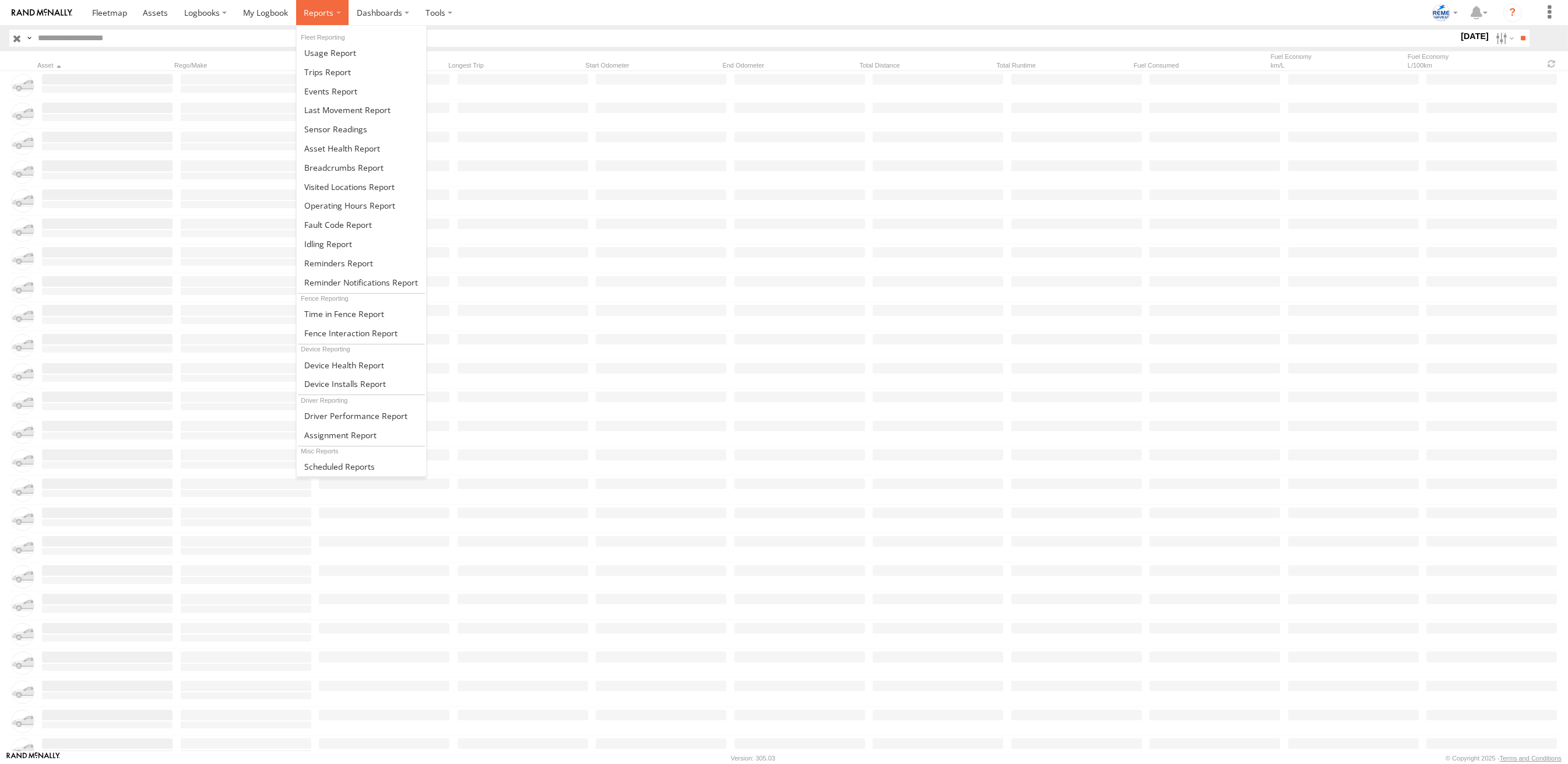
click at [322, 20] on label at bounding box center [322, 12] width 53 height 25
click at [332, 76] on span at bounding box center [328, 72] width 47 height 11
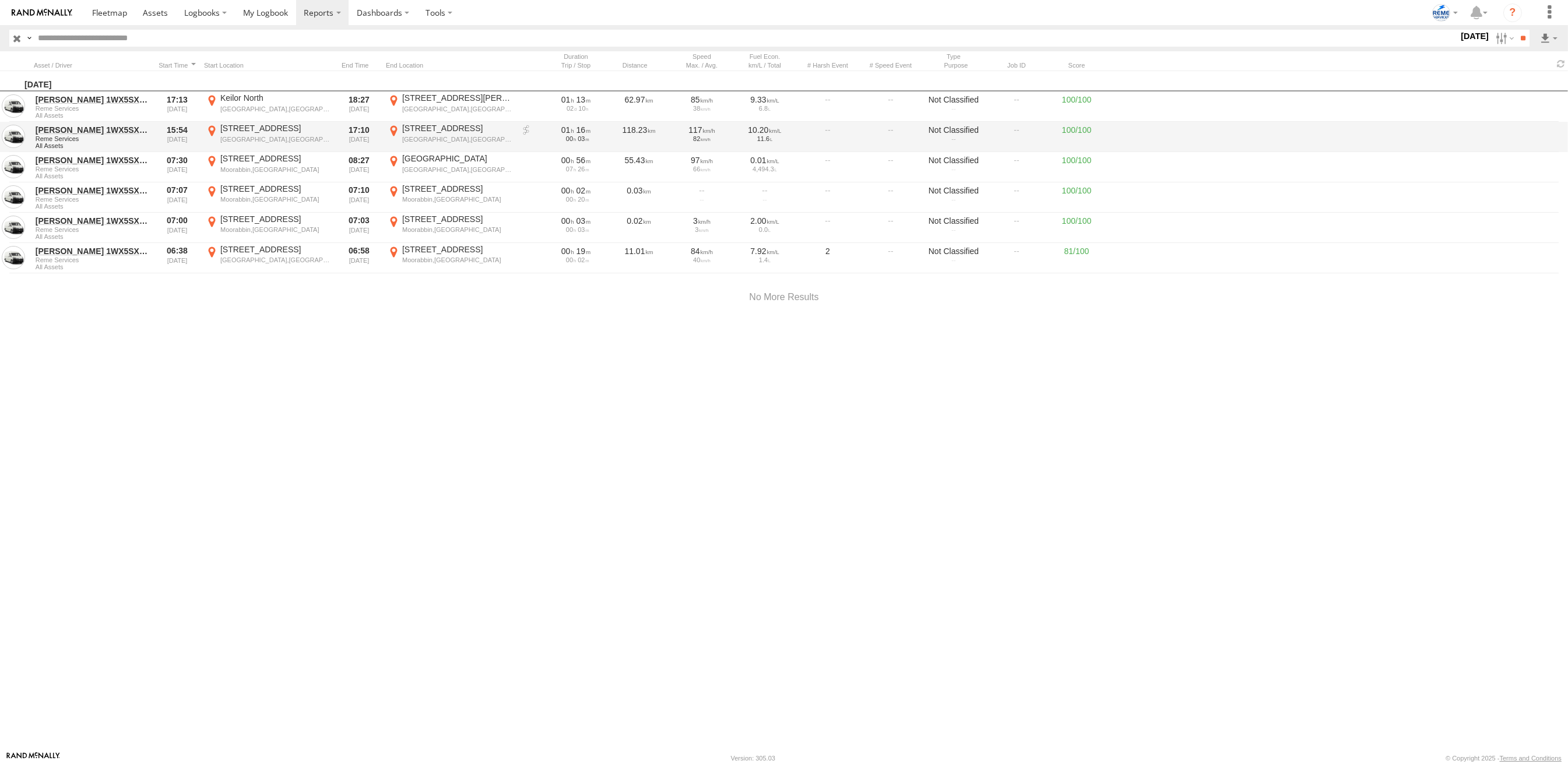
click at [525, 133] on link at bounding box center [526, 130] width 12 height 12
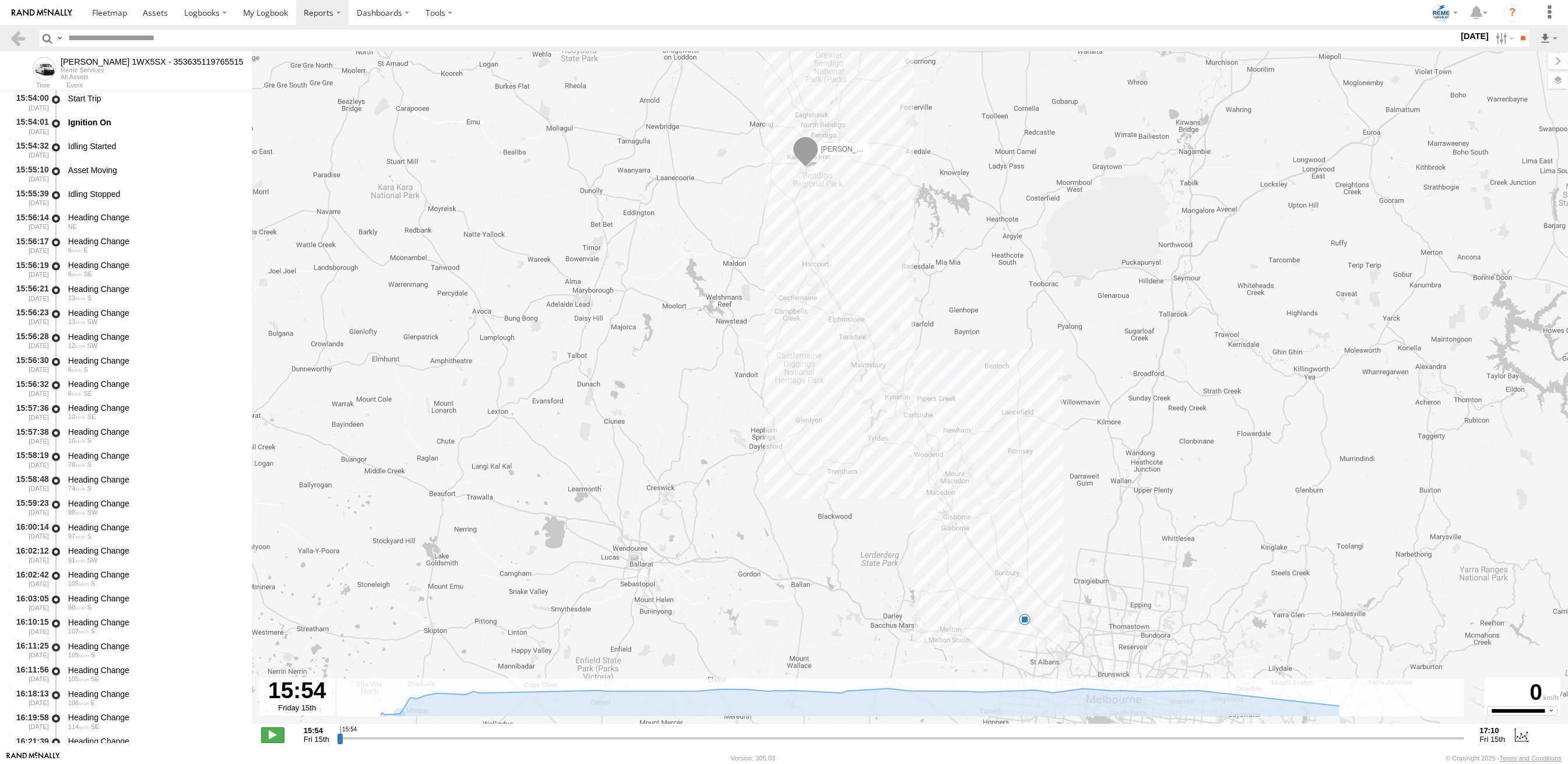
click at [271, 741] on span at bounding box center [272, 735] width 23 height 15
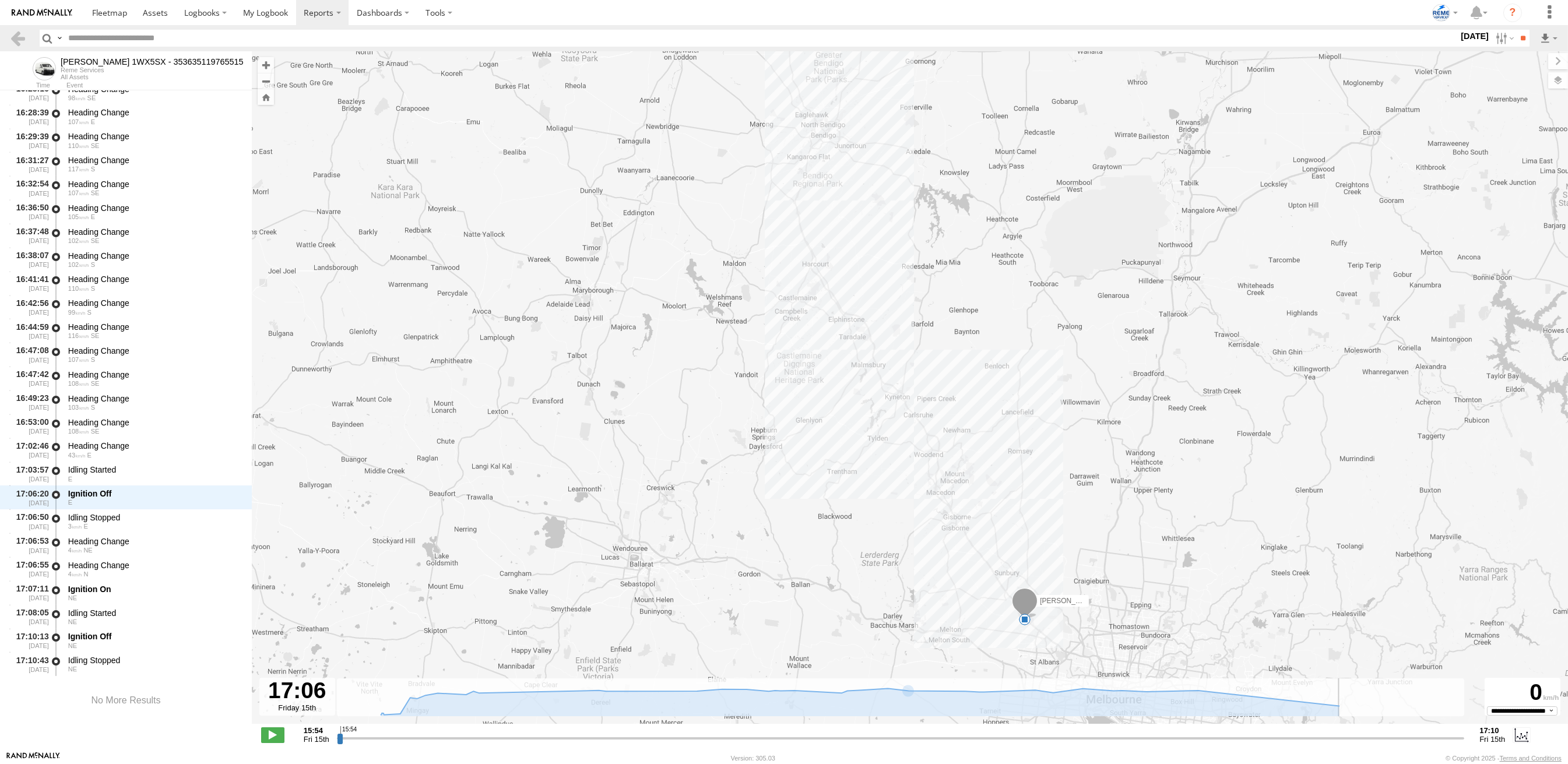
scroll to position [772, 0]
type input "**********"
click at [62, 207] on div "16:36:50 [DATE] Heading Change 105 E" at bounding box center [126, 212] width 252 height 24
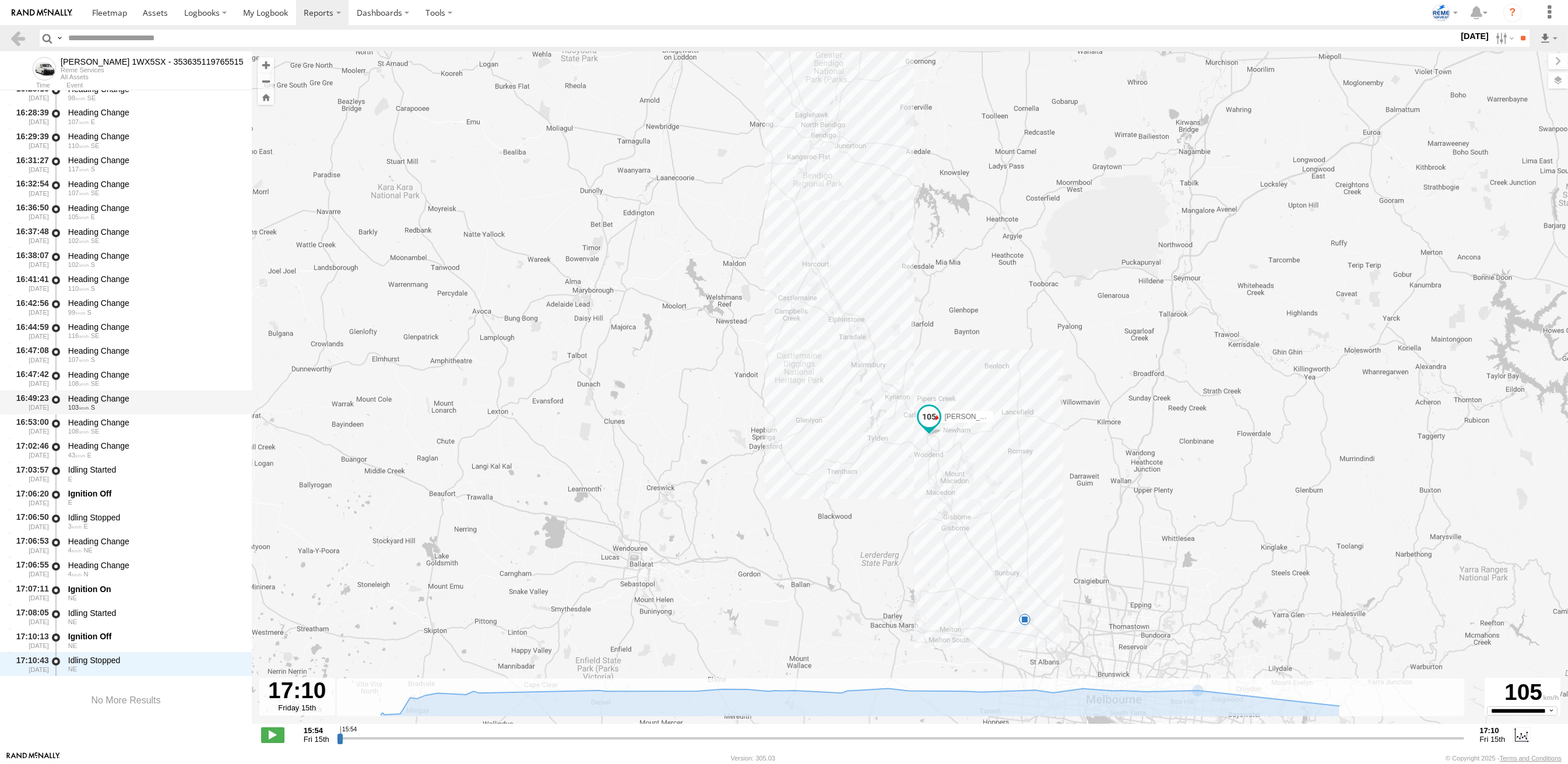
click at [94, 401] on div "Heading Change" at bounding box center [154, 399] width 173 height 11
click at [81, 476] on div "E" at bounding box center [154, 479] width 173 height 7
click at [89, 443] on div "Heading Change" at bounding box center [154, 446] width 173 height 11
click at [93, 418] on div "Heading Change" at bounding box center [154, 423] width 173 height 11
click at [90, 430] on div "108 SE" at bounding box center [154, 431] width 173 height 7
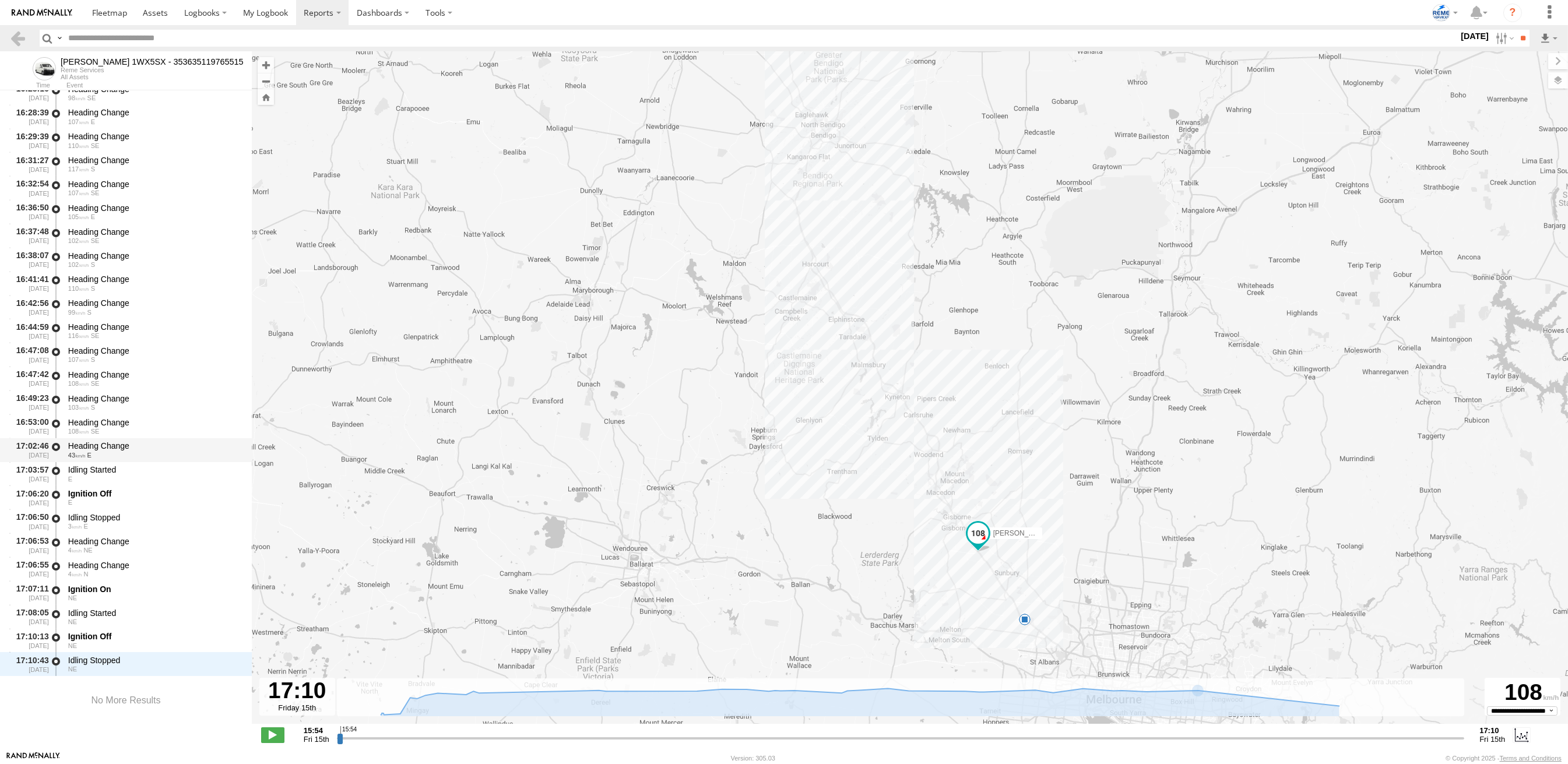
click at [89, 446] on div "Heading Change" at bounding box center [154, 446] width 173 height 11
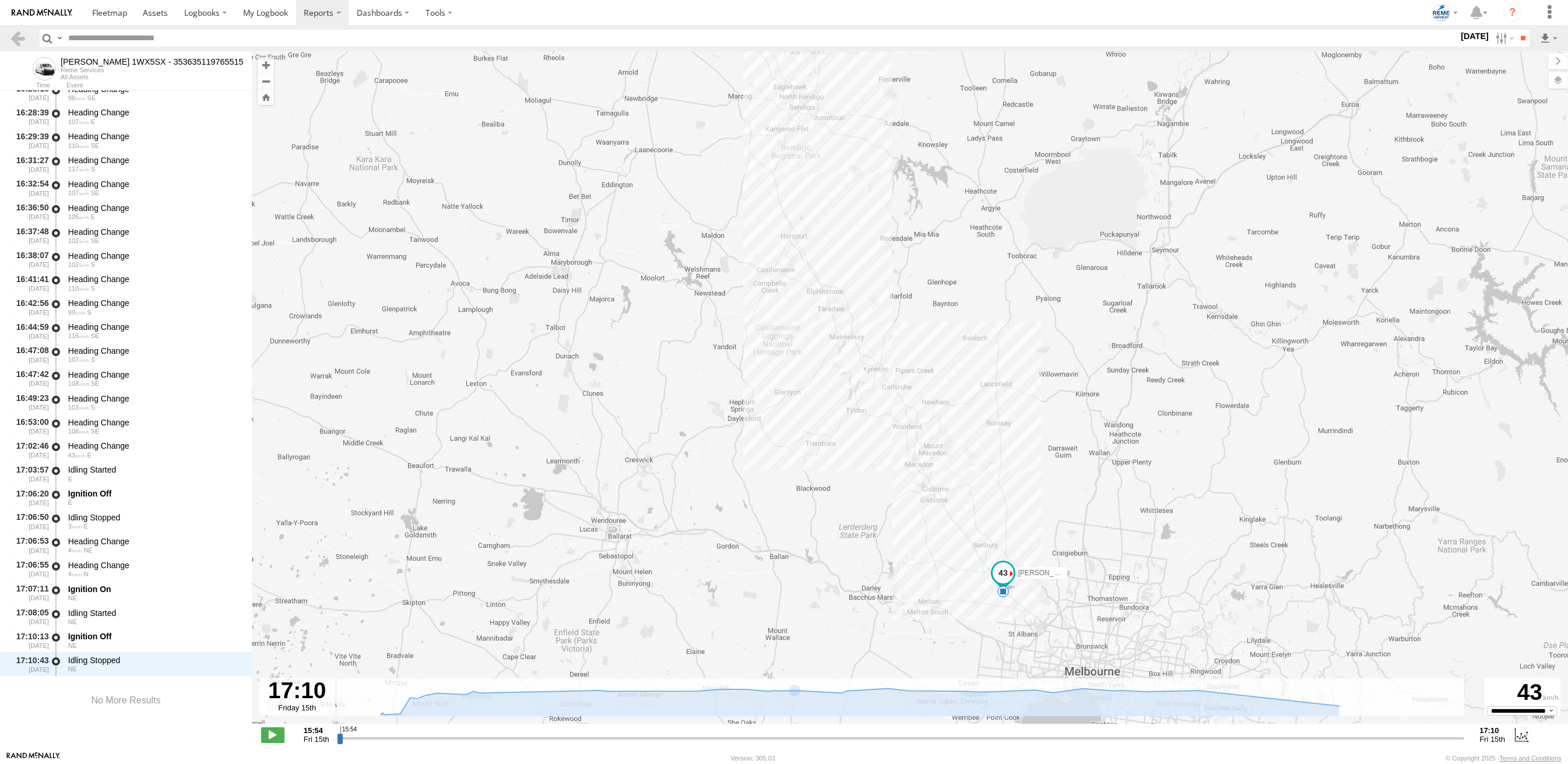
drag, startPoint x: 1026, startPoint y: 598, endPoint x: 1011, endPoint y: 577, distance: 25.8
click at [1011, 577] on span at bounding box center [1003, 572] width 21 height 21
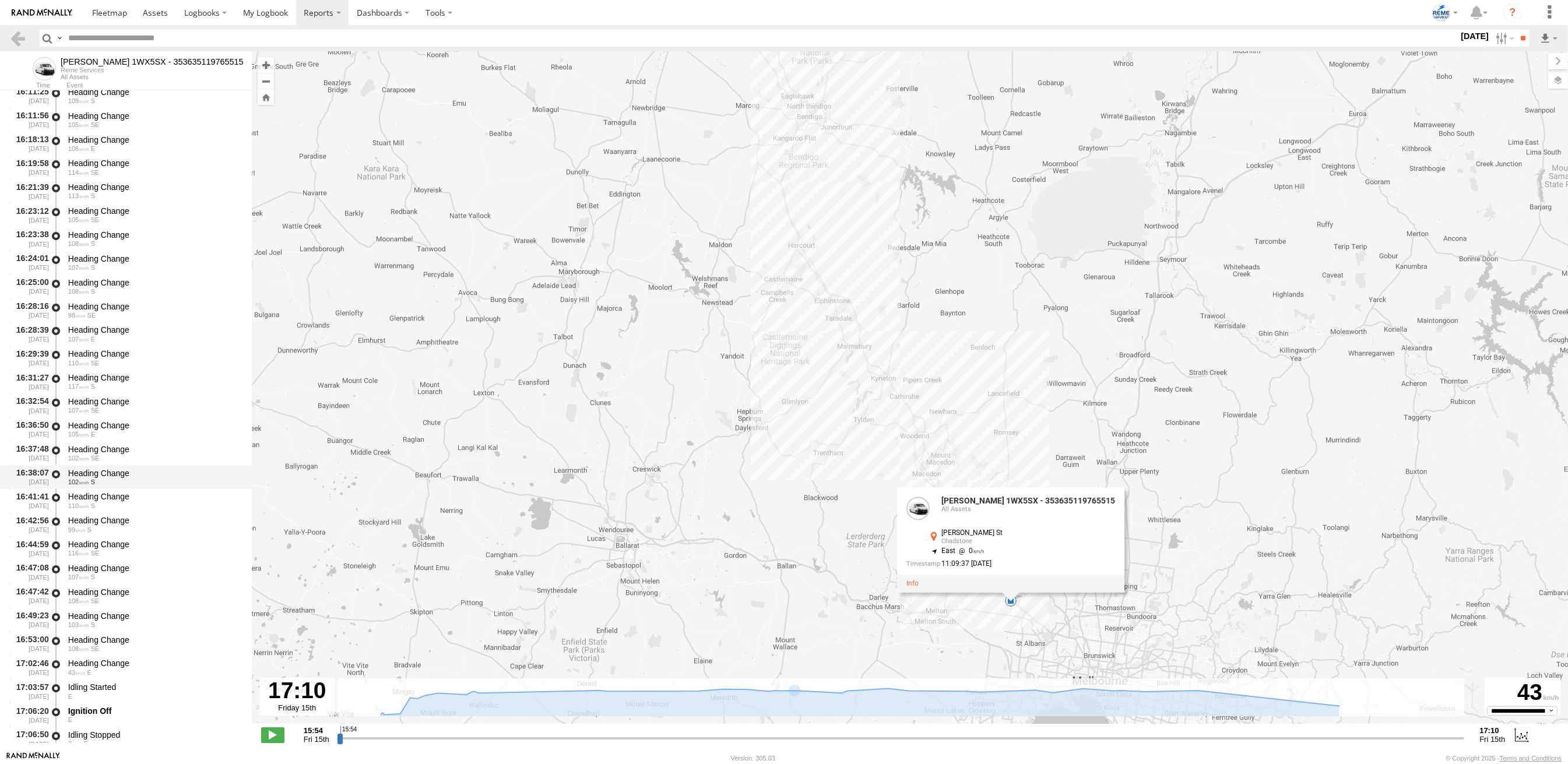
scroll to position [637, 0]
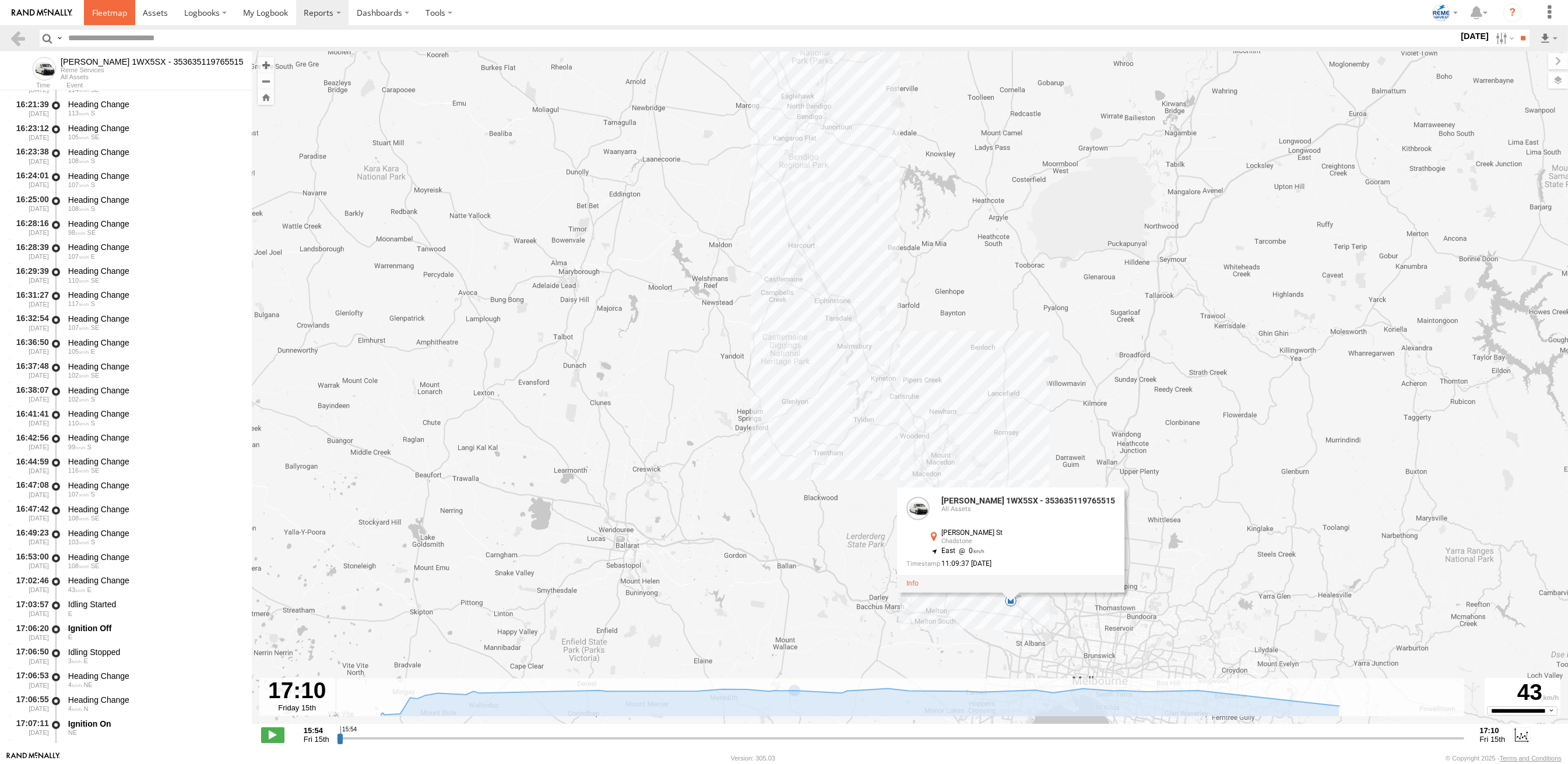
click at [92, 8] on span at bounding box center [110, 12] width 35 height 11
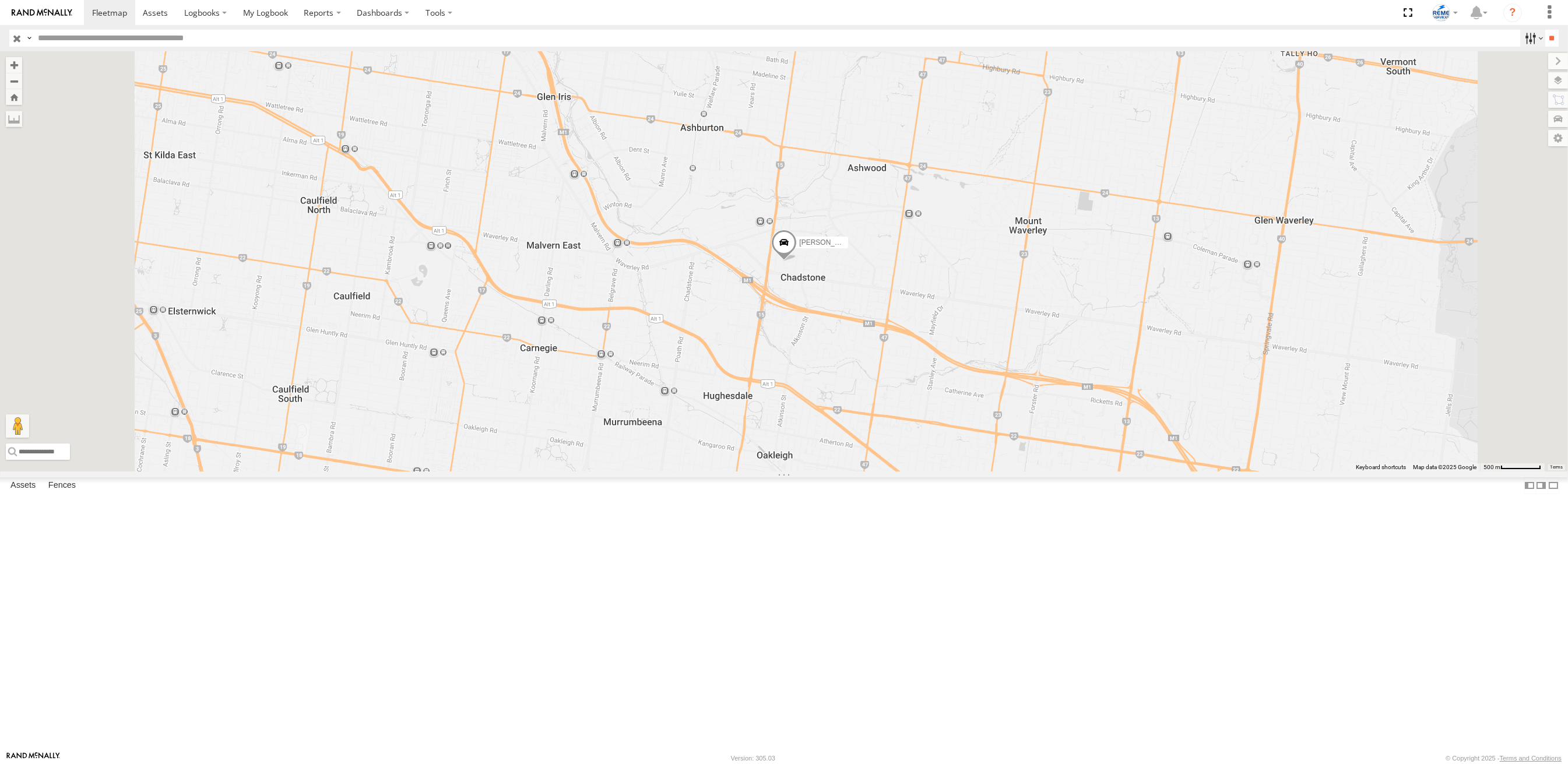
click at [1521, 41] on label at bounding box center [1533, 38] width 25 height 17
click at [0, 0] on span at bounding box center [0, 0] width 0 height 0
click at [1546, 35] on input "**" at bounding box center [1552, 38] width 13 height 17
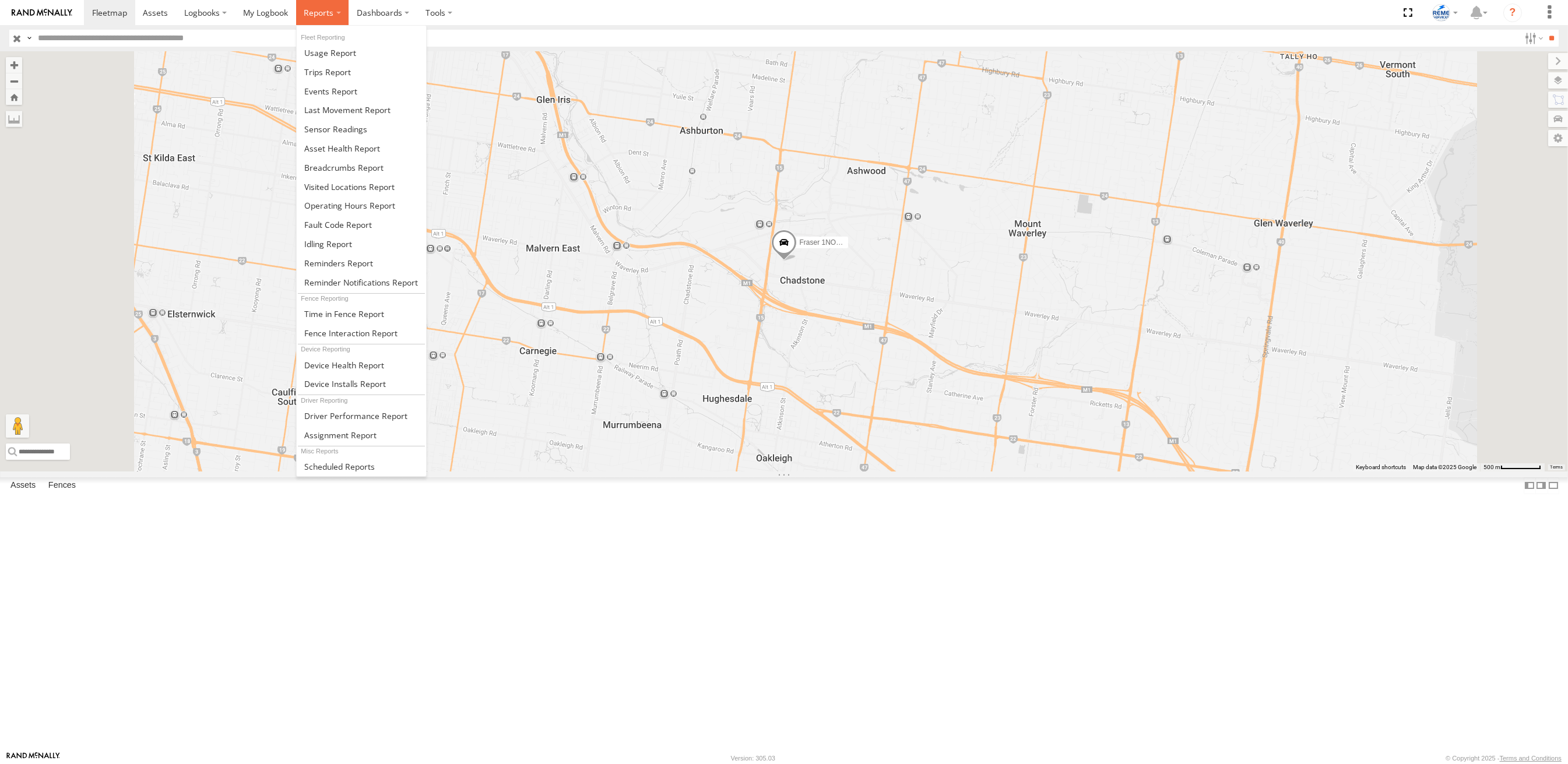
drag, startPoint x: 321, startPoint y: 8, endPoint x: 321, endPoint y: 23, distance: 15.0
click at [320, 8] on span at bounding box center [318, 12] width 30 height 11
click at [329, 67] on span at bounding box center [328, 72] width 47 height 11
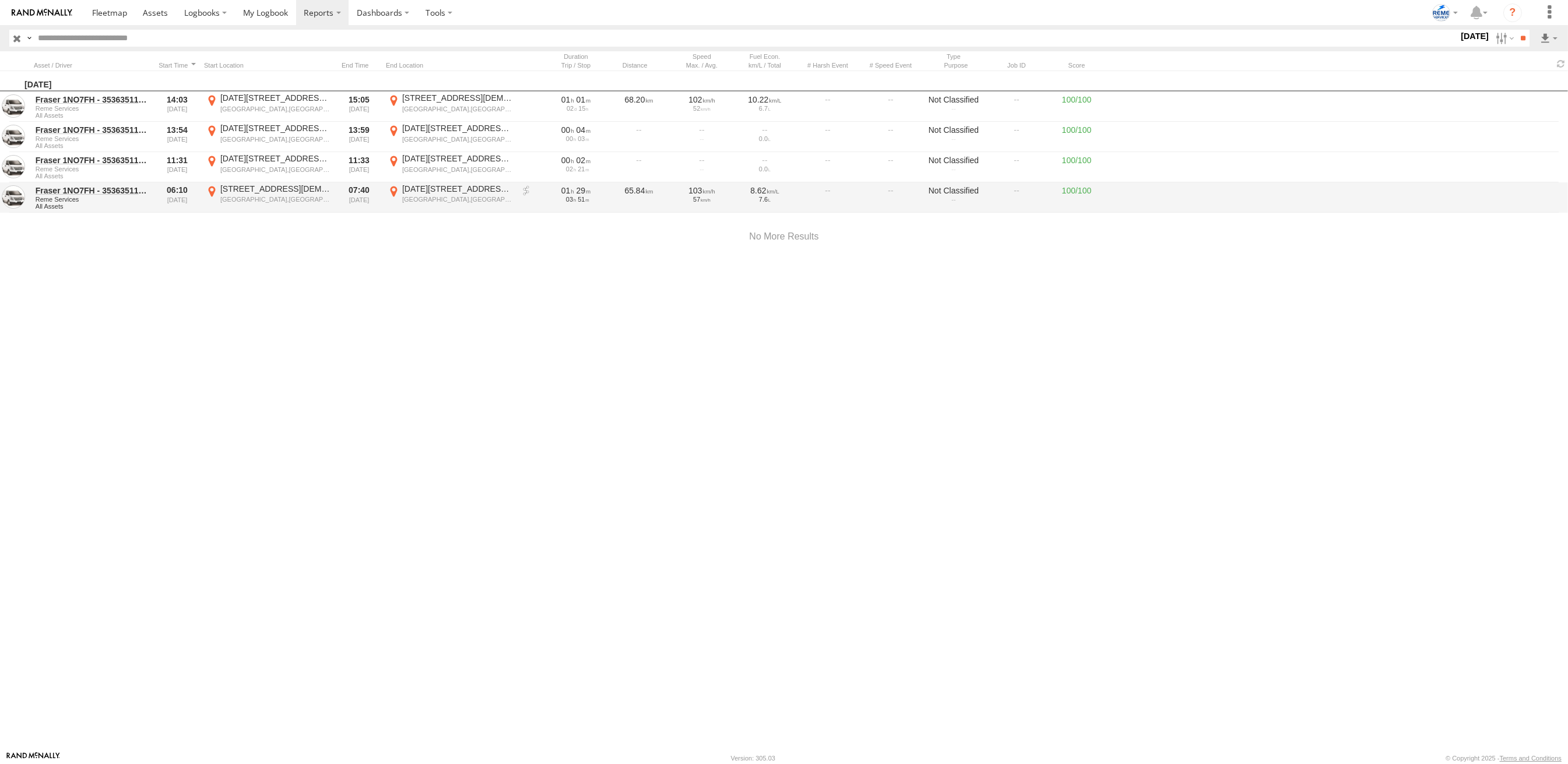
click at [532, 189] on div at bounding box center [530, 197] width 23 height 28
click at [528, 188] on link at bounding box center [526, 191] width 12 height 12
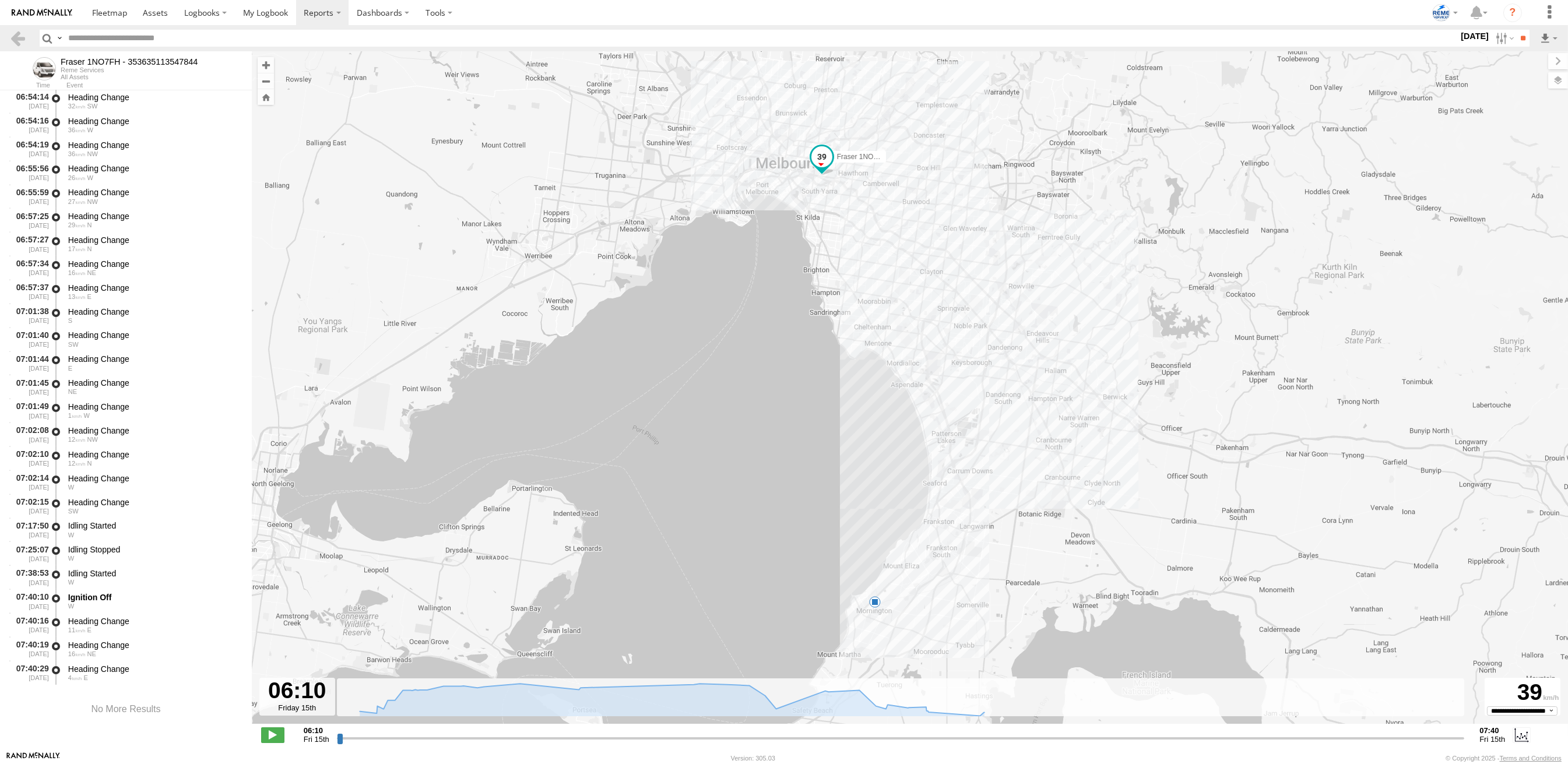
scroll to position [891, 0]
click at [108, 515] on div "Idling Started" at bounding box center [154, 518] width 173 height 11
click at [104, 495] on div "Heading Change" at bounding box center [154, 495] width 173 height 11
click at [99, 472] on div "Heading Change" at bounding box center [154, 470] width 173 height 11
click at [282, 731] on span at bounding box center [272, 735] width 23 height 15
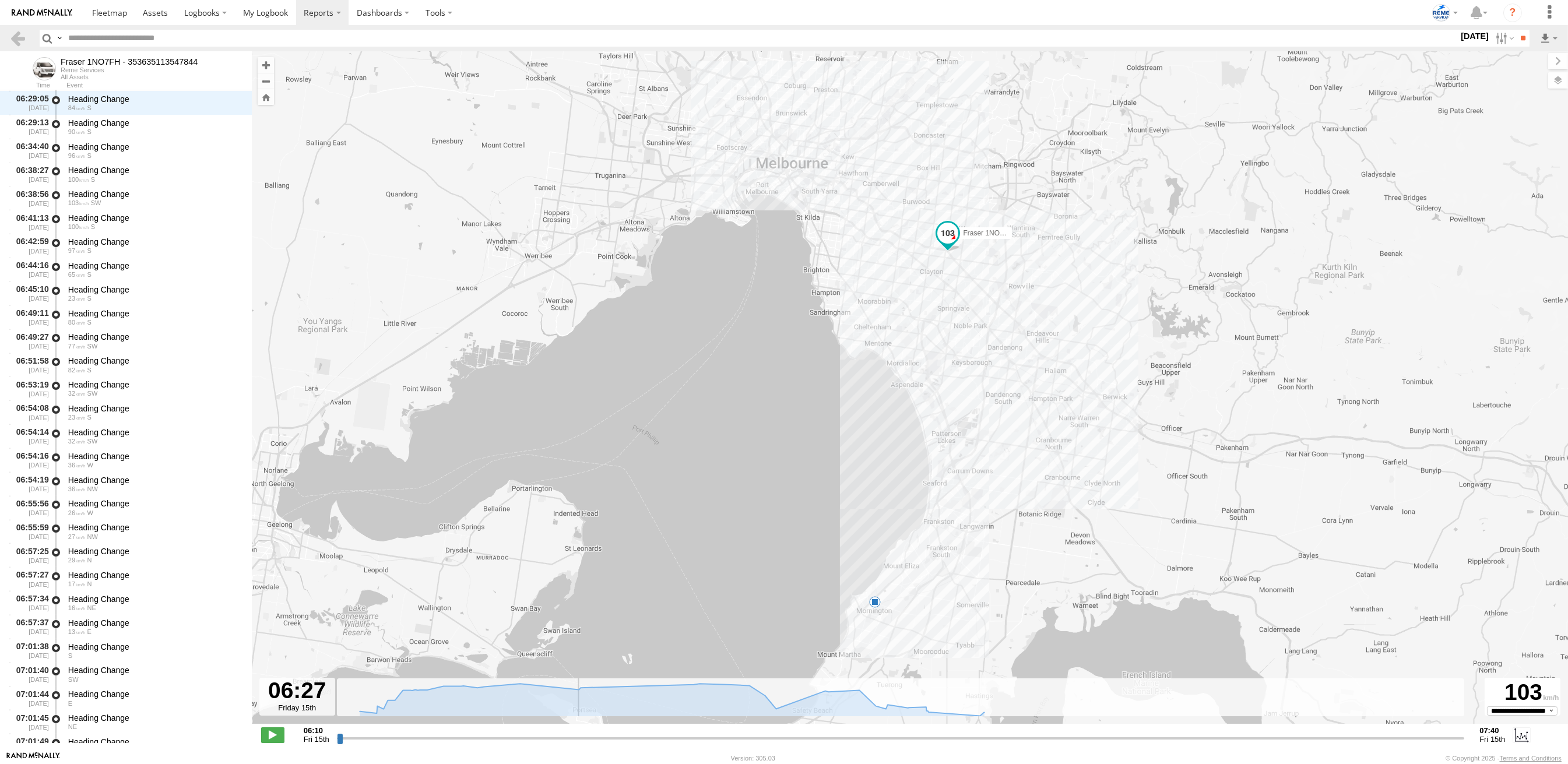
drag, startPoint x: 440, startPoint y: 742, endPoint x: 537, endPoint y: 693, distance: 108.7
click at [556, 733] on input "range" at bounding box center [901, 738] width 1128 height 11
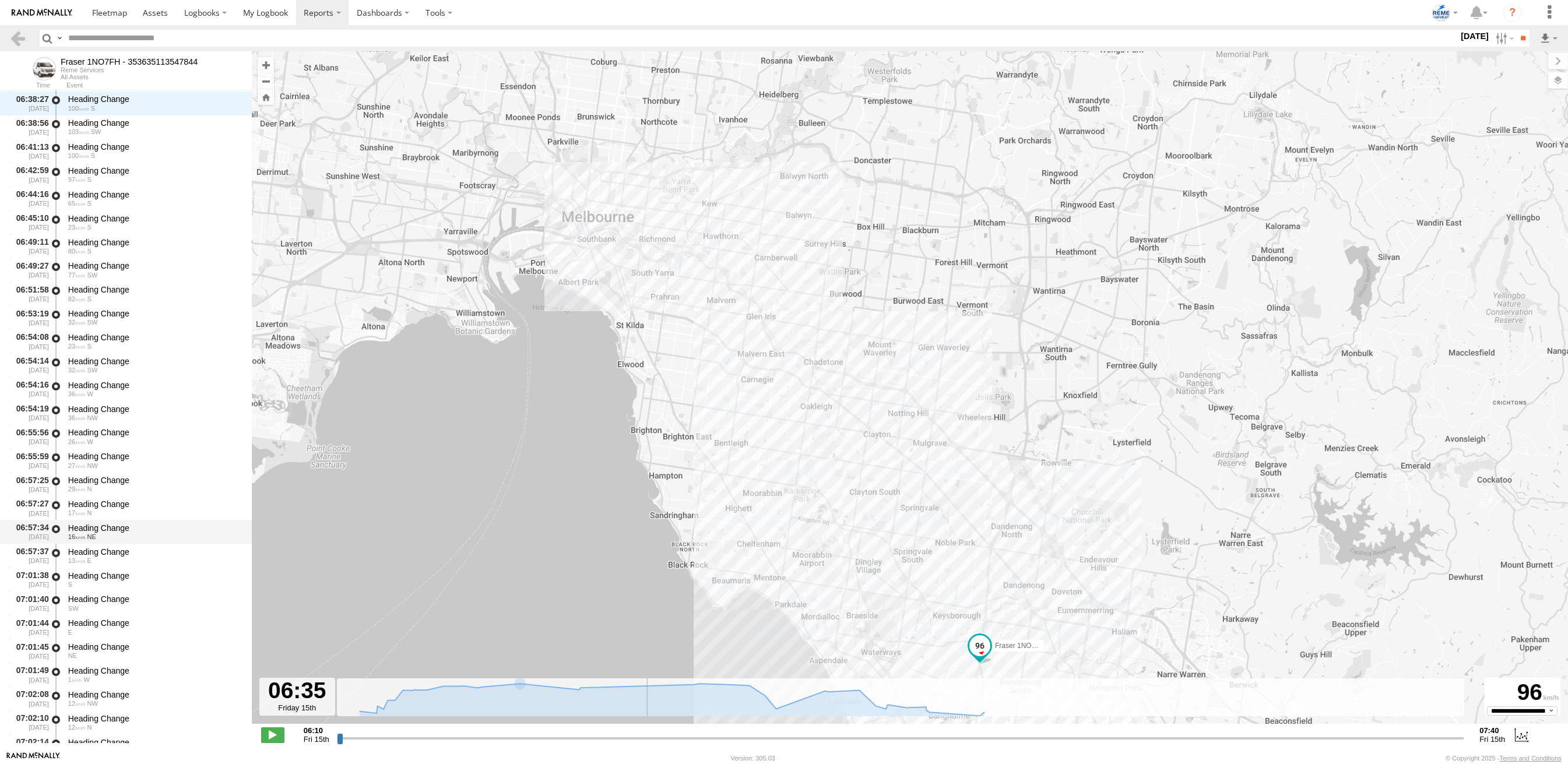
click at [94, 528] on div "Heading Change" at bounding box center [154, 529] width 173 height 11
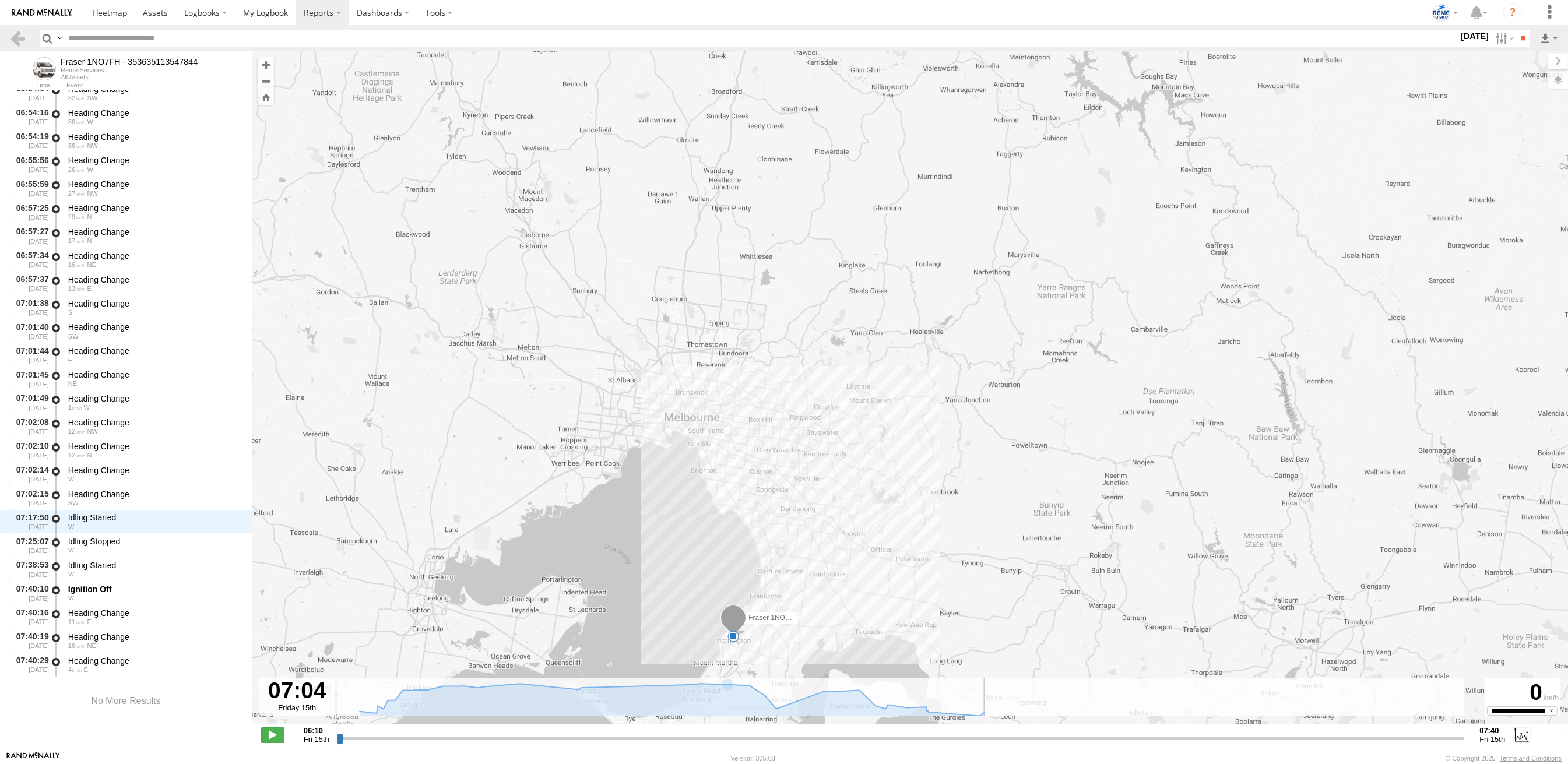
click at [970, 739] on input "range" at bounding box center [901, 738] width 1128 height 11
click at [970, 737] on input "range" at bounding box center [901, 738] width 1128 height 11
click at [965, 738] on input "range" at bounding box center [901, 738] width 1128 height 11
click at [112, 284] on div "Heading Change" at bounding box center [154, 280] width 173 height 11
click at [93, 228] on div "Heading Change" at bounding box center [154, 232] width 173 height 11
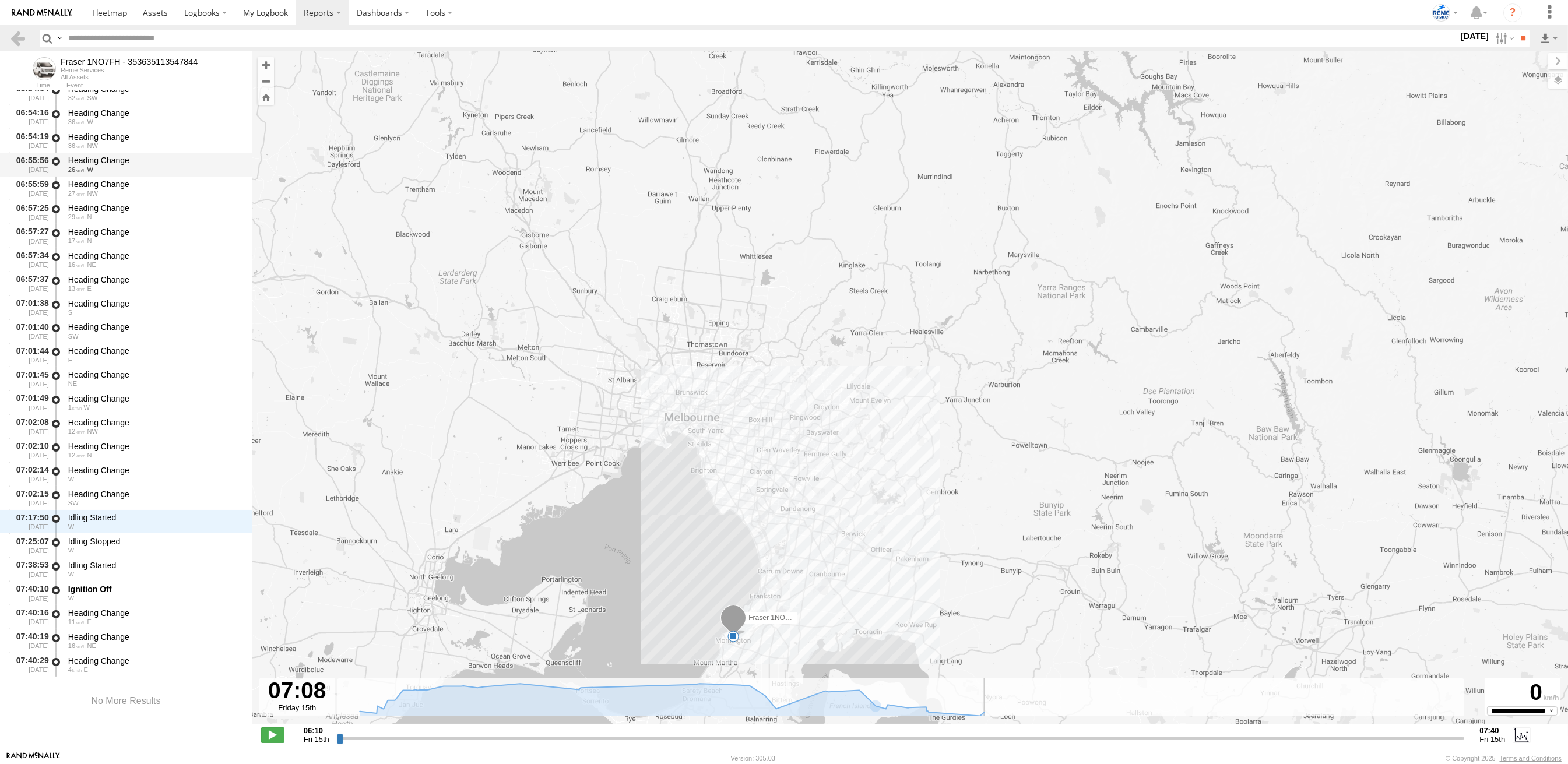
click at [64, 166] on div "06:55:56 15/08/2025 Heading Change 26 W" at bounding box center [126, 164] width 252 height 24
type input "**********"
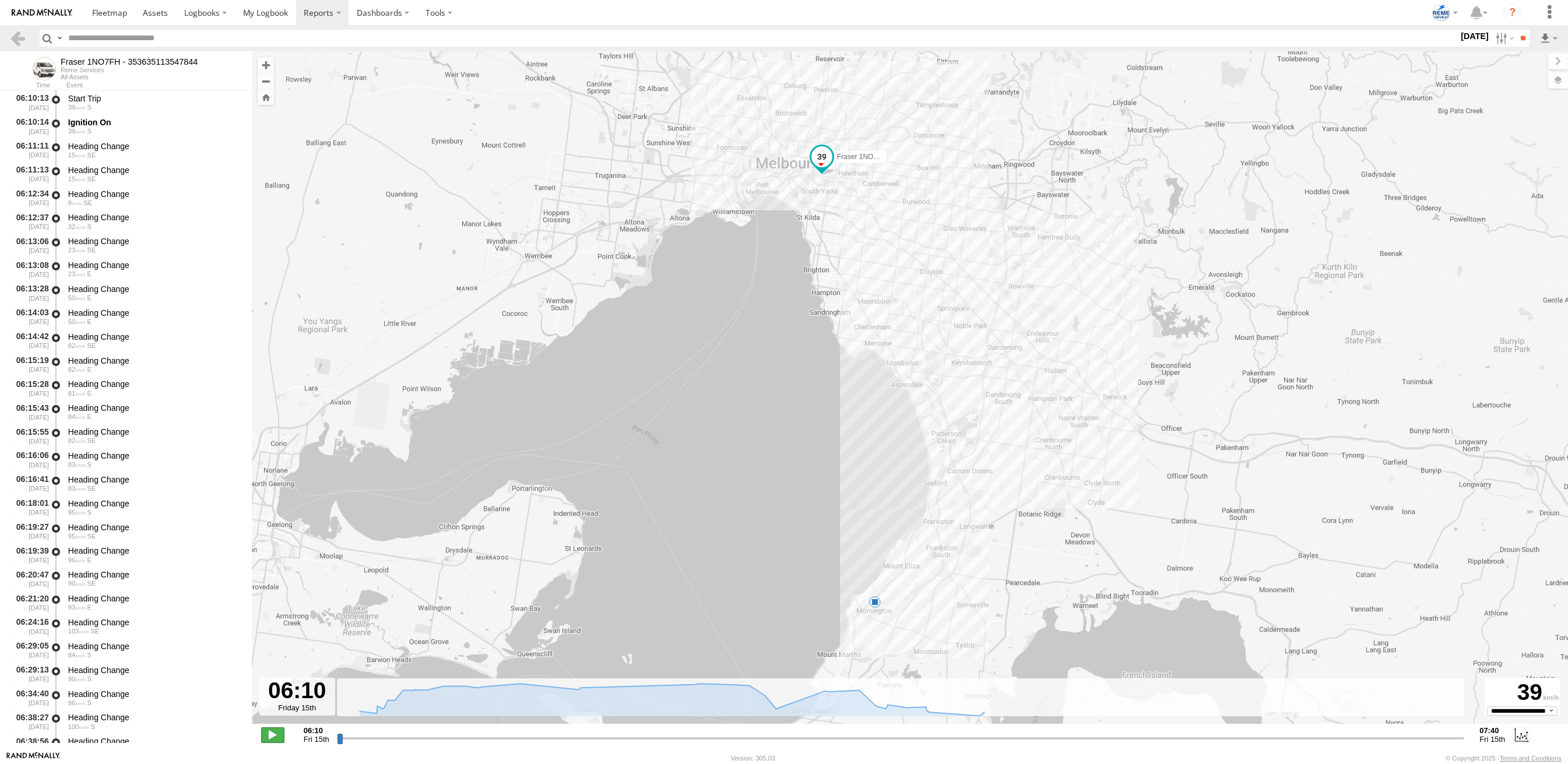
click at [275, 736] on span at bounding box center [272, 735] width 23 height 15
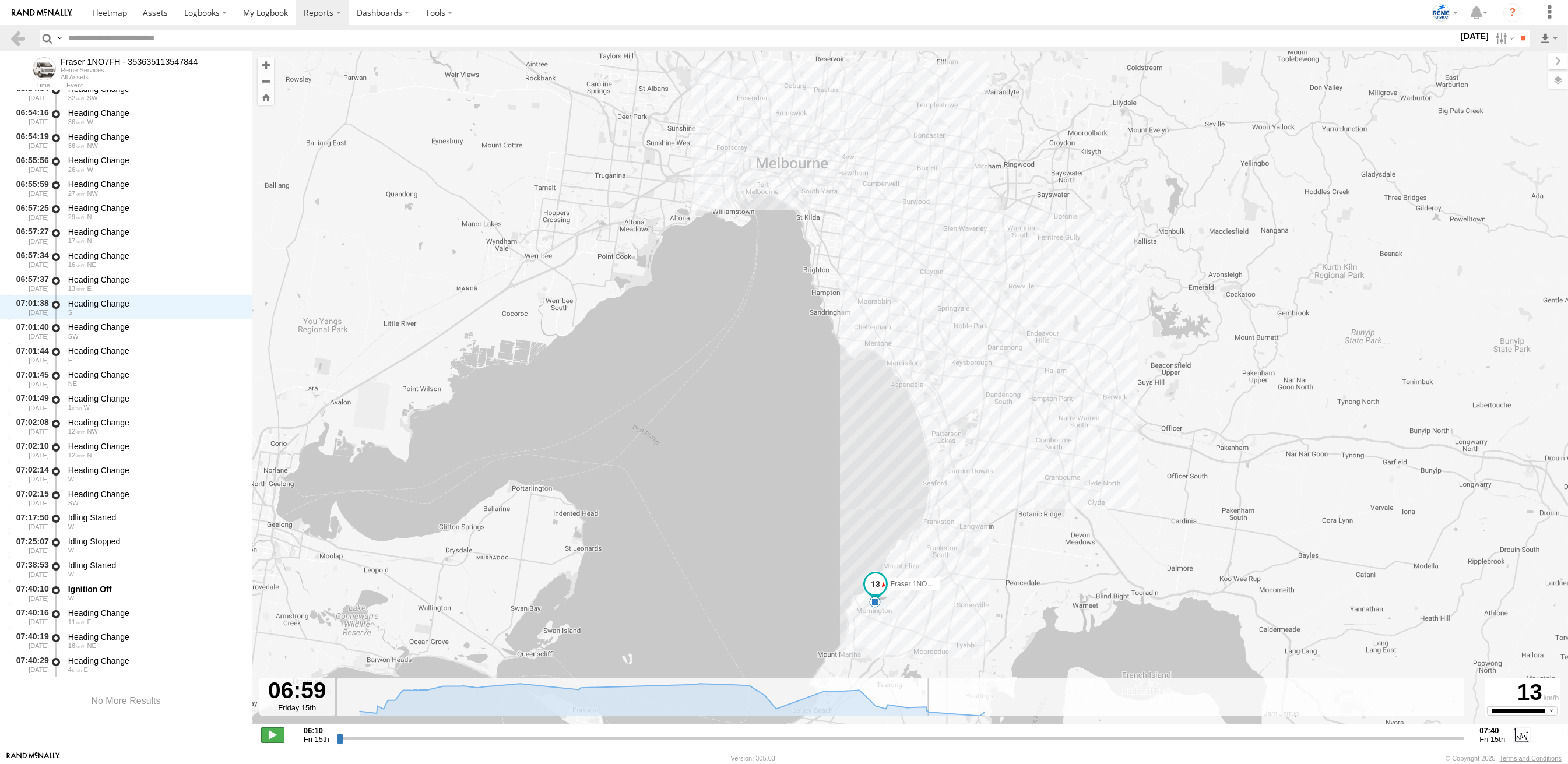
click at [269, 738] on span at bounding box center [272, 735] width 23 height 15
type input "**********"
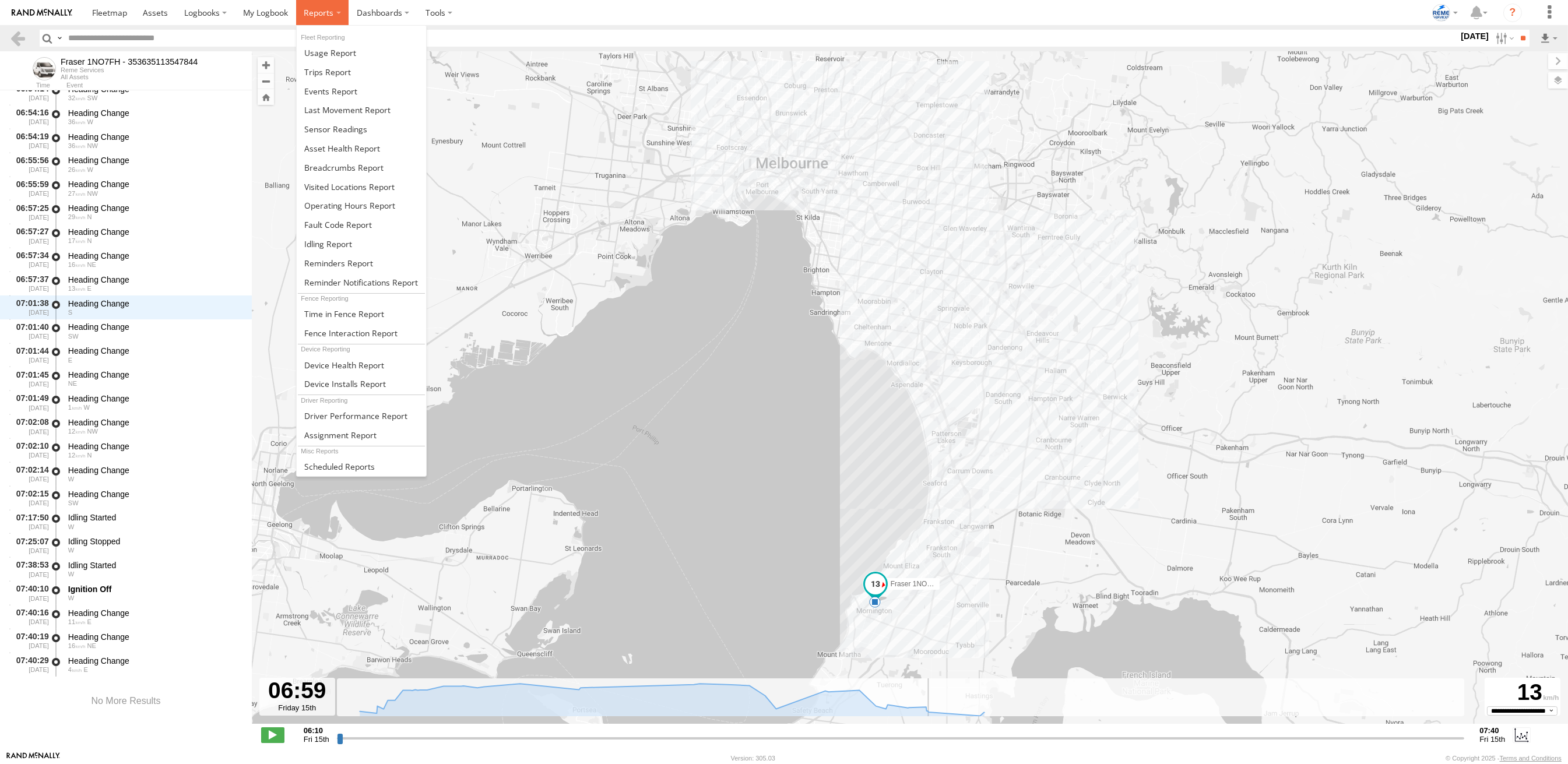
click at [331, 12] on span at bounding box center [318, 12] width 30 height 11
click at [328, 68] on span at bounding box center [328, 72] width 47 height 11
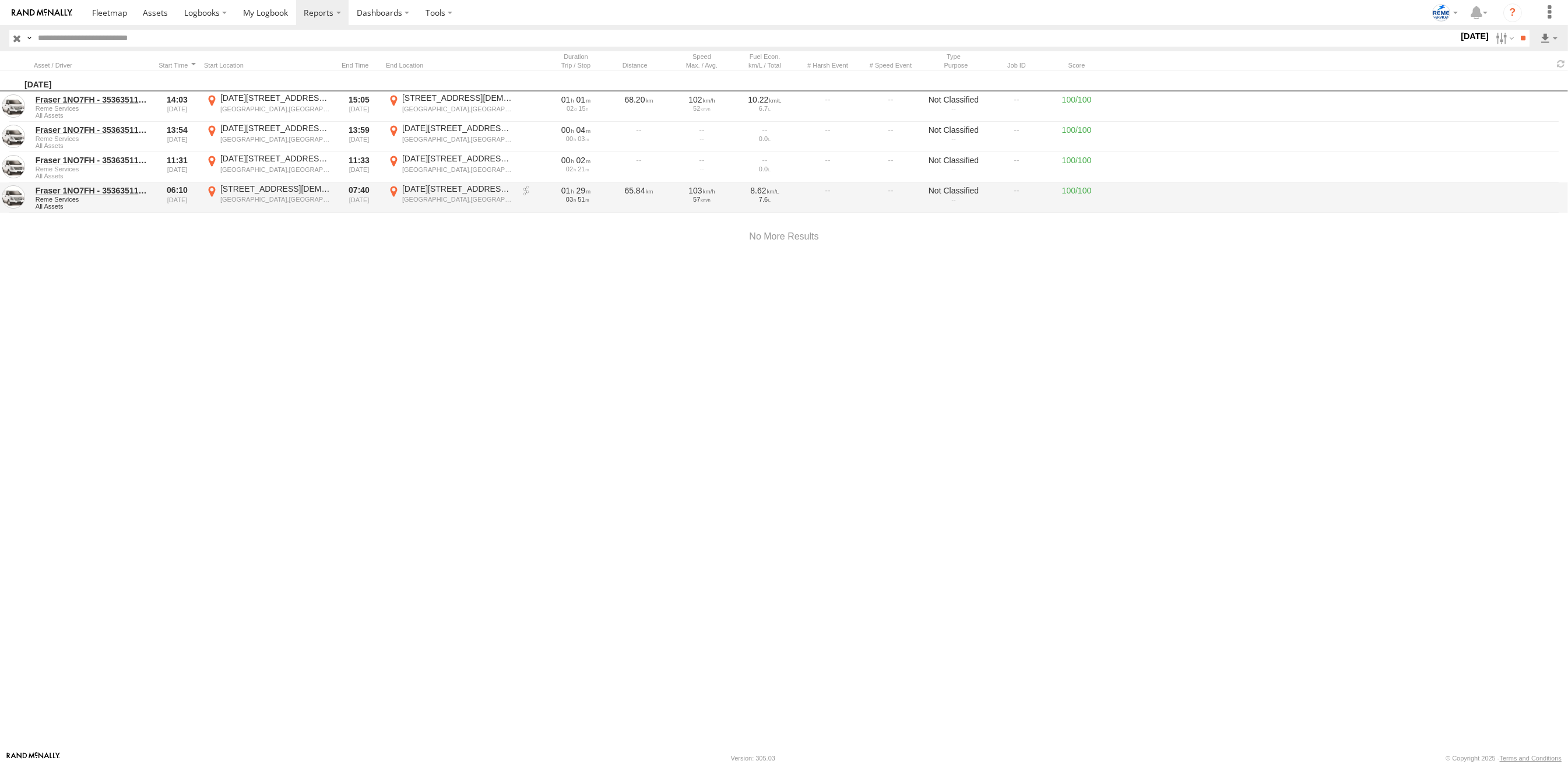
click at [523, 195] on link at bounding box center [526, 191] width 12 height 12
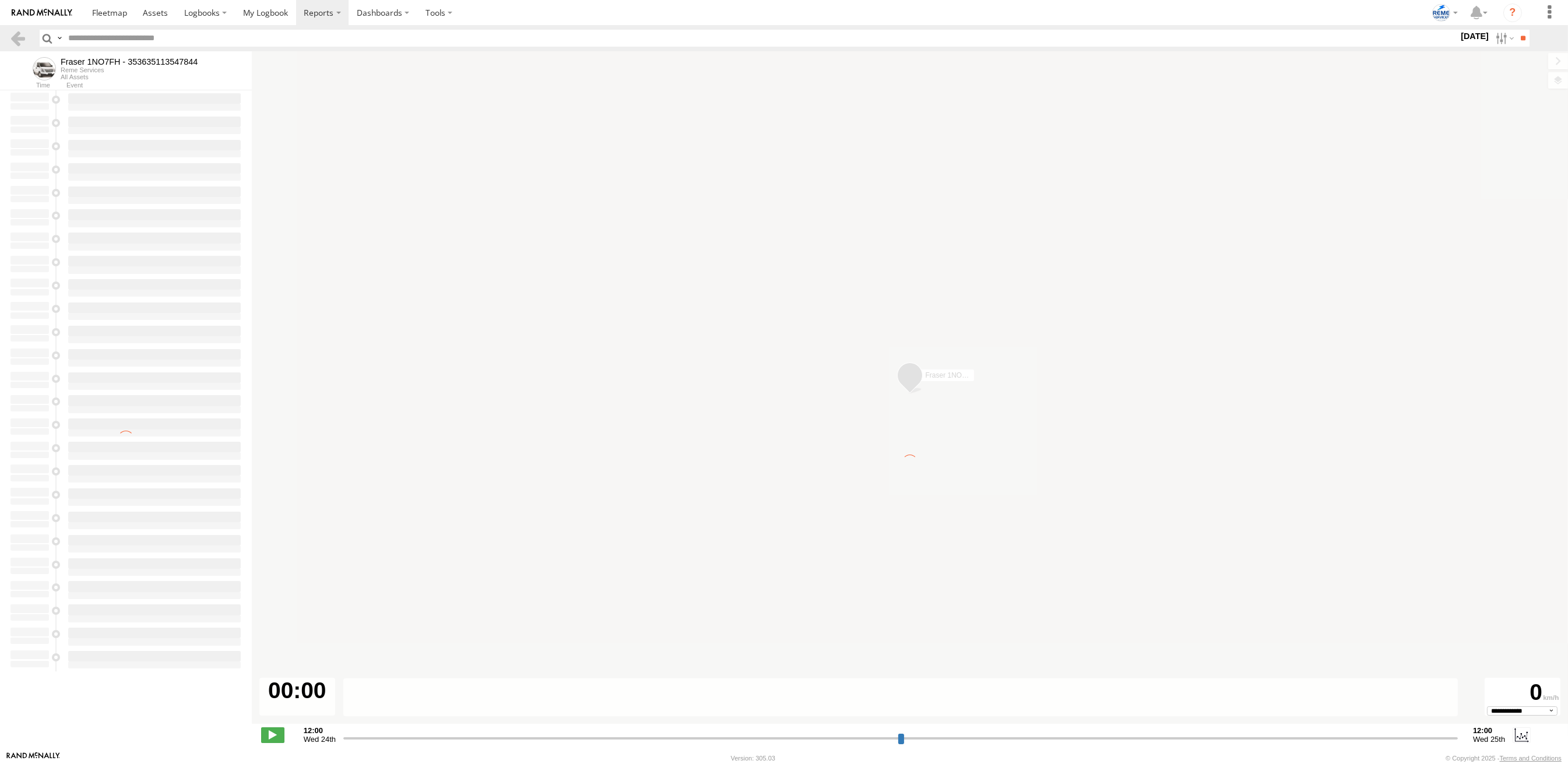
type input "**********"
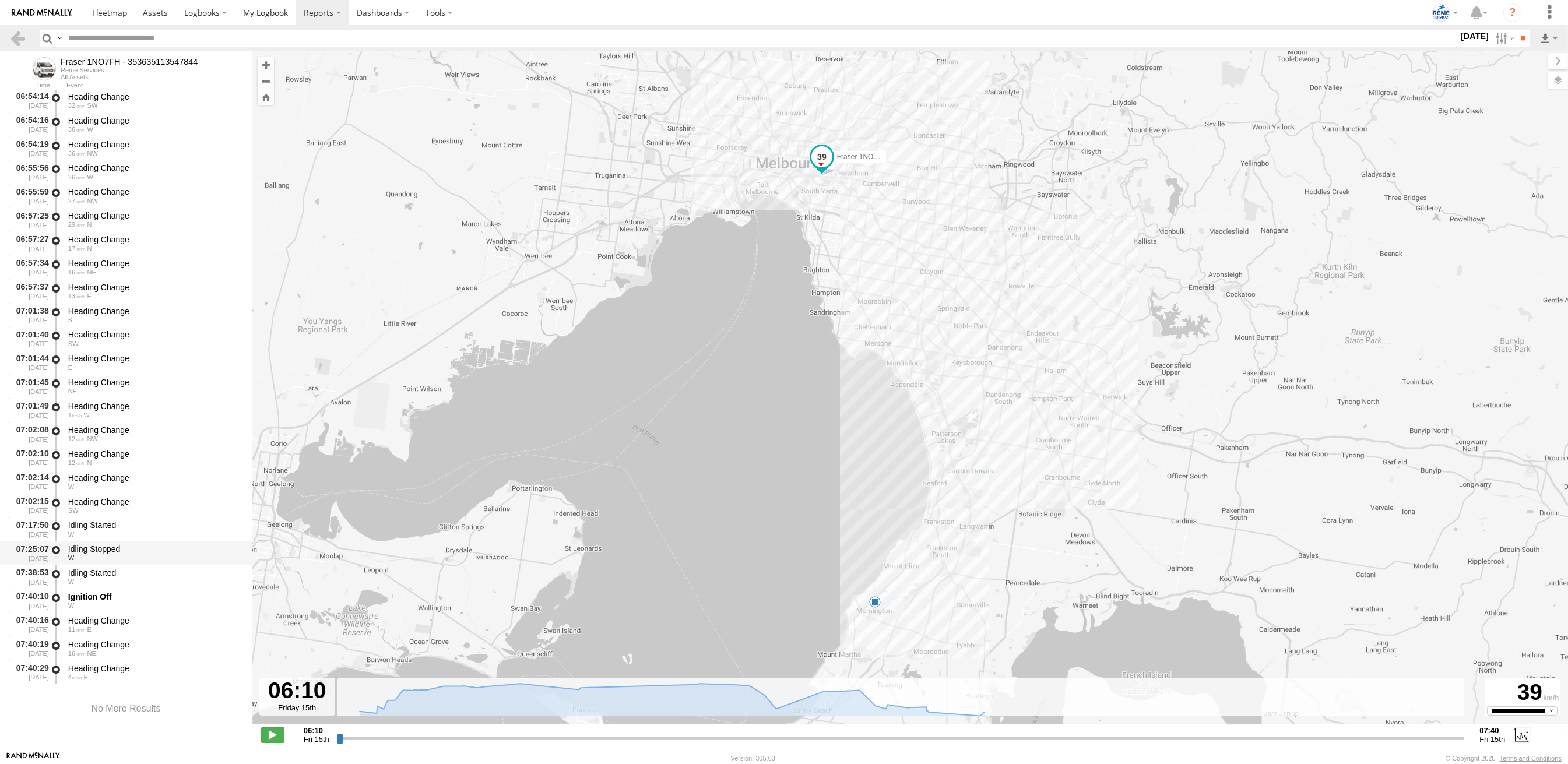
scroll to position [891, 0]
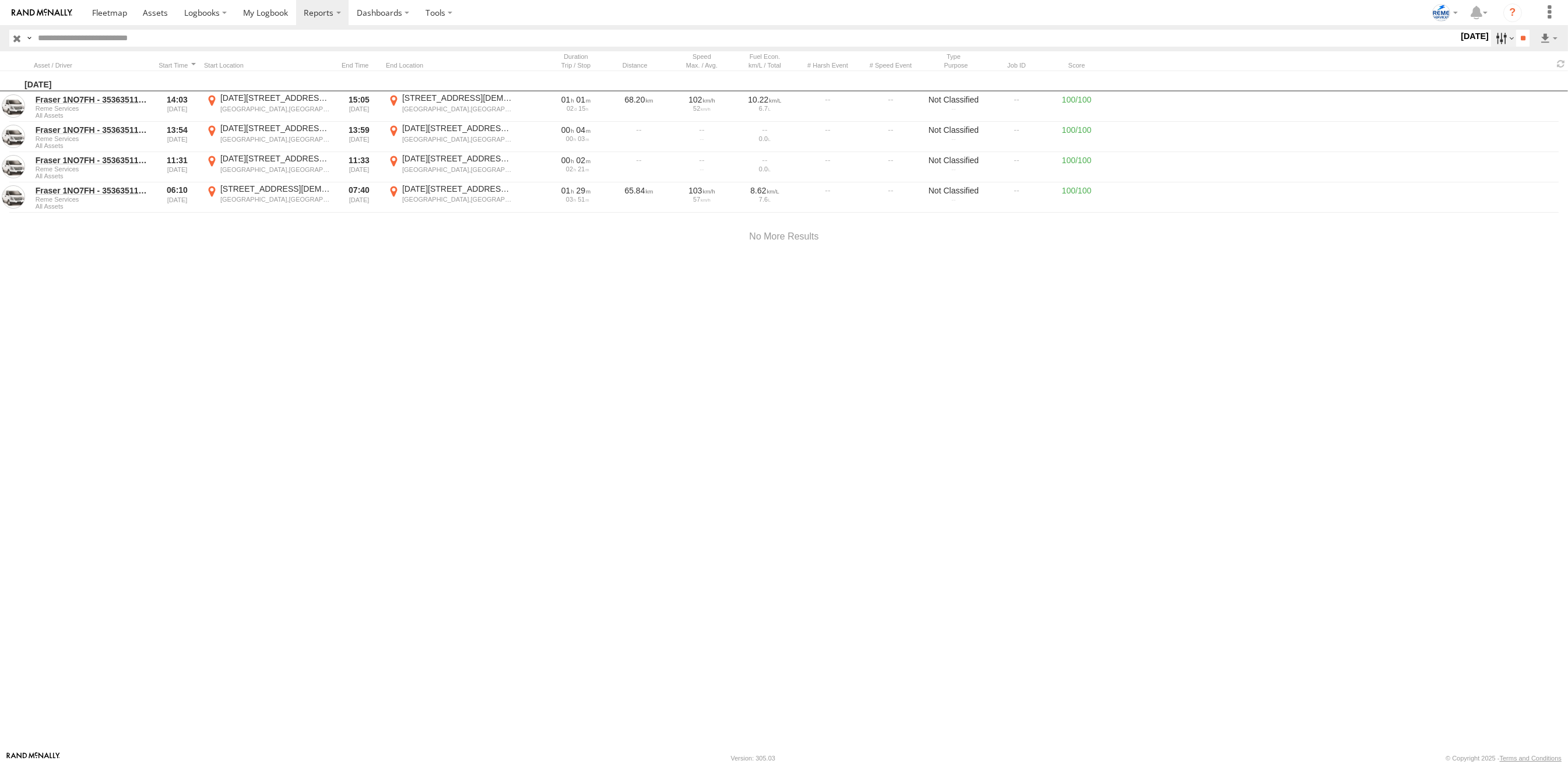
click at [1494, 44] on label at bounding box center [1504, 38] width 25 height 17
click at [0, 0] on label at bounding box center [0, 0] width 0 height 0
click at [1526, 38] on input "**" at bounding box center [1523, 38] width 13 height 17
